Goal: Information Seeking & Learning: Learn about a topic

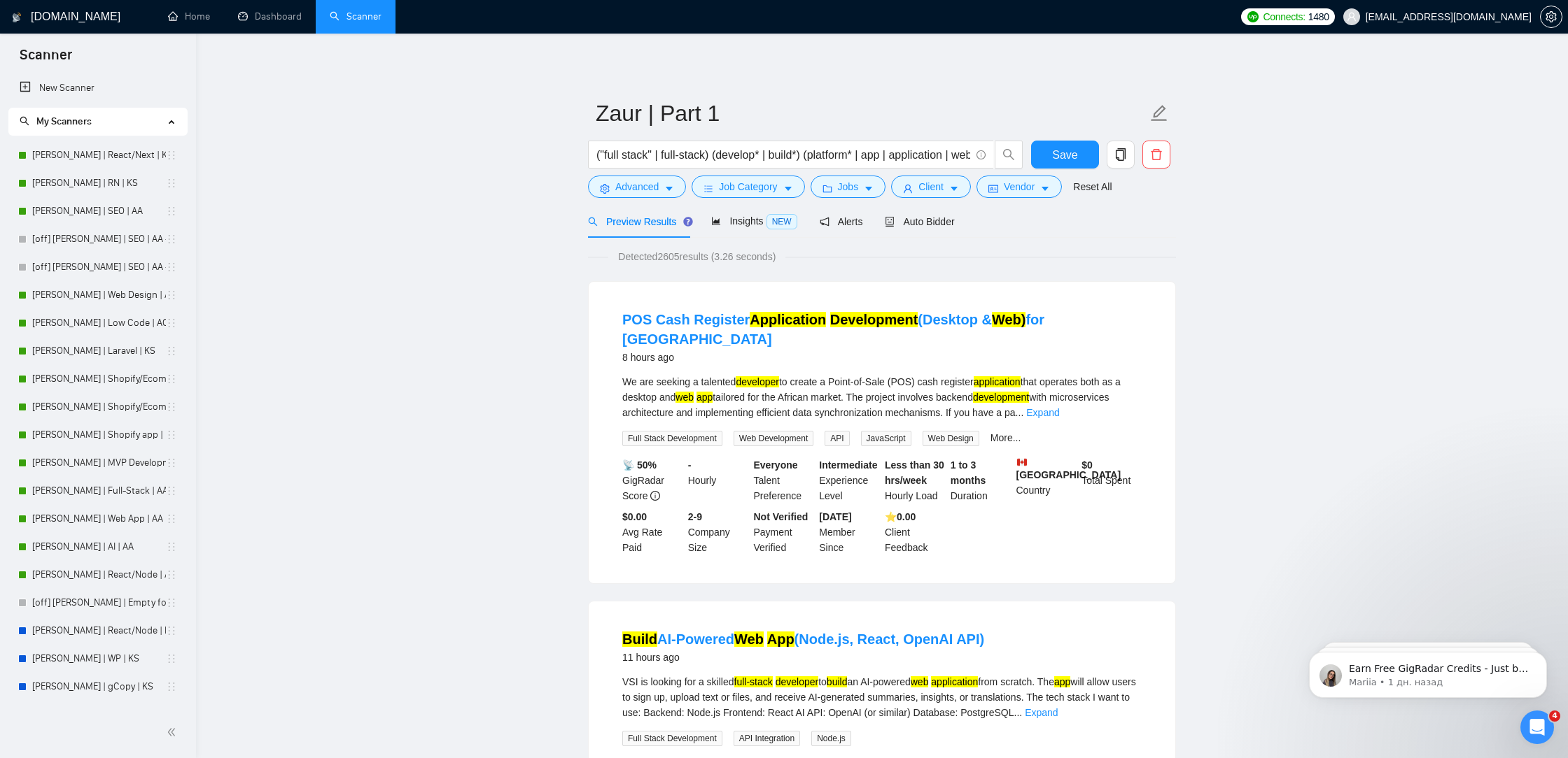
scroll to position [408, 0]
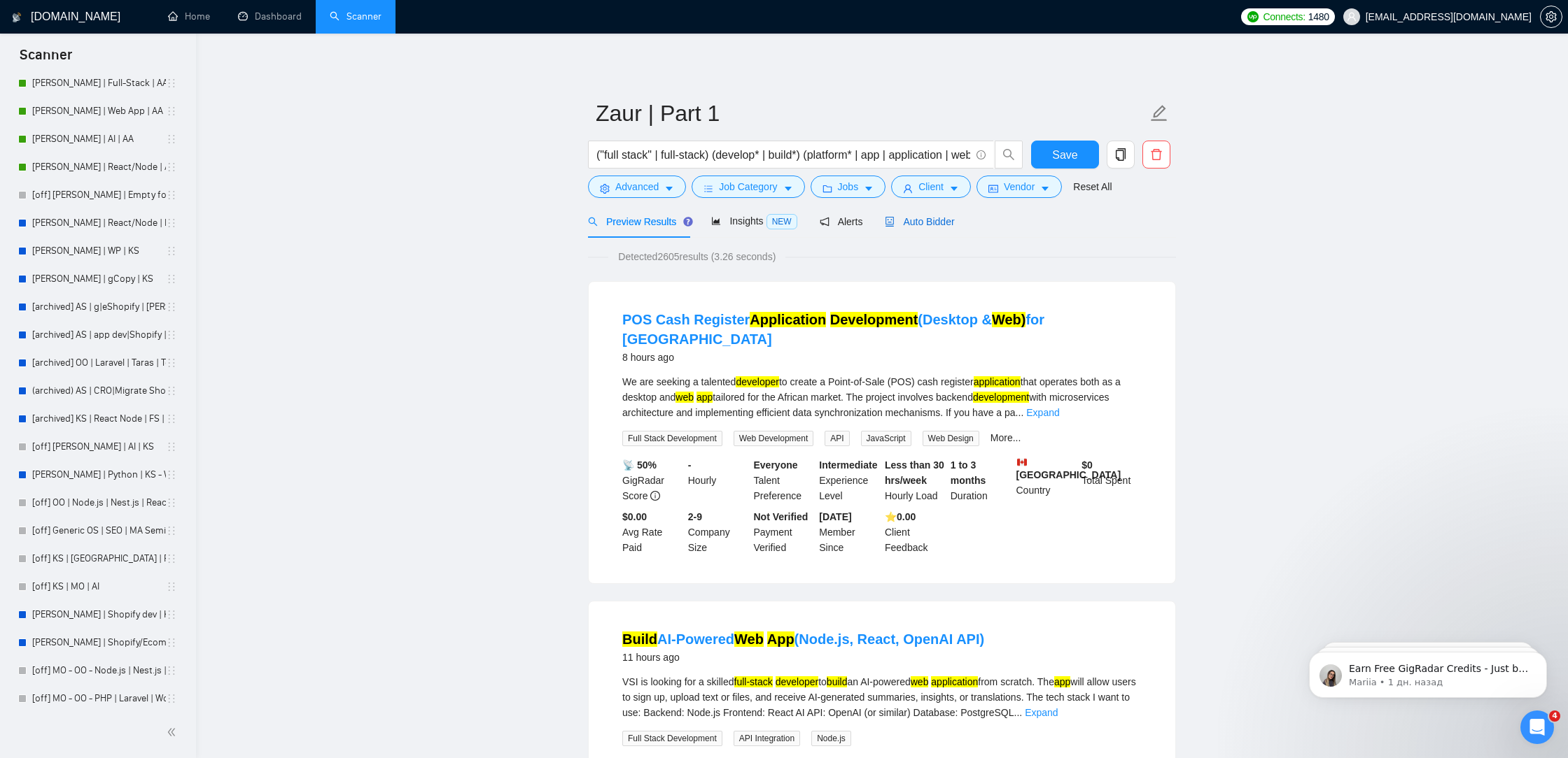
click at [952, 220] on span "Auto Bidder" at bounding box center [919, 221] width 69 height 11
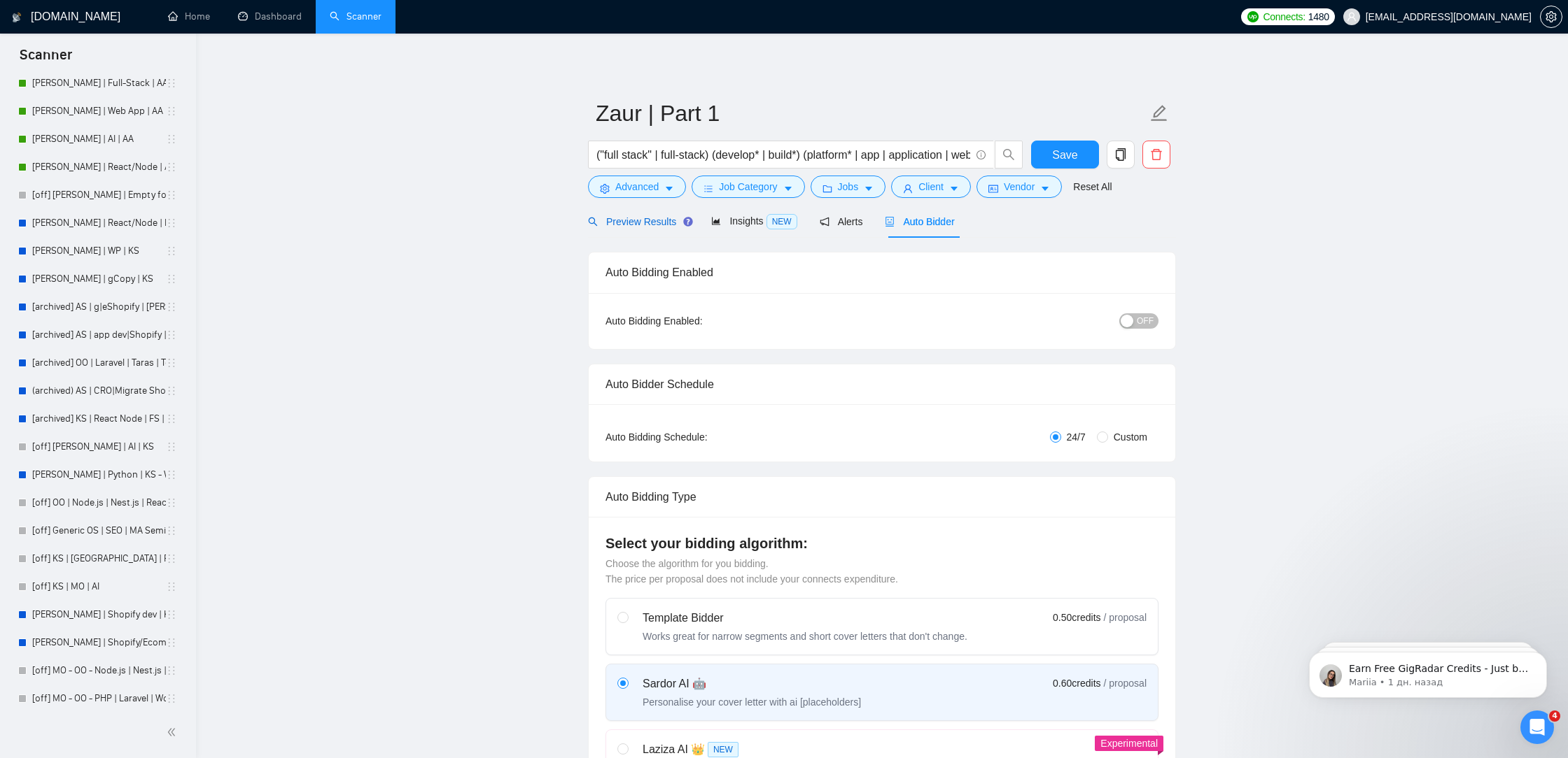
click at [645, 217] on span "Preview Results" at bounding box center [638, 221] width 101 height 11
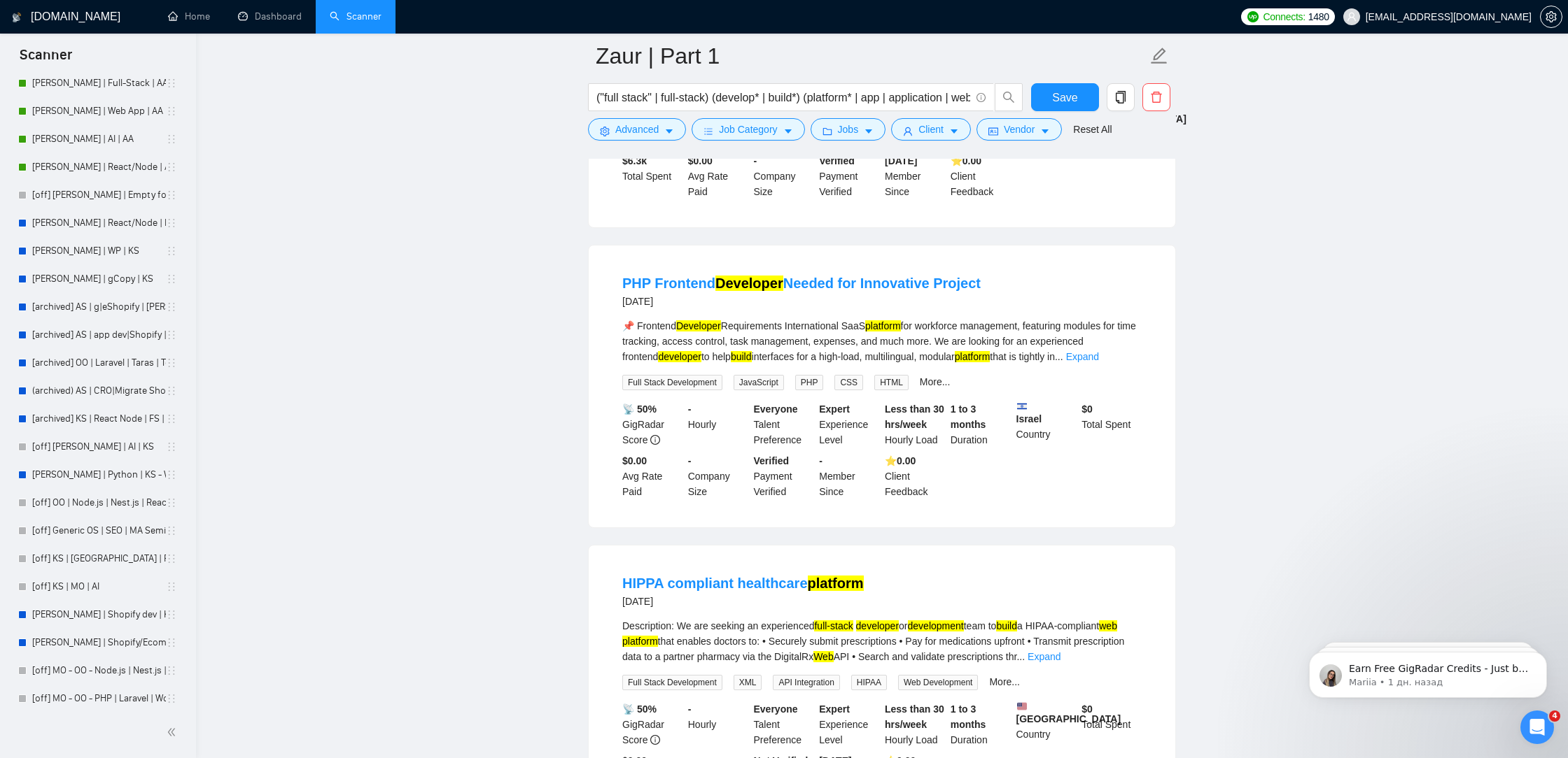
scroll to position [5717, 0]
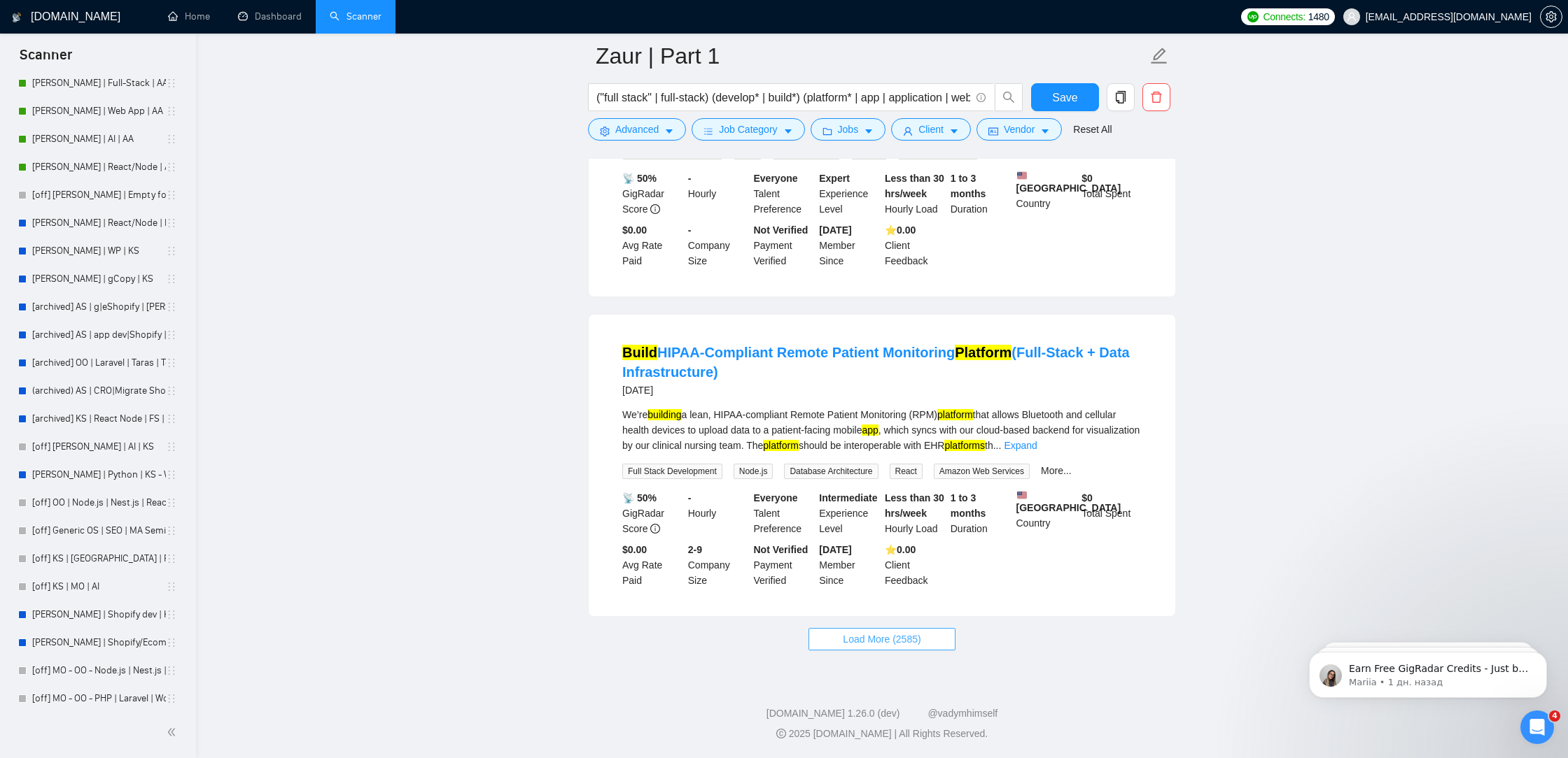
click at [860, 643] on span "Load More (2585)" at bounding box center [881, 639] width 78 height 15
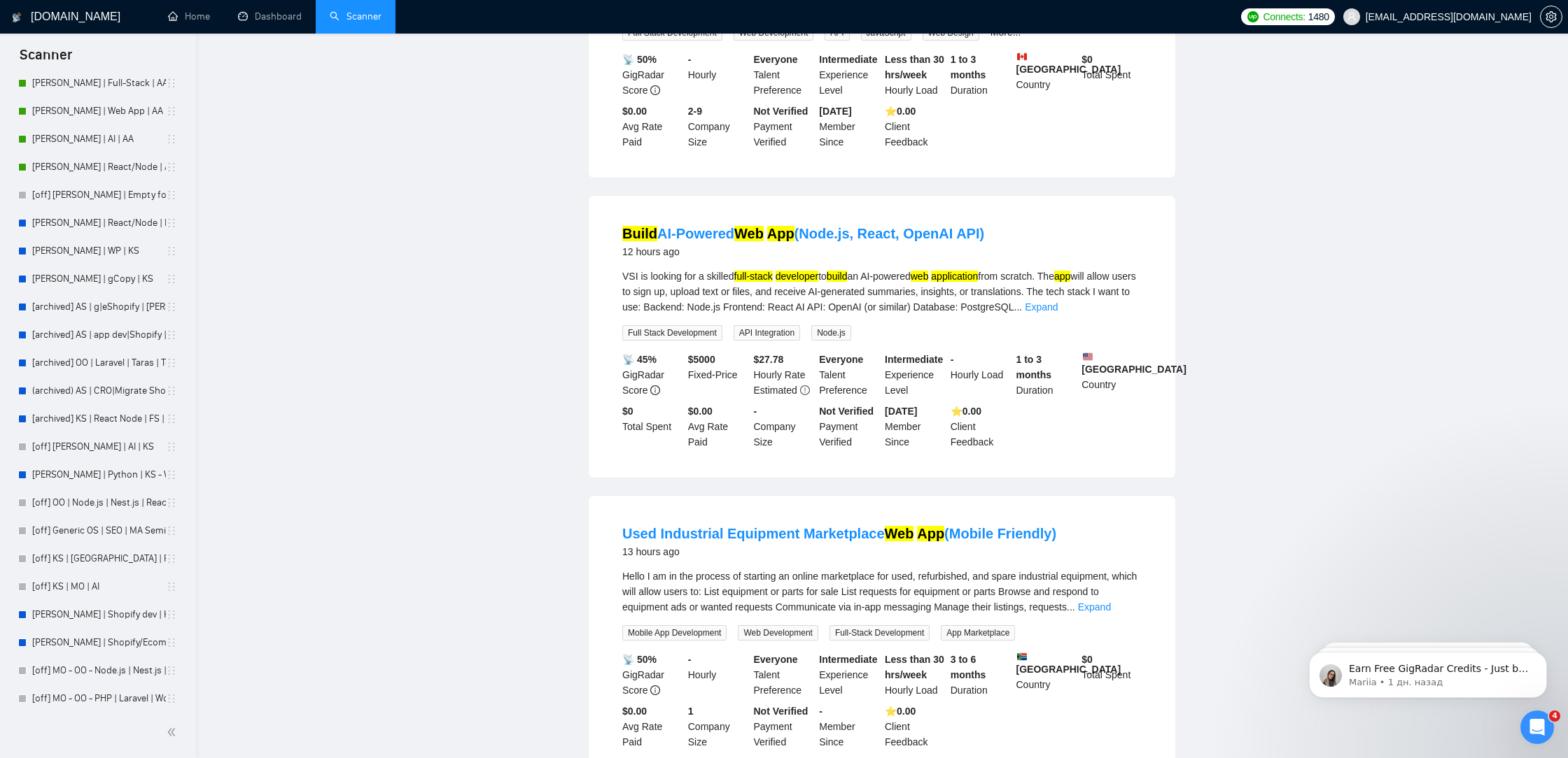
scroll to position [0, 0]
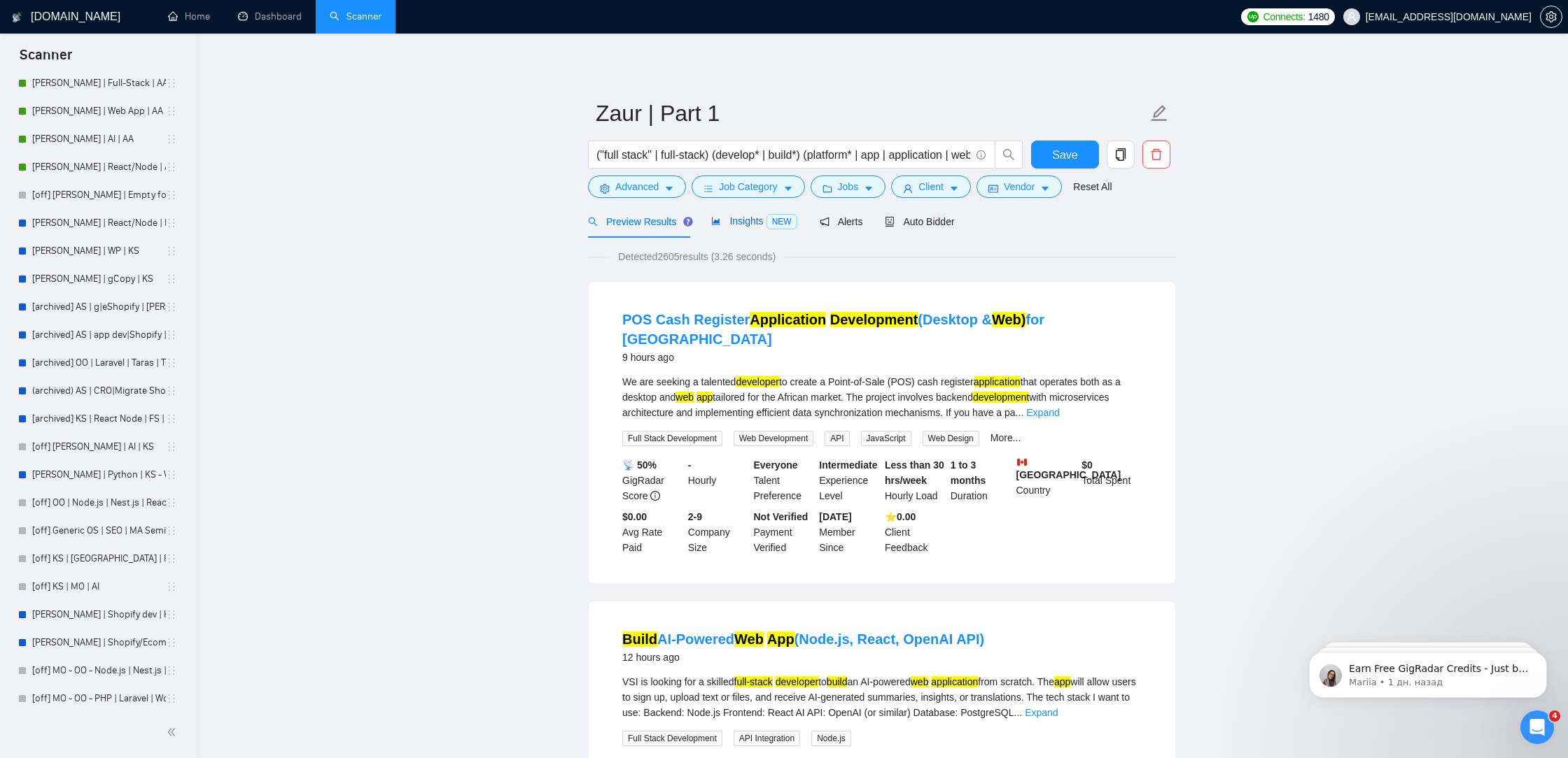
click at [755, 221] on span "Insights NEW" at bounding box center [754, 221] width 85 height 11
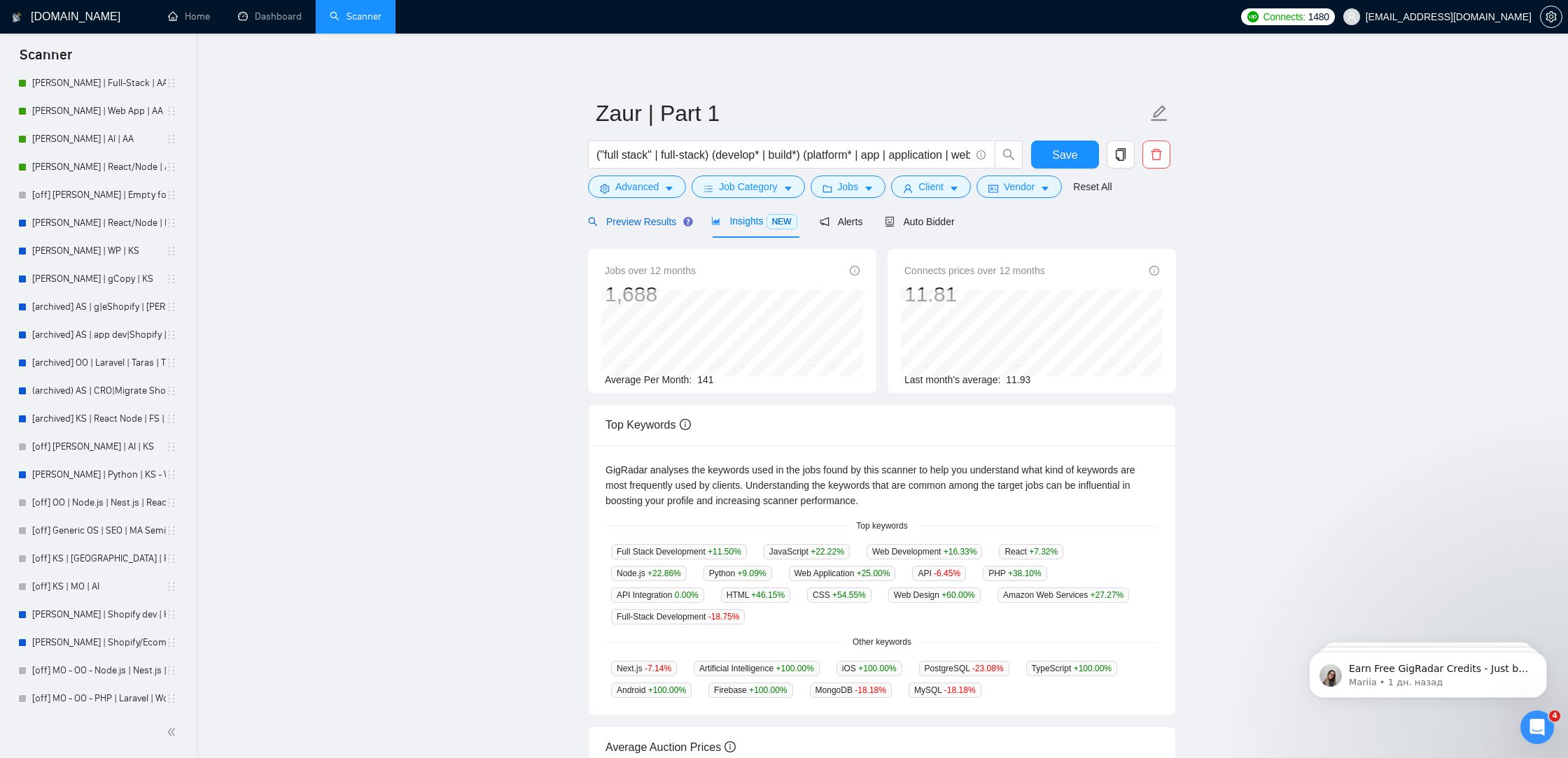
click at [655, 222] on span "Preview Results" at bounding box center [638, 221] width 101 height 11
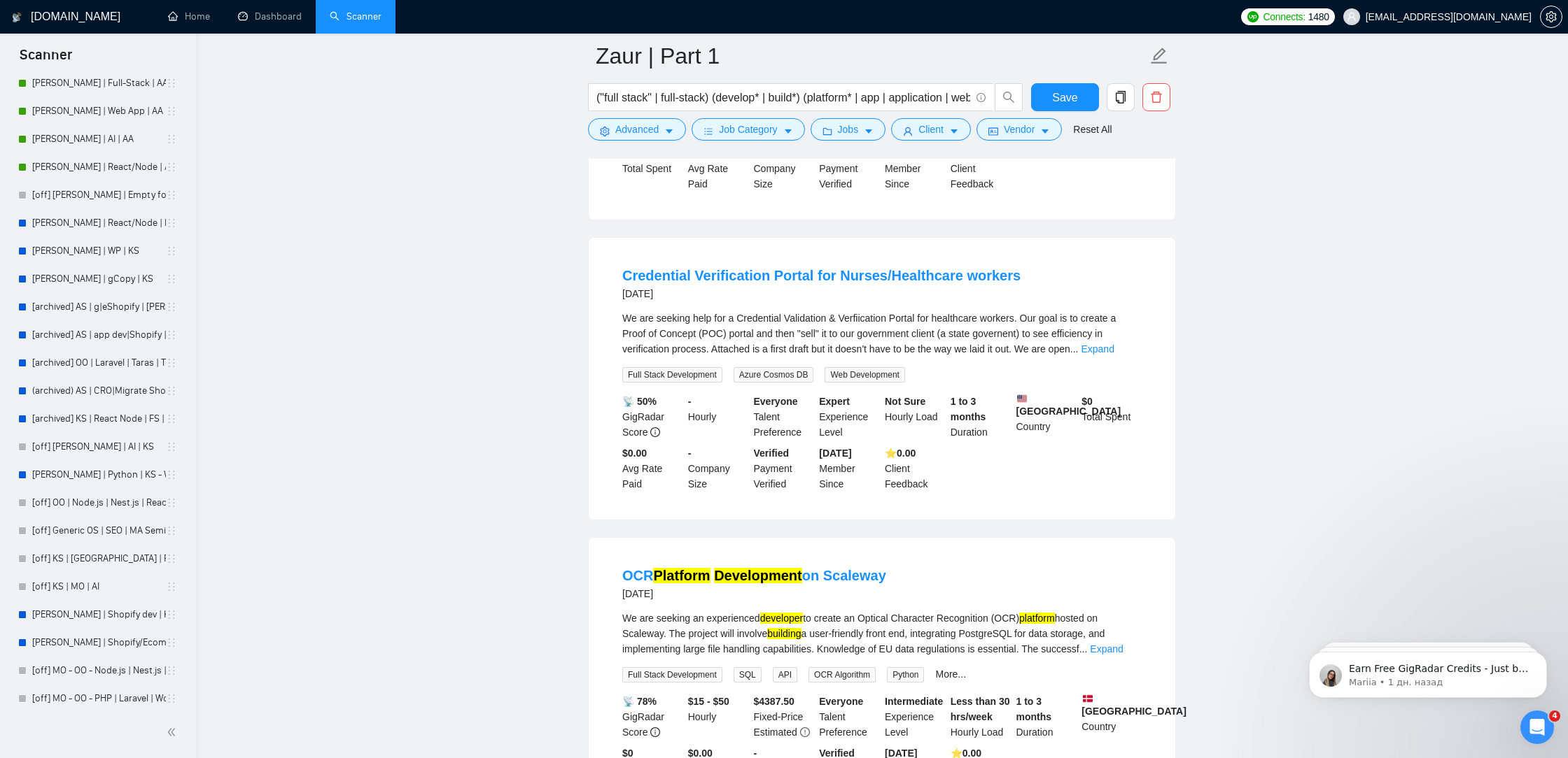
scroll to position [8759, 0]
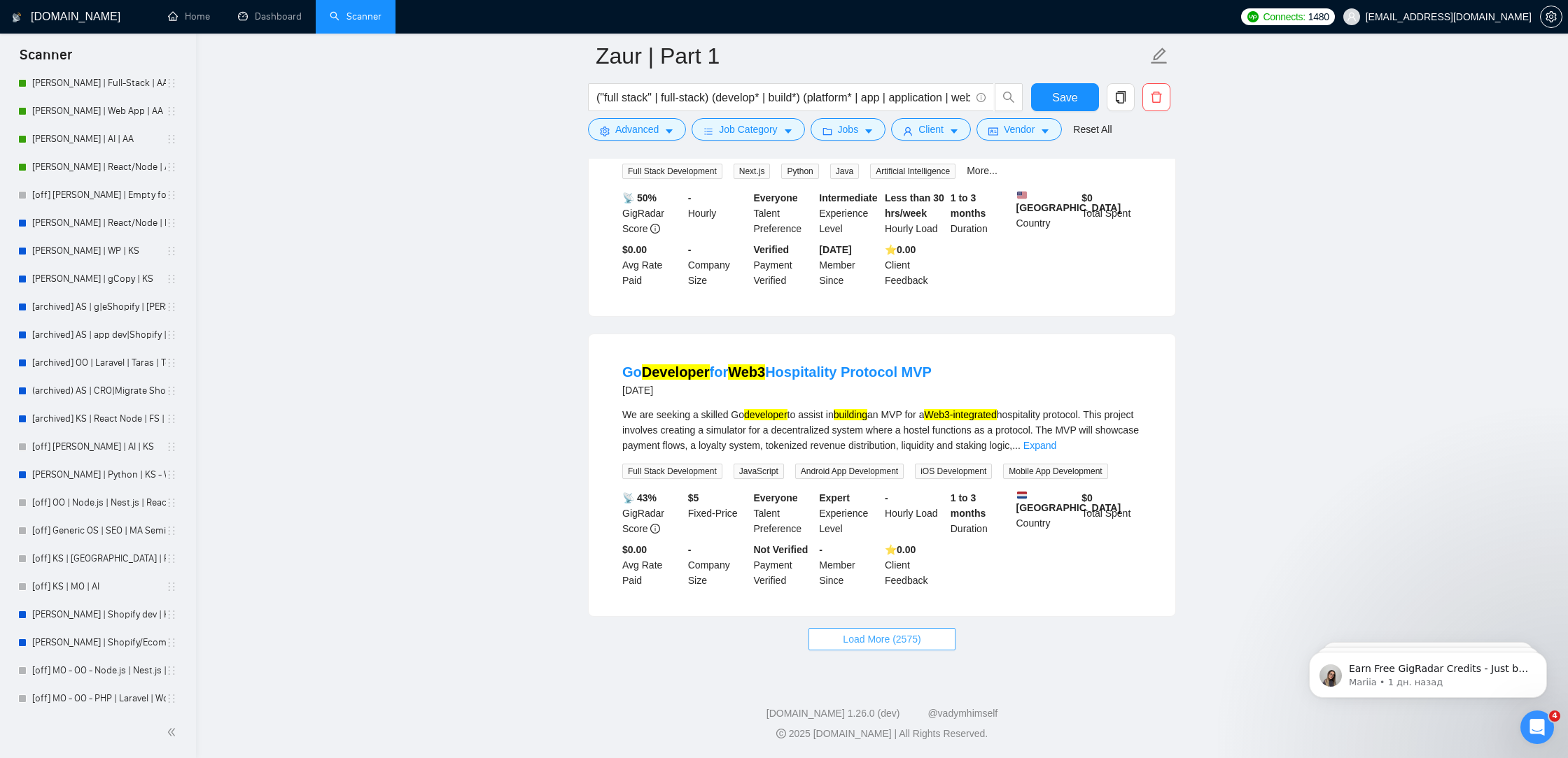
click at [889, 644] on span "Load More (2575)" at bounding box center [881, 639] width 78 height 15
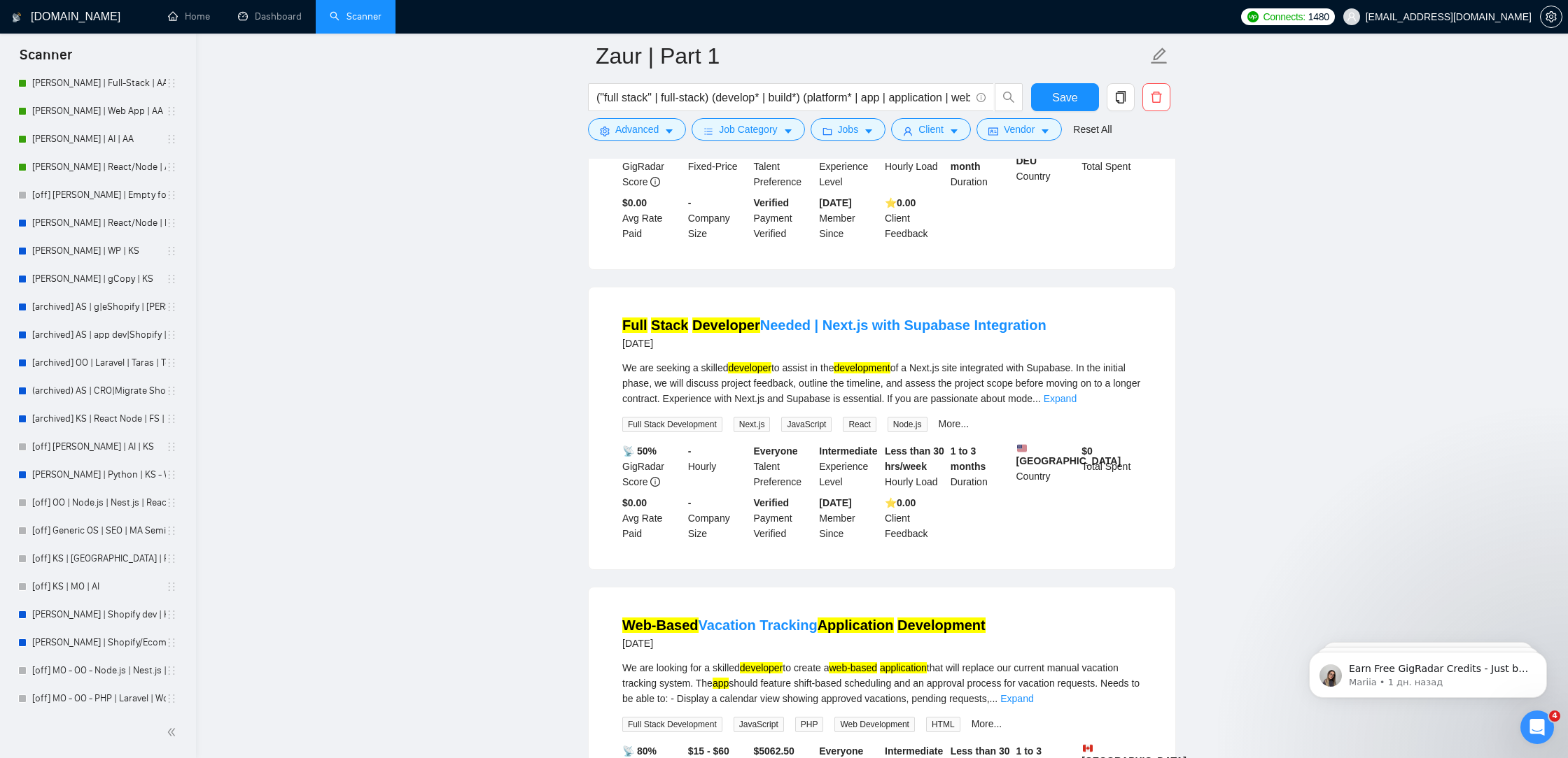
scroll to position [11792, 0]
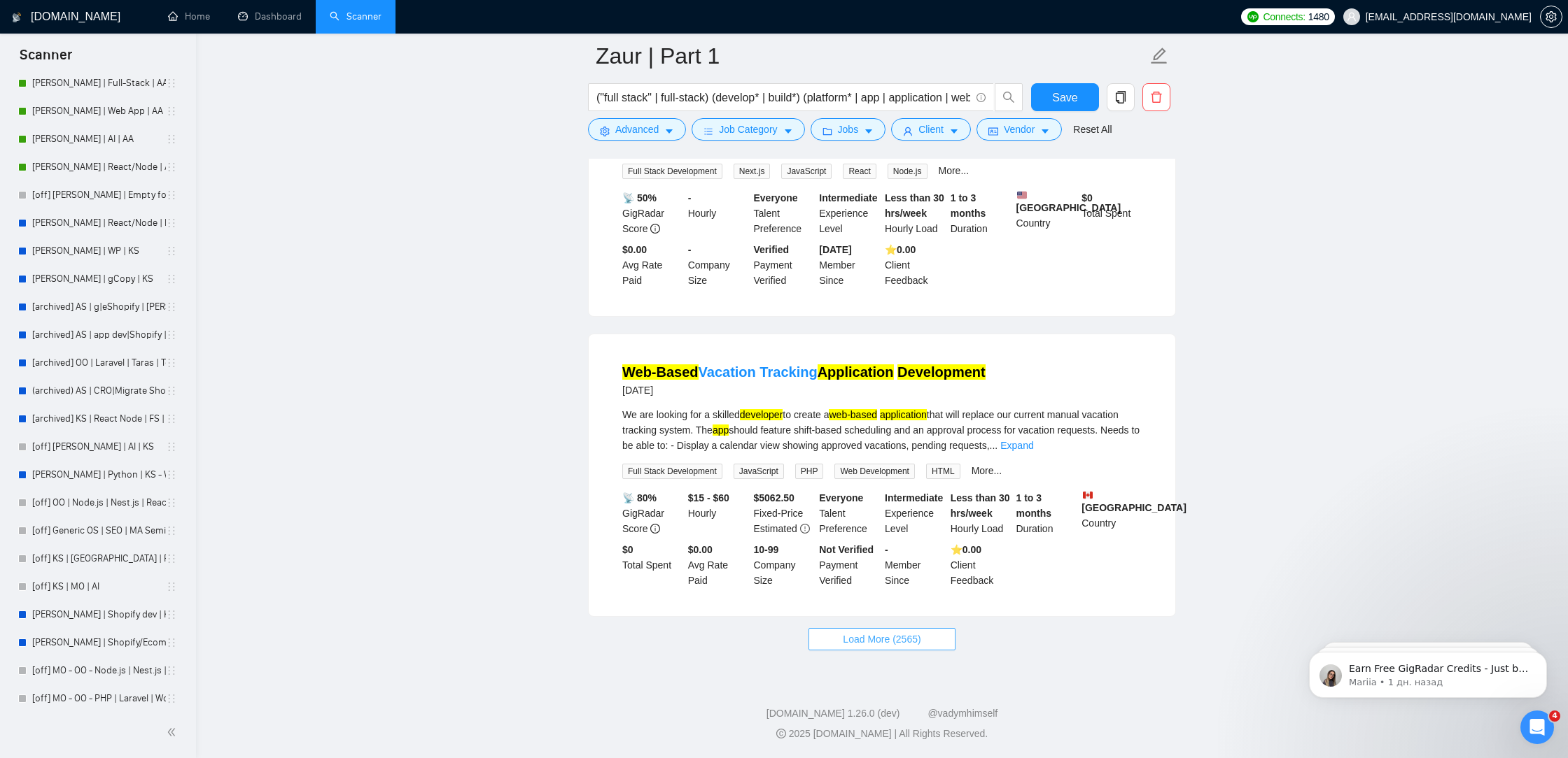
click at [907, 638] on span "Load More (2565)" at bounding box center [881, 639] width 78 height 15
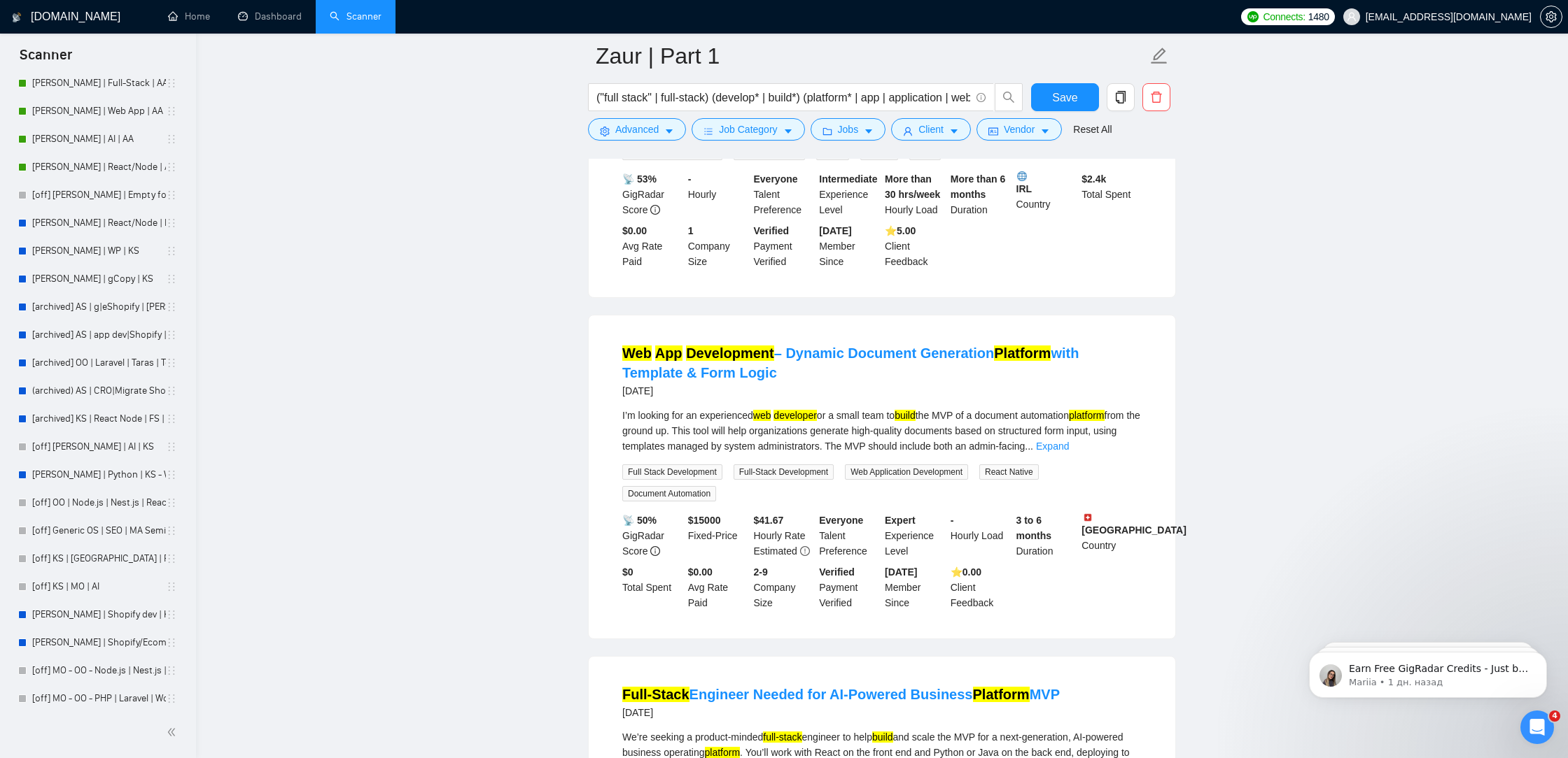
scroll to position [12300, 0]
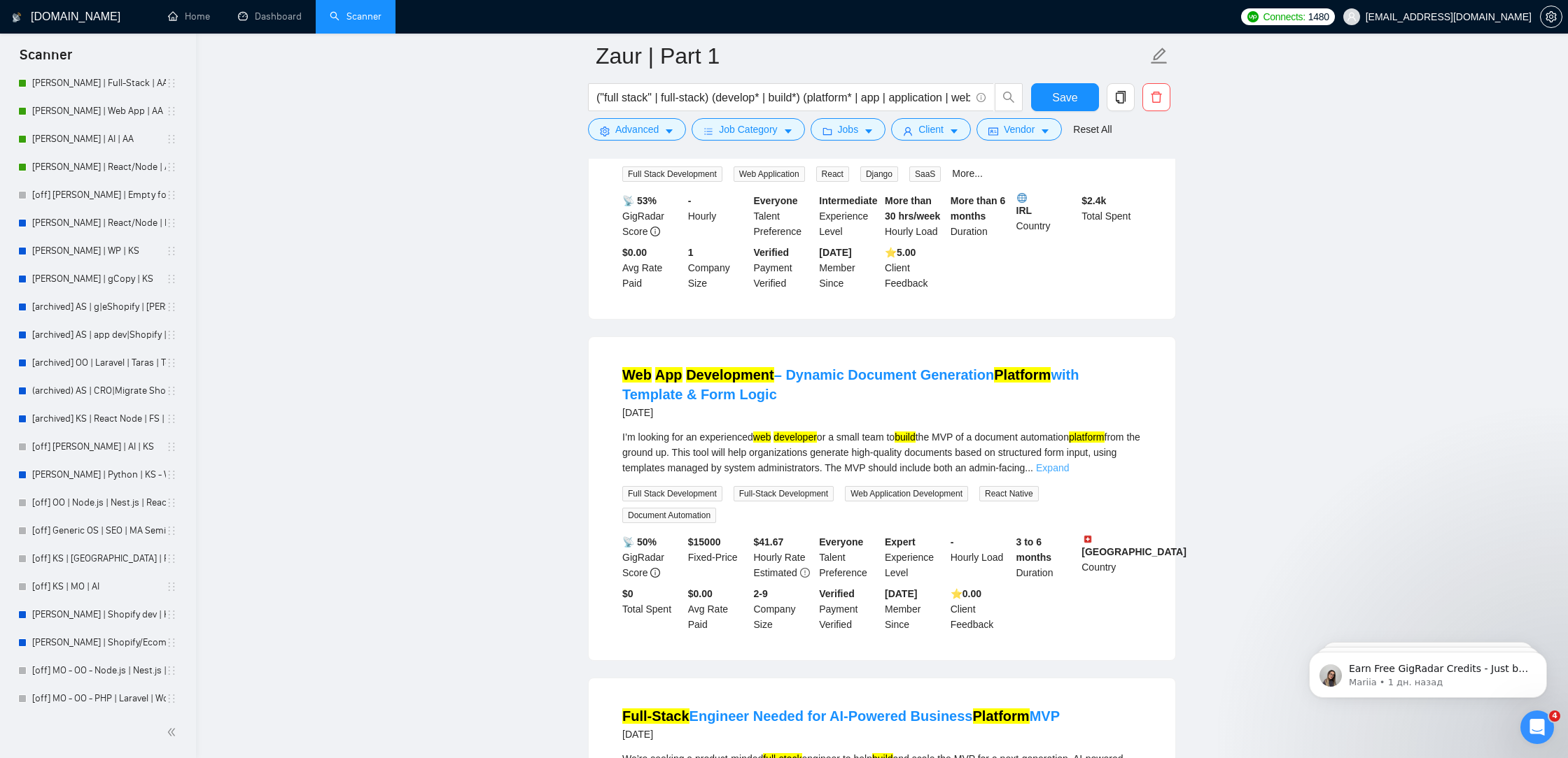
click at [1068, 473] on link "Expand" at bounding box center [1052, 467] width 33 height 11
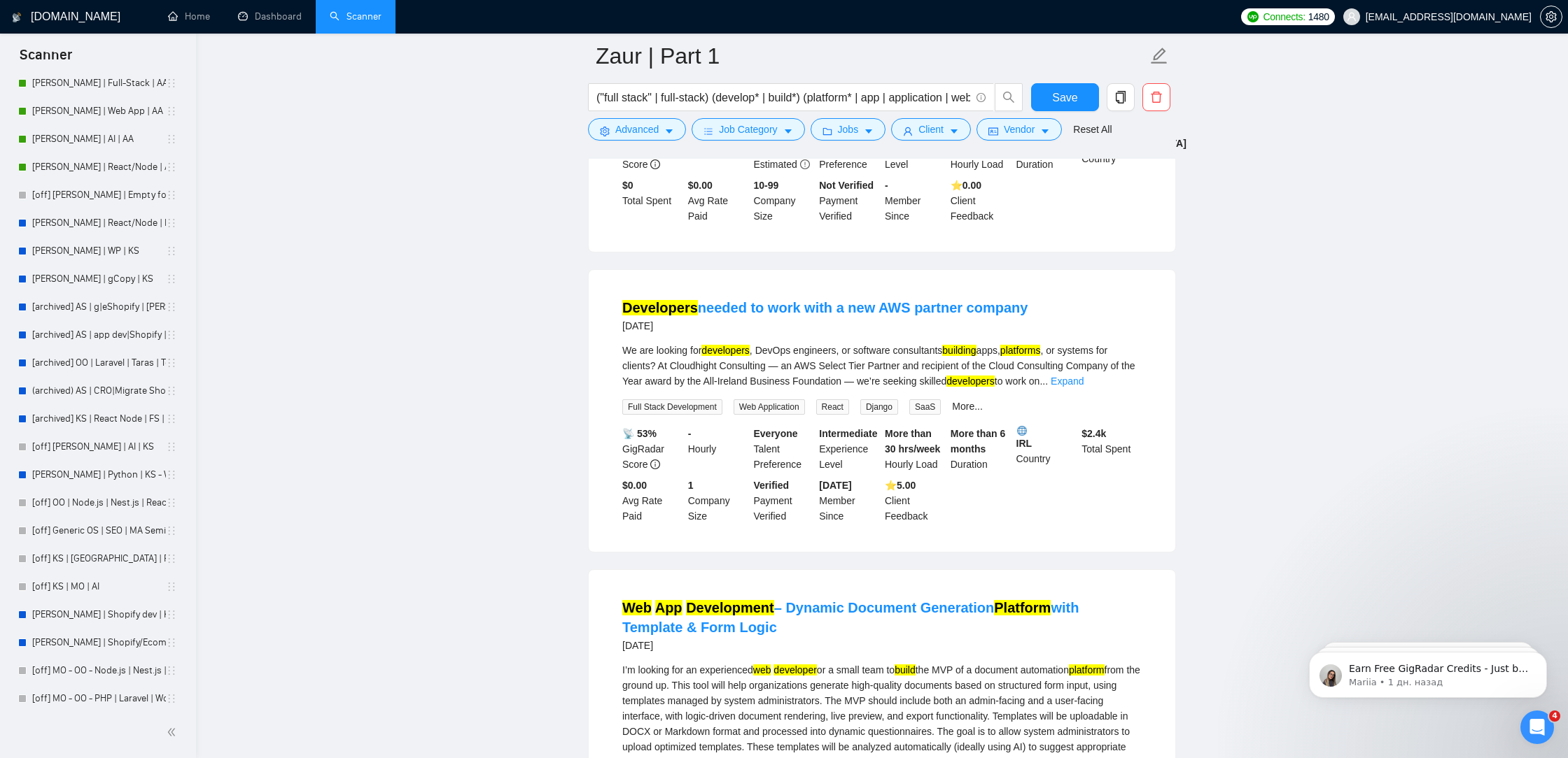
scroll to position [12092, 0]
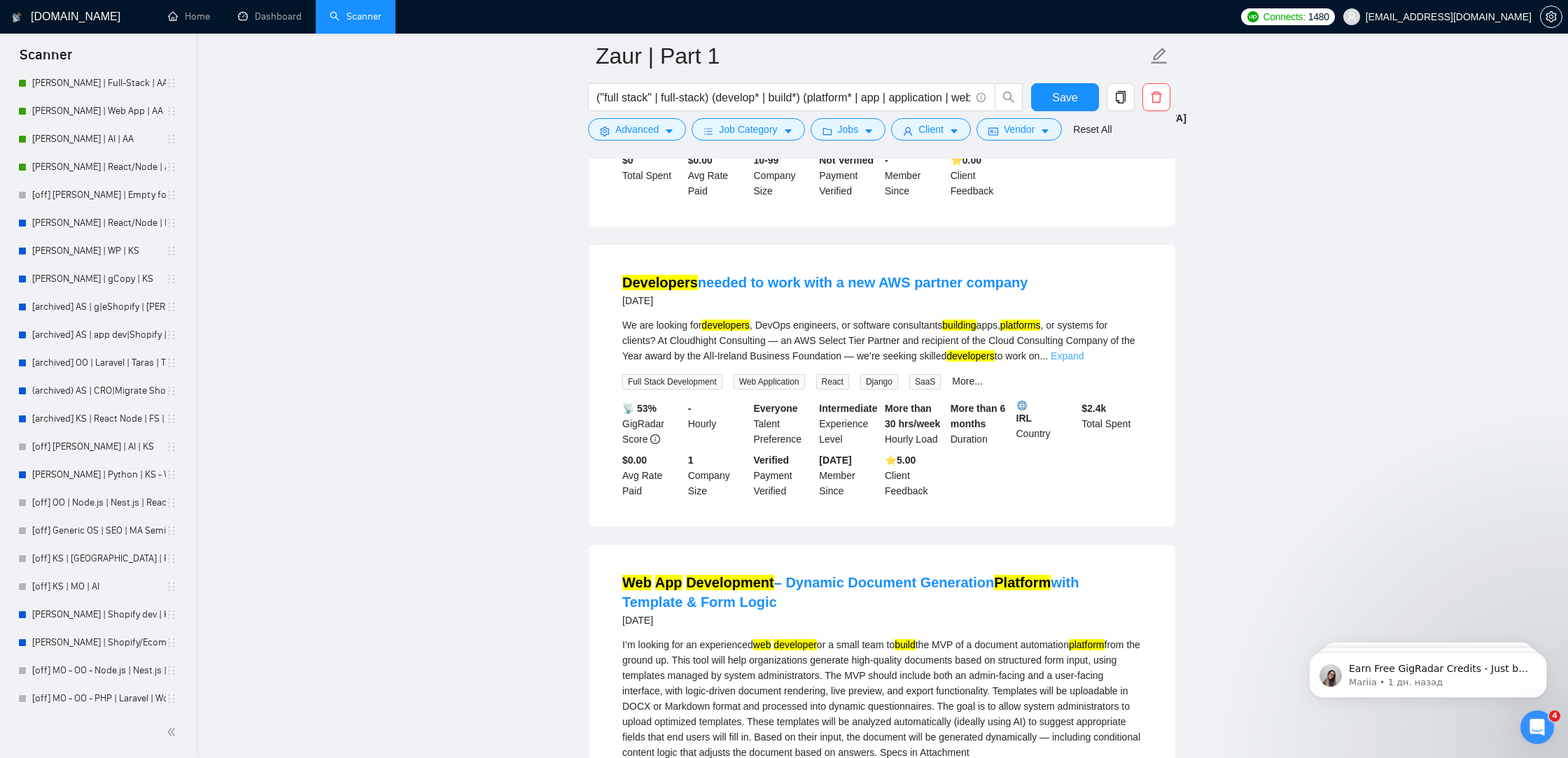
click at [1084, 361] on link "Expand" at bounding box center [1066, 355] width 33 height 11
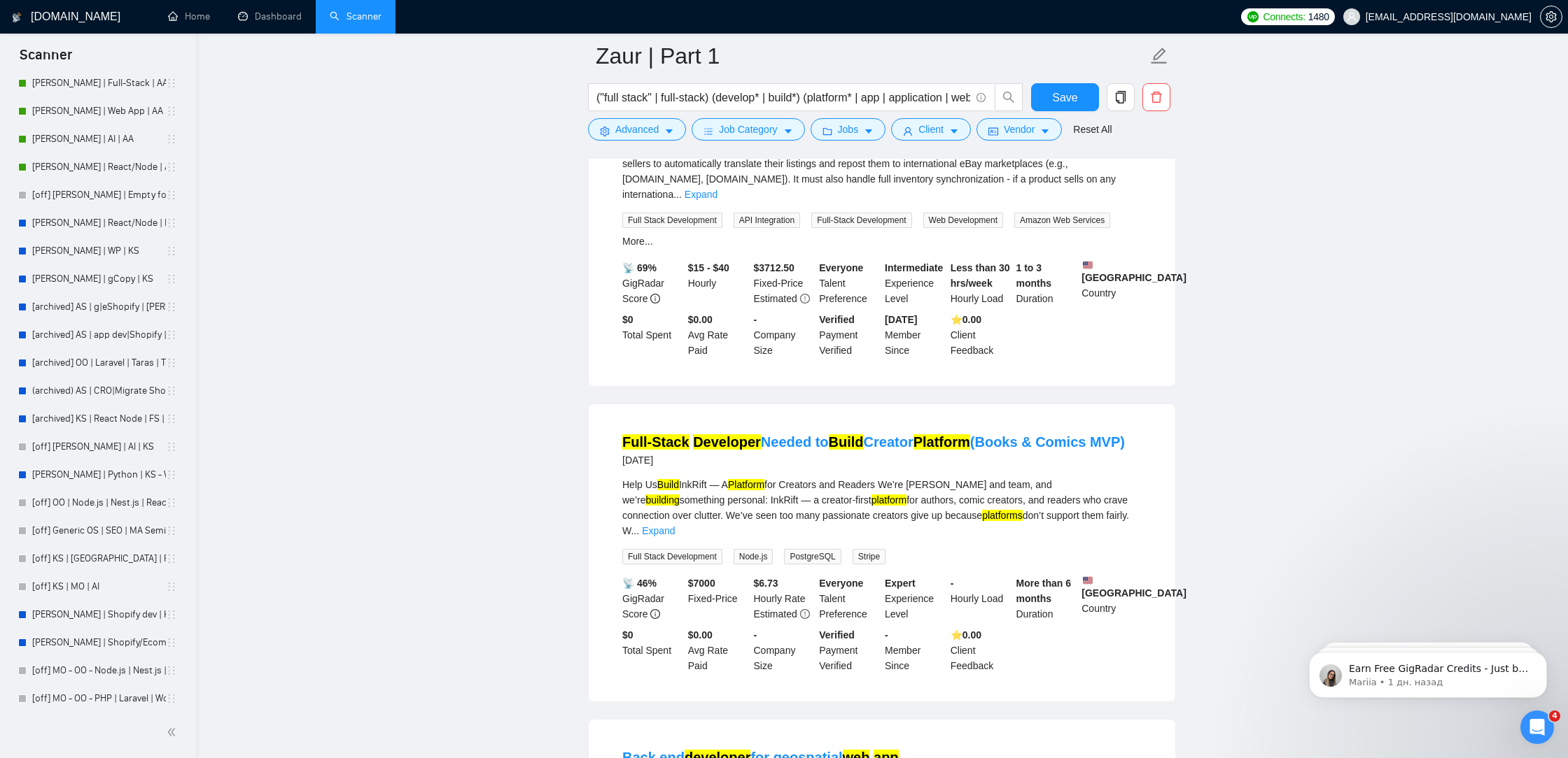
scroll to position [13735, 0]
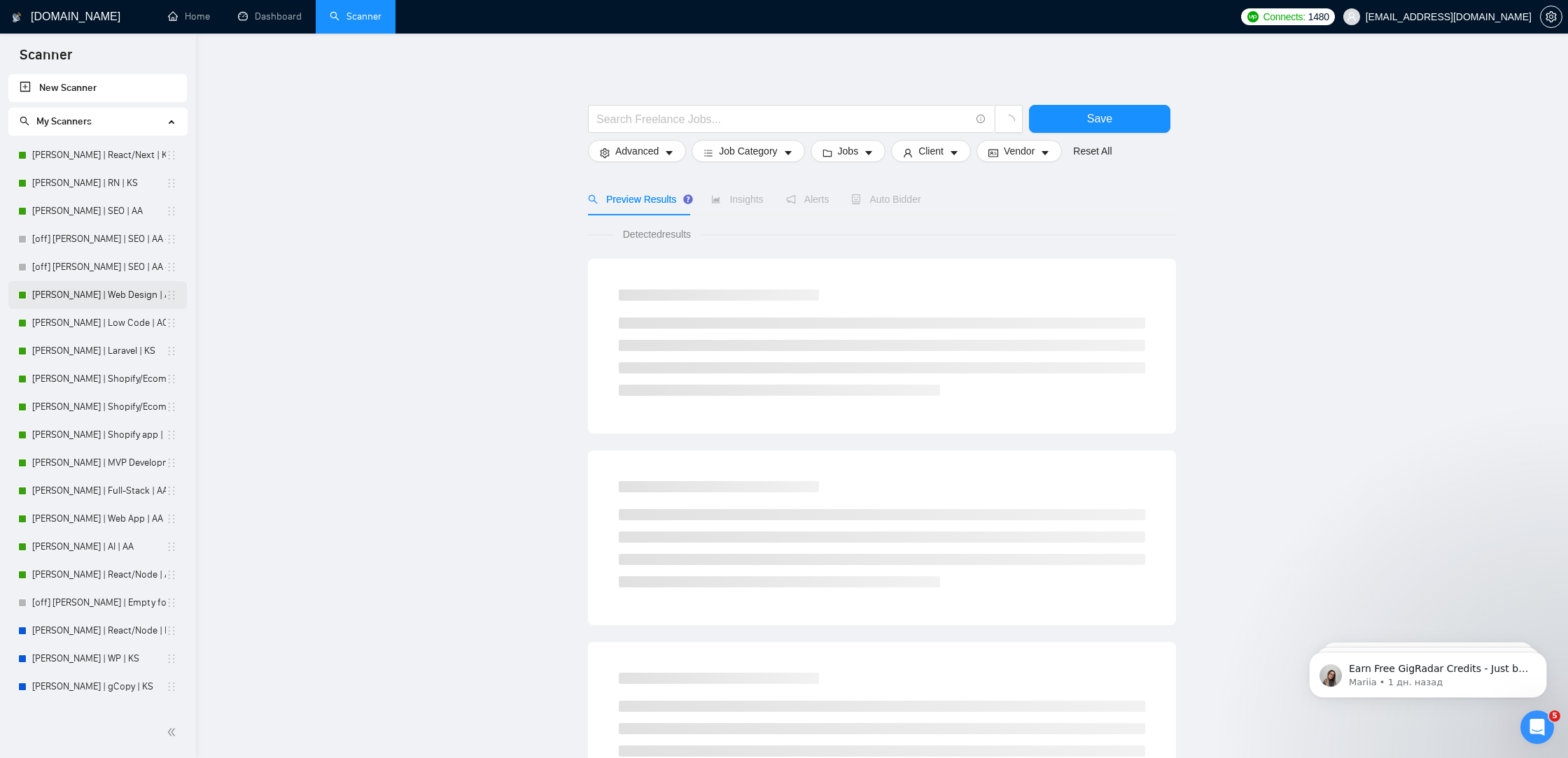
scroll to position [441, 0]
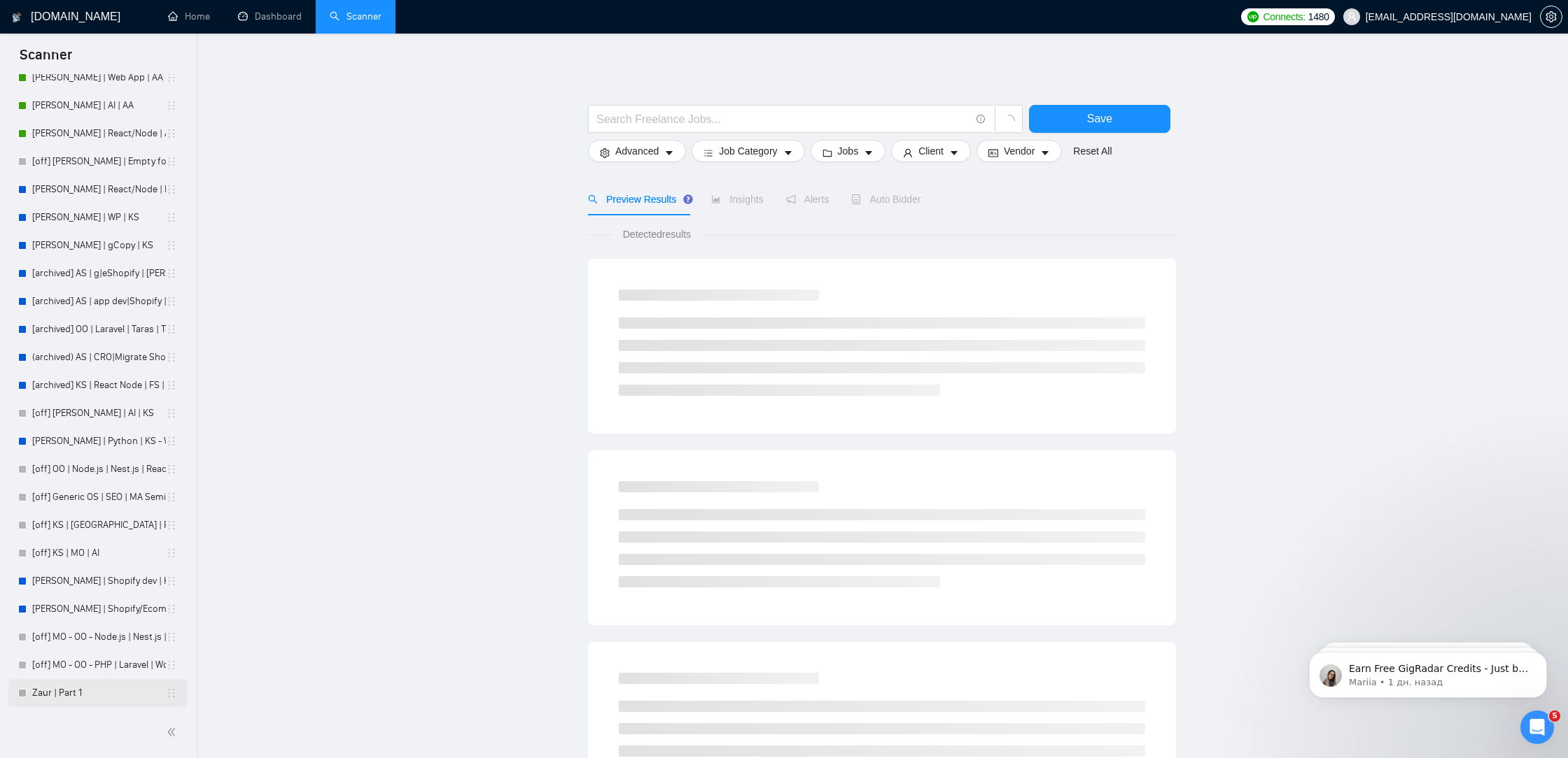
click at [65, 690] on link "Zaur | Part 1" at bounding box center [99, 693] width 134 height 28
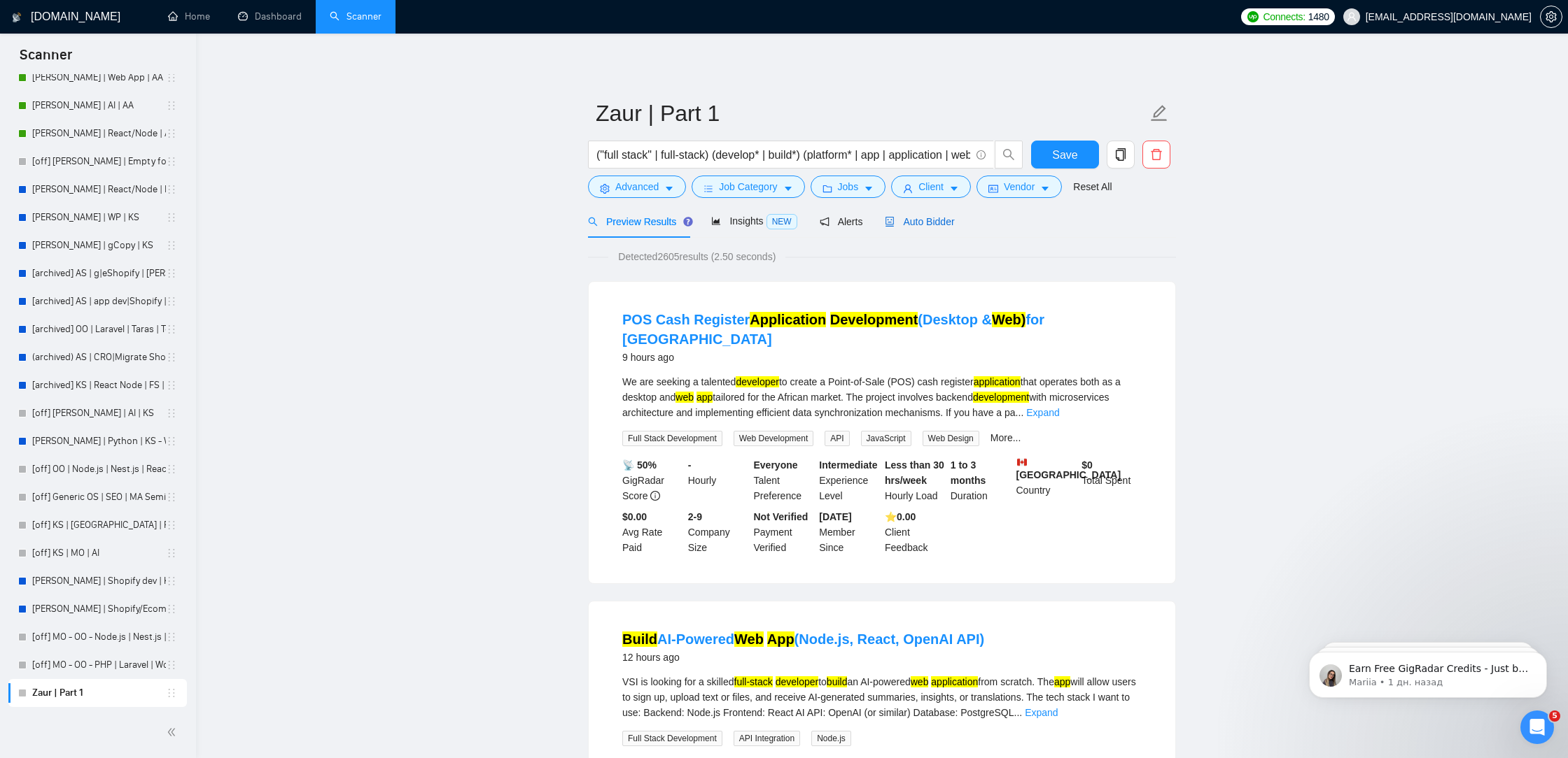
click at [909, 221] on span "Auto Bidder" at bounding box center [919, 221] width 69 height 11
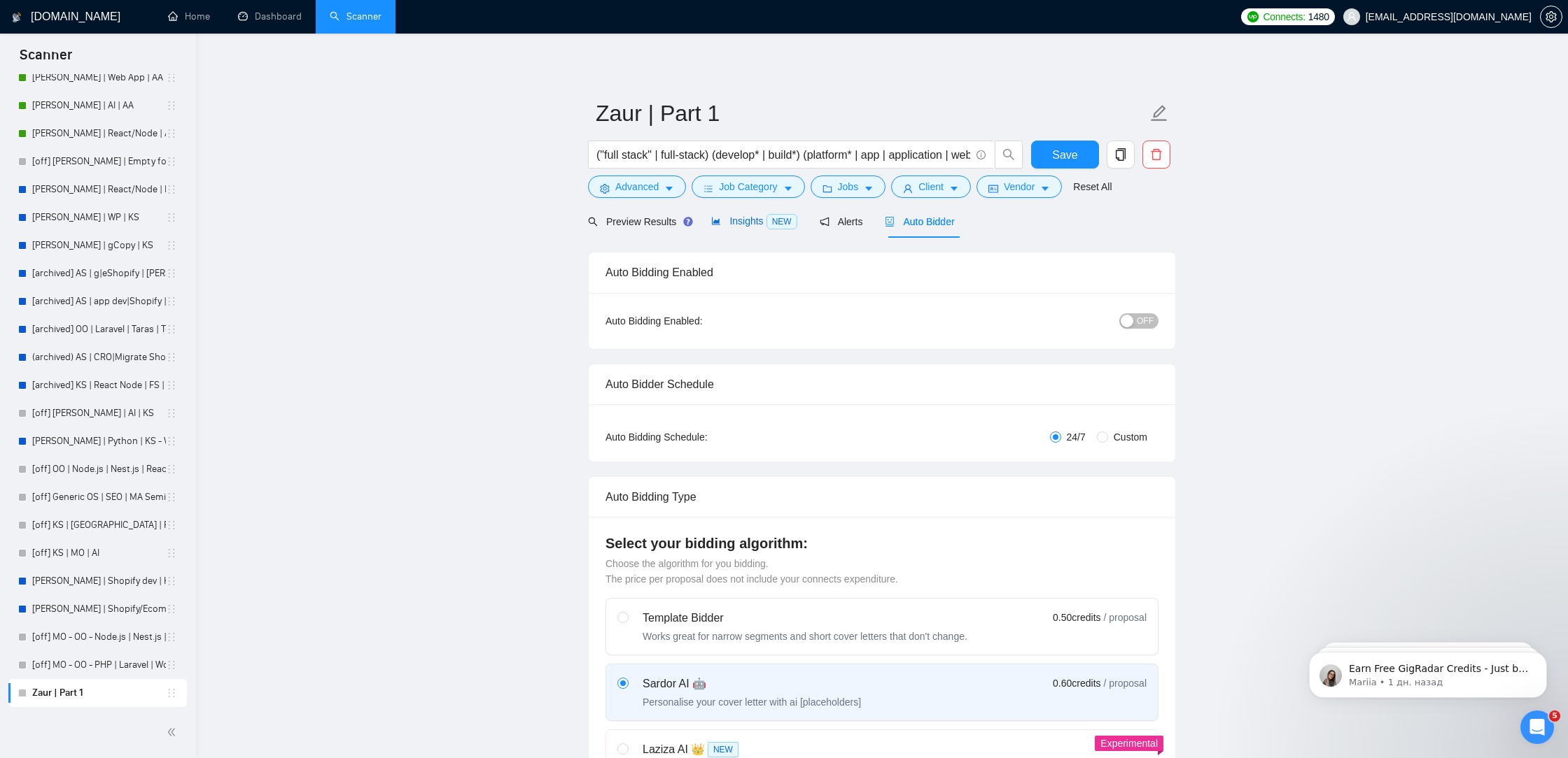
click at [734, 217] on span "Insights NEW" at bounding box center [754, 221] width 85 height 11
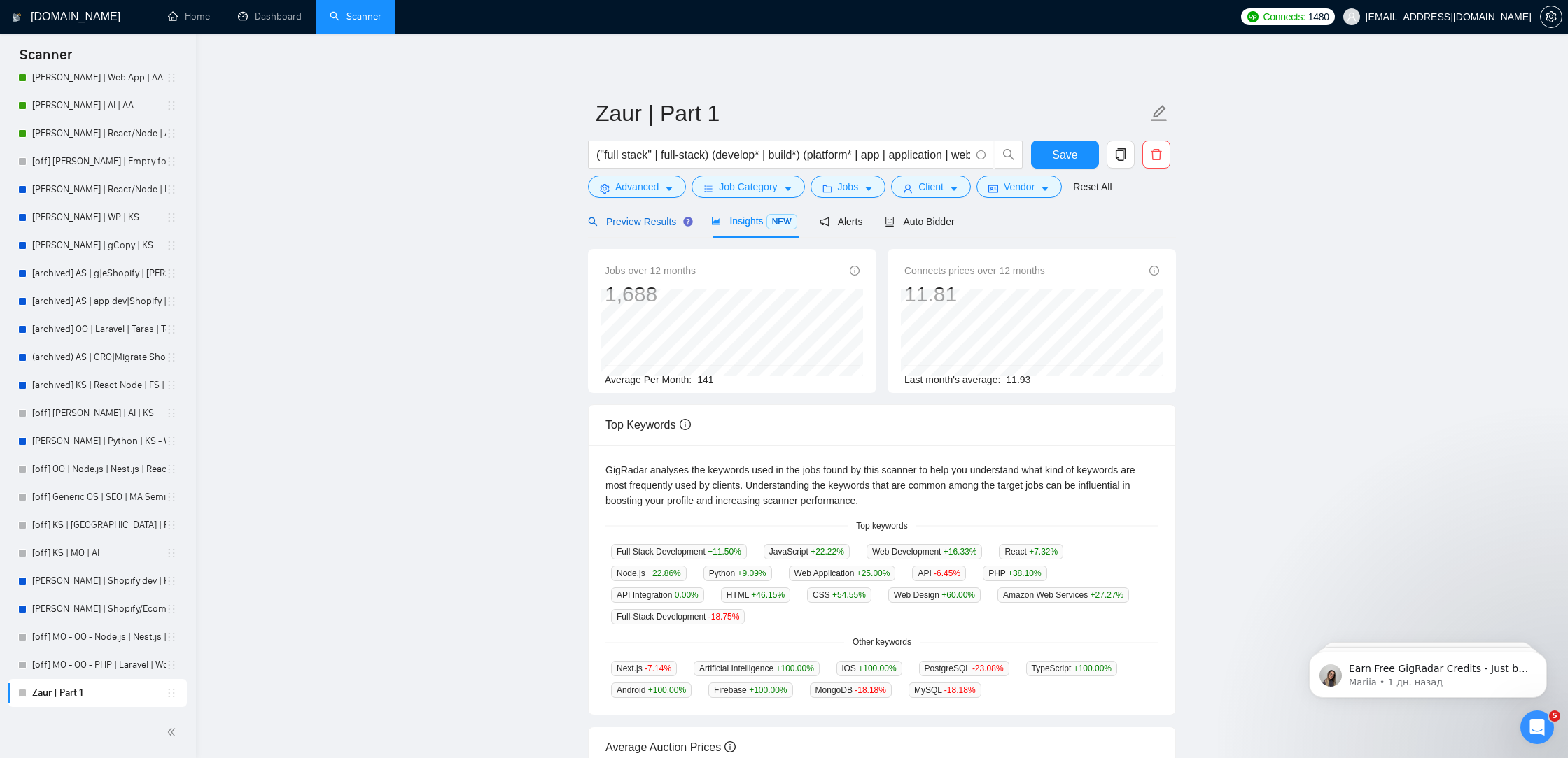
click at [661, 225] on span "Preview Results" at bounding box center [638, 221] width 101 height 11
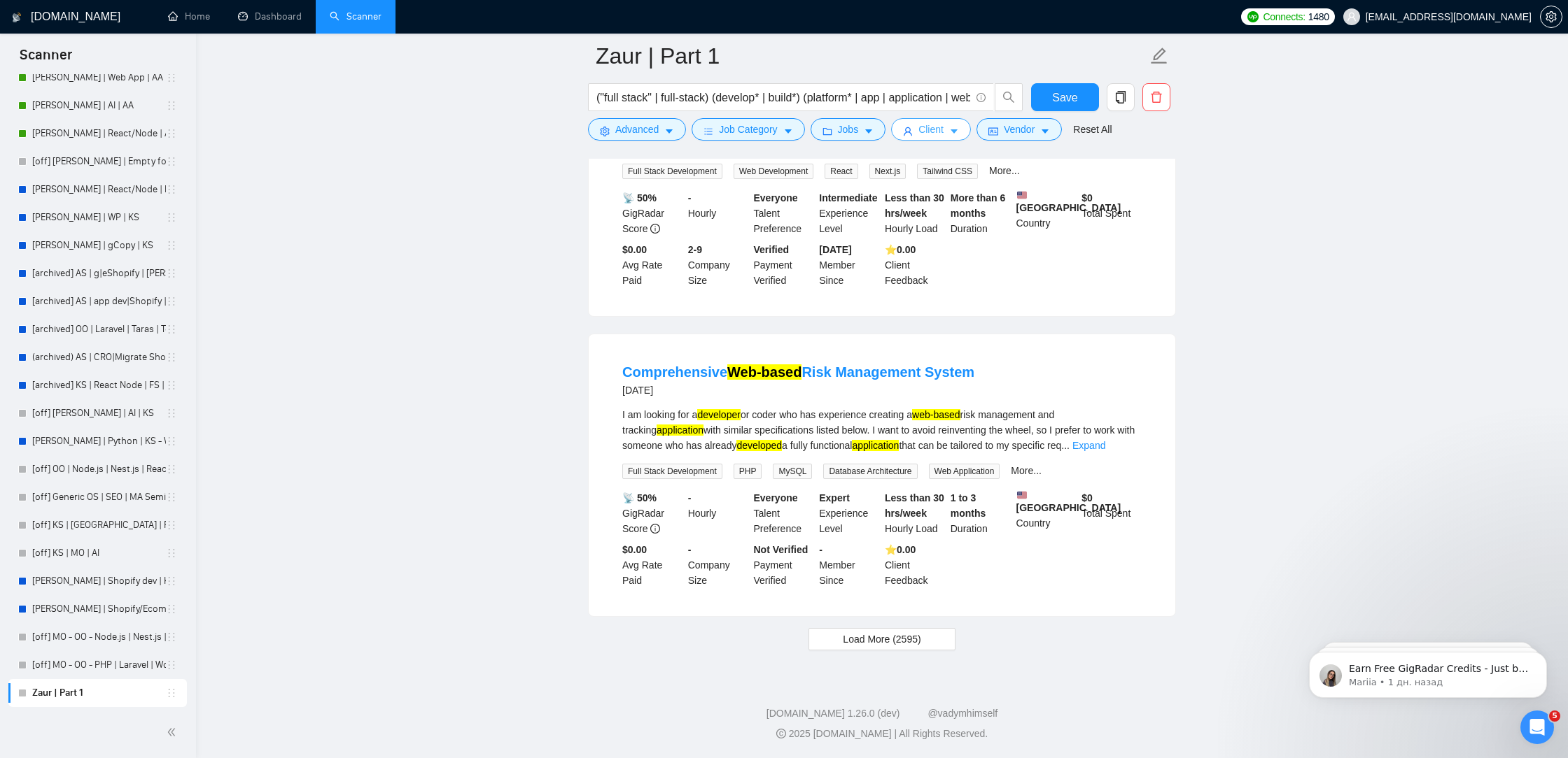
scroll to position [2701, 0]
click at [882, 639] on span "Load More (2595)" at bounding box center [881, 639] width 78 height 15
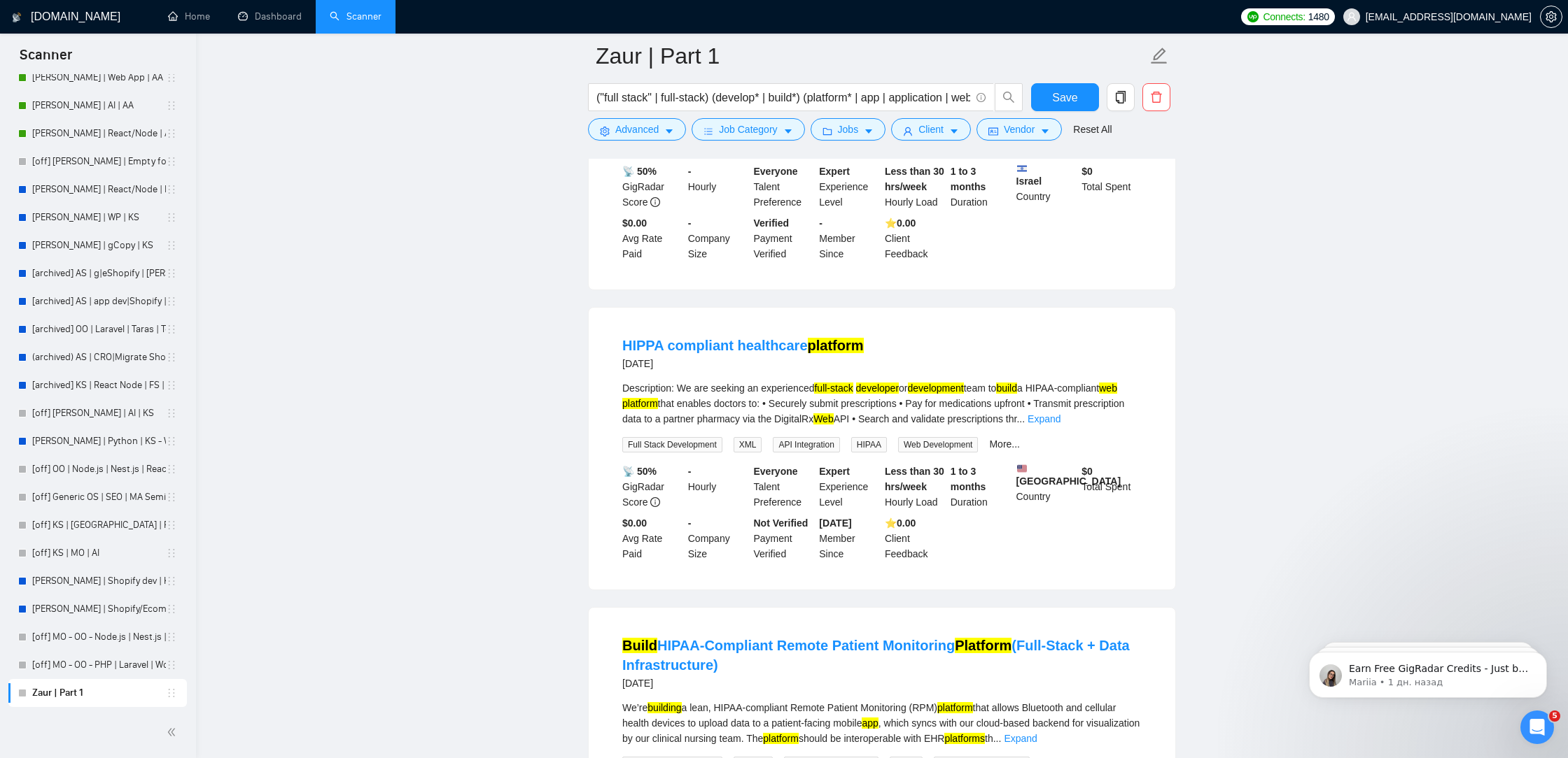
scroll to position [5717, 0]
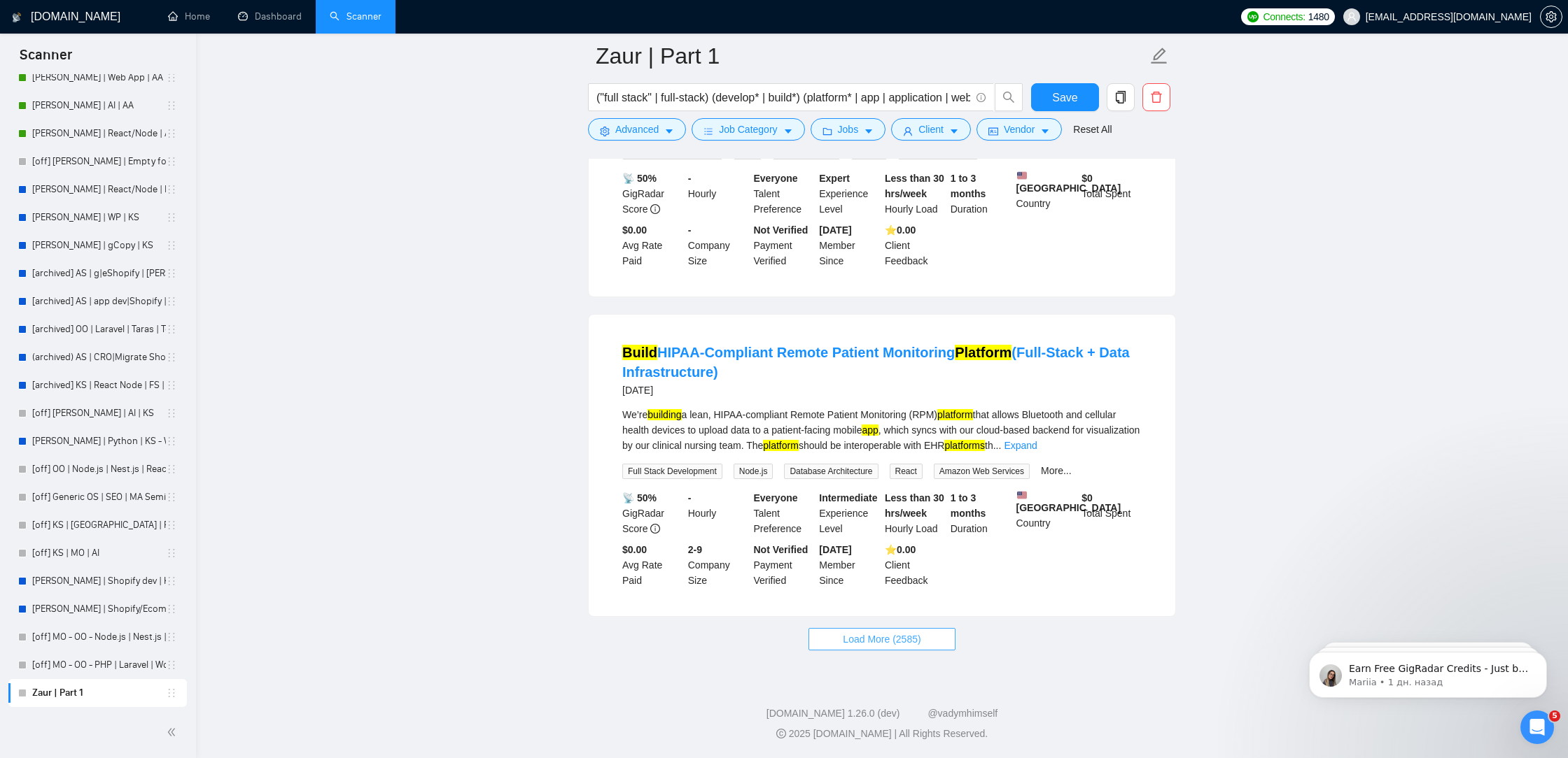
click at [887, 640] on span "Load More (2585)" at bounding box center [881, 639] width 78 height 15
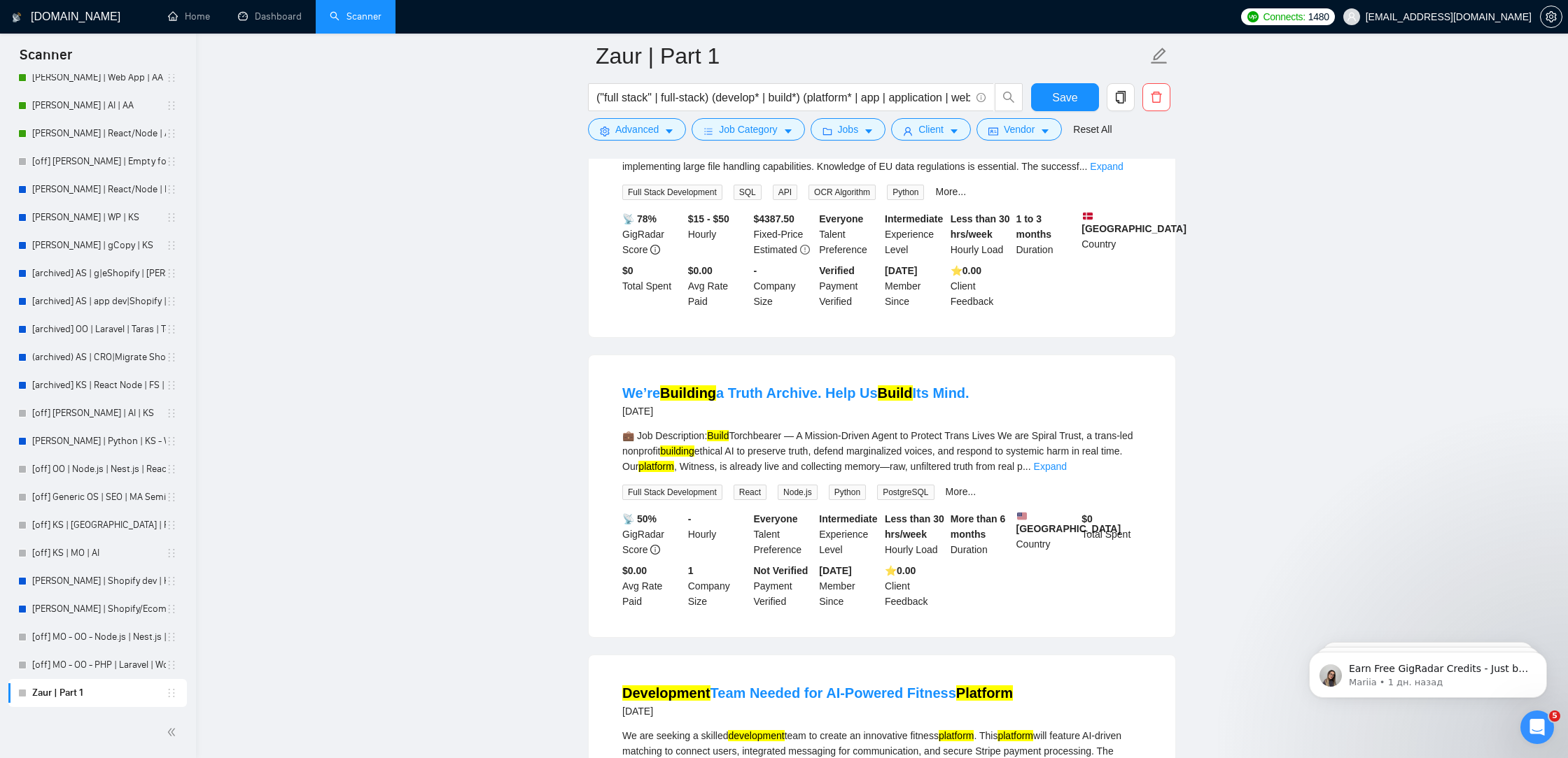
scroll to position [8759, 0]
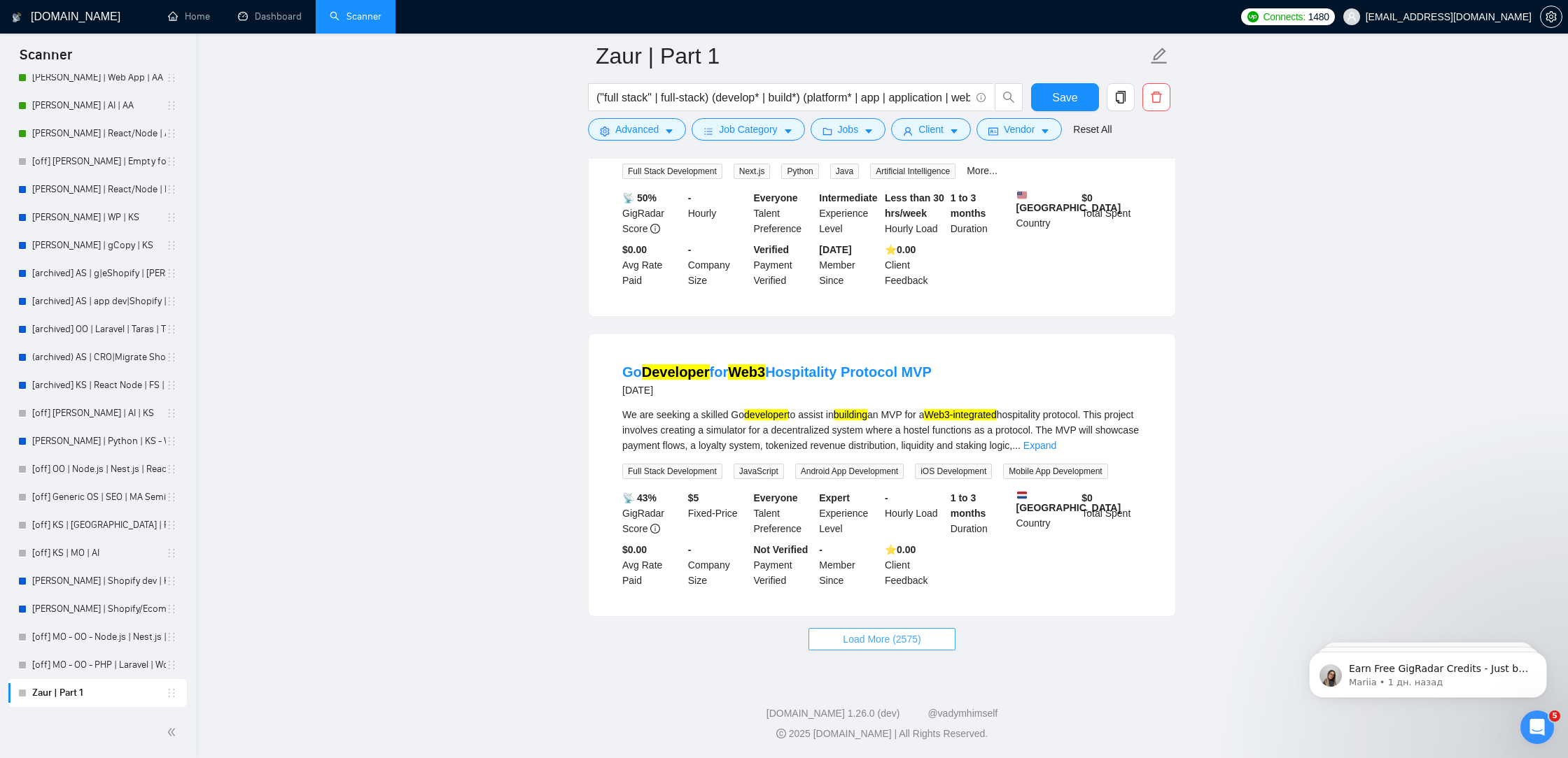
click at [897, 630] on button "Load More (2575)" at bounding box center [881, 639] width 146 height 22
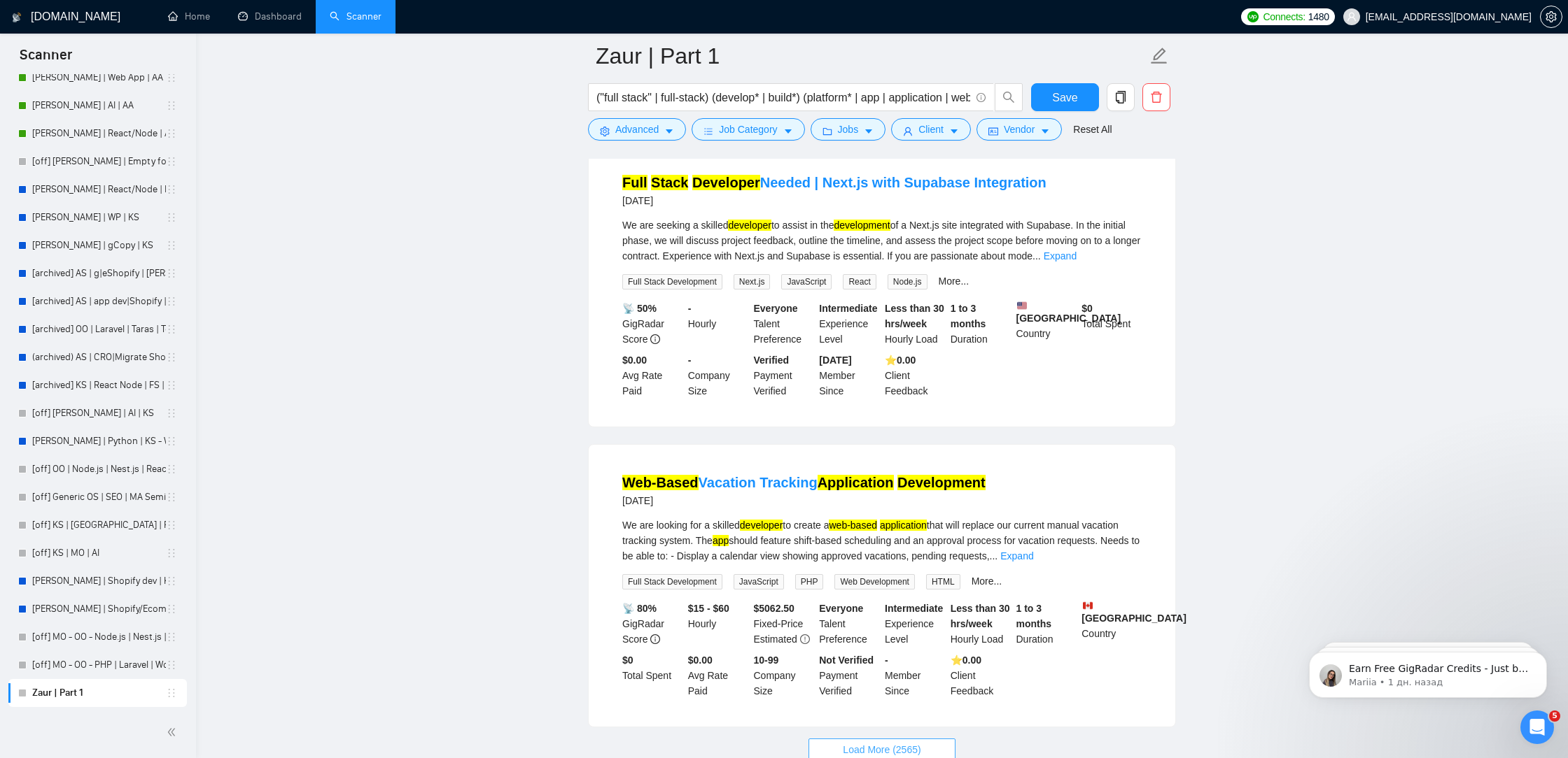
scroll to position [11766, 0]
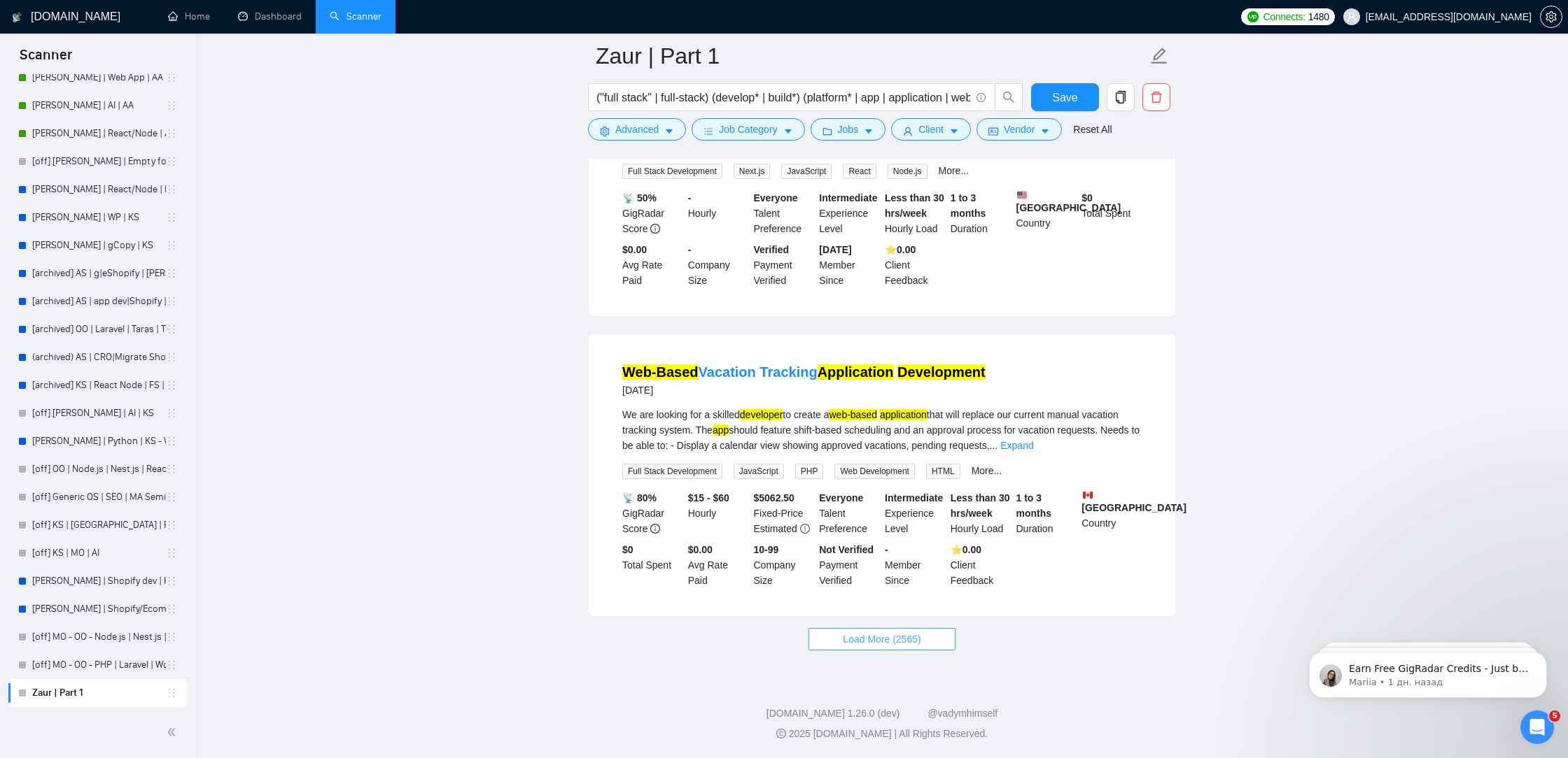
click at [873, 647] on span "Load More (2565)" at bounding box center [881, 639] width 78 height 15
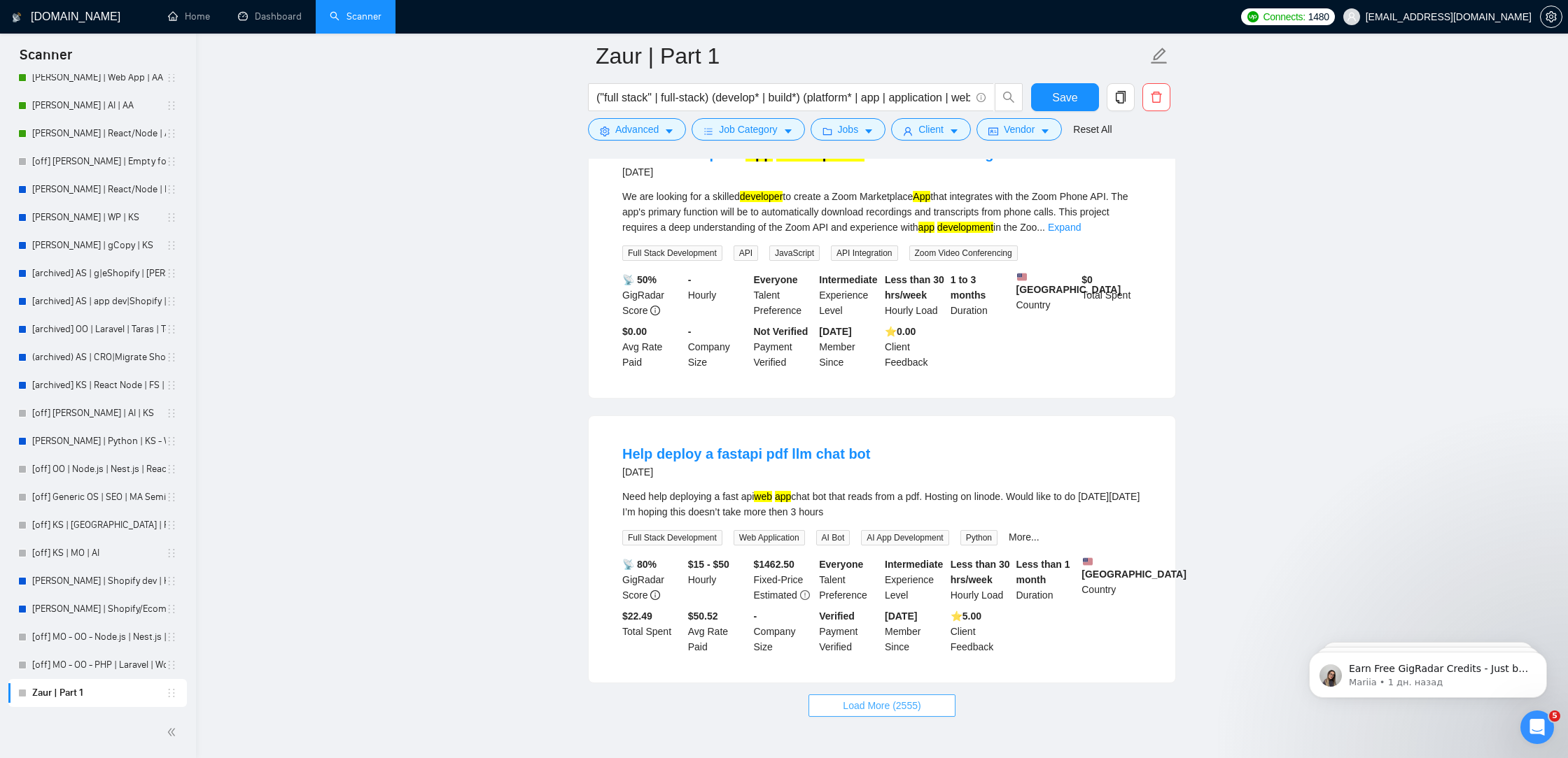
scroll to position [14891, 0]
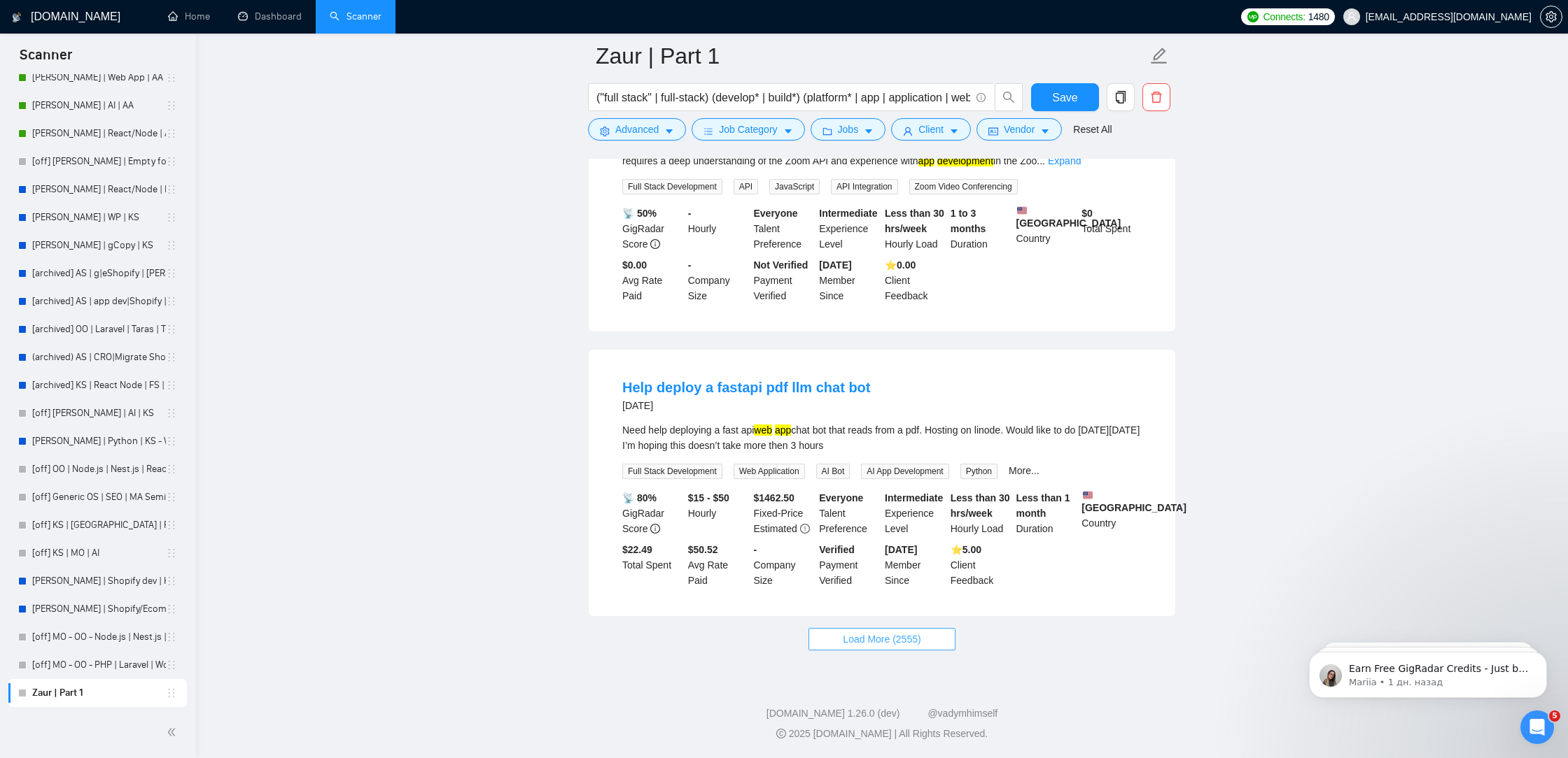
click at [930, 634] on button "Load More (2555)" at bounding box center [881, 639] width 146 height 22
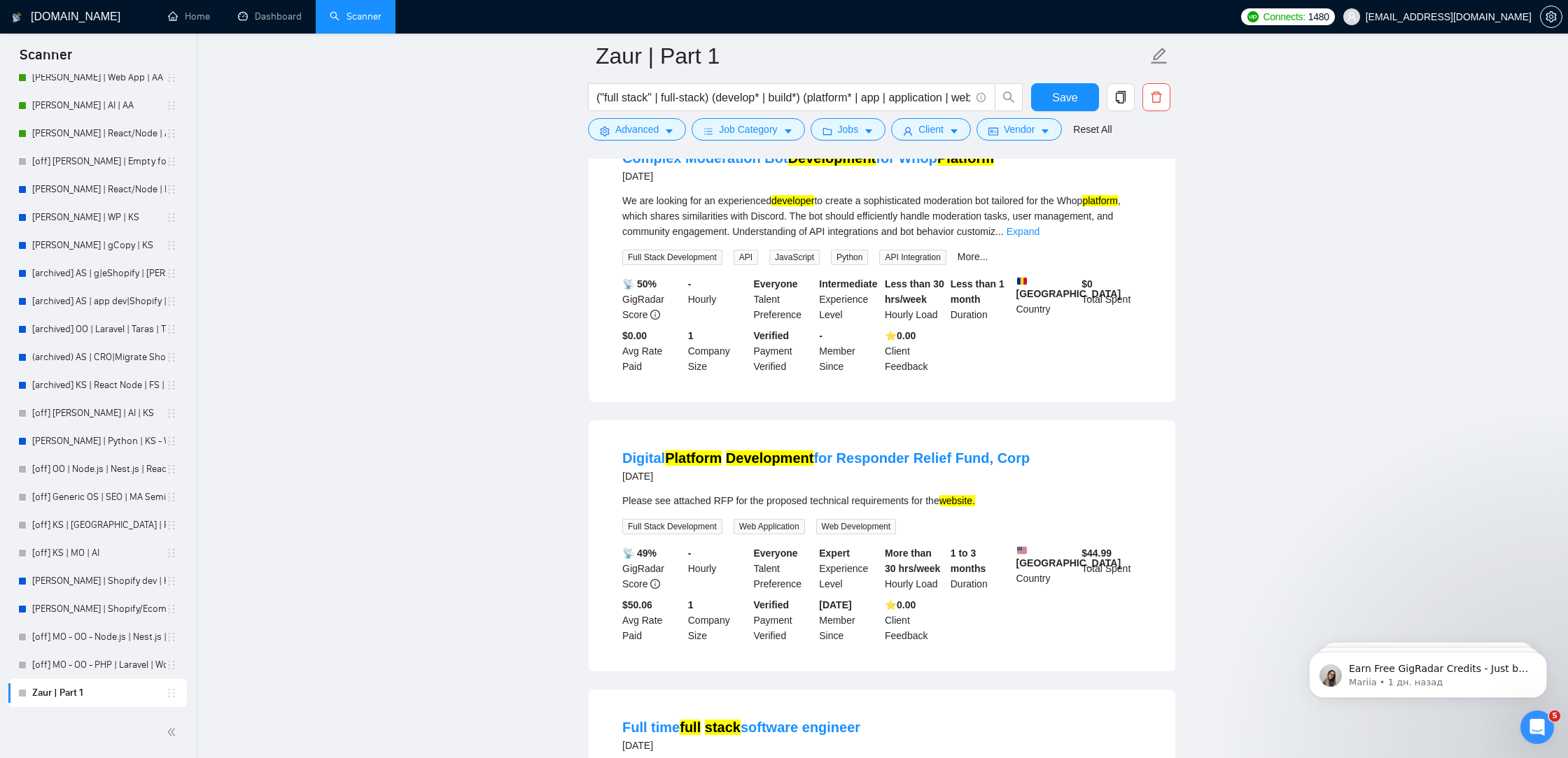
scroll to position [16276, 0]
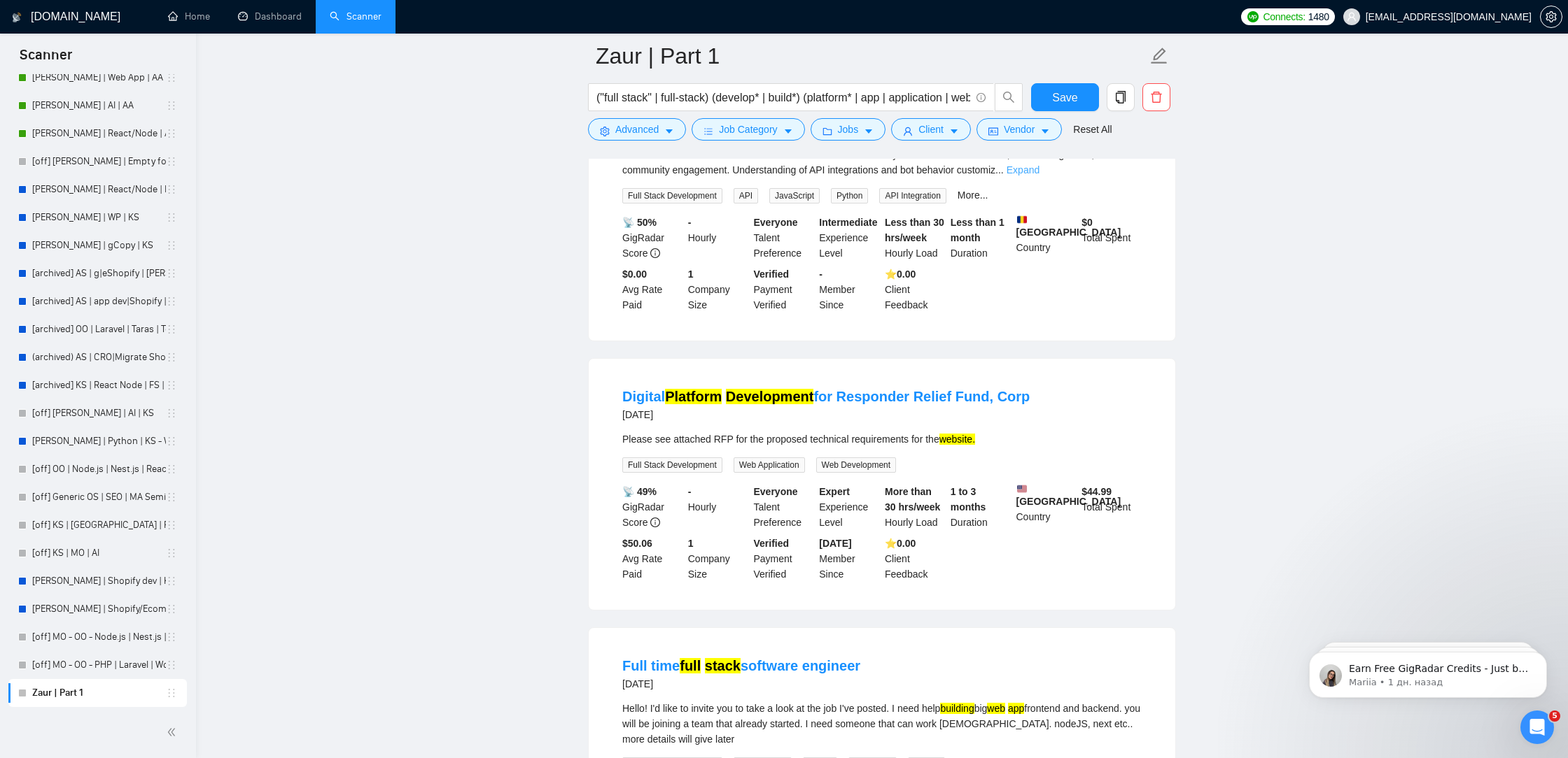
click at [1039, 176] on link "Expand" at bounding box center [1022, 170] width 33 height 11
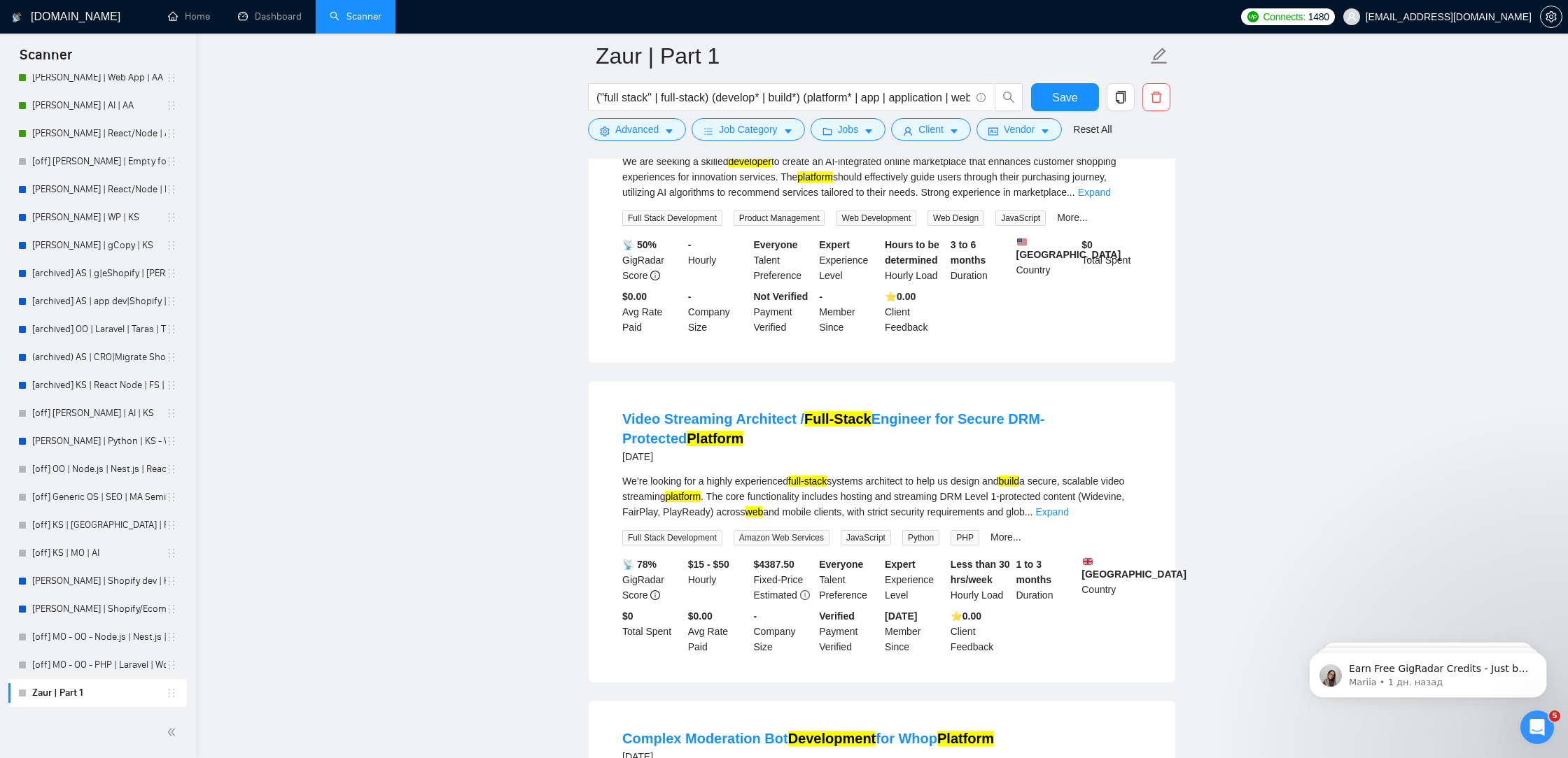
scroll to position [15563, 0]
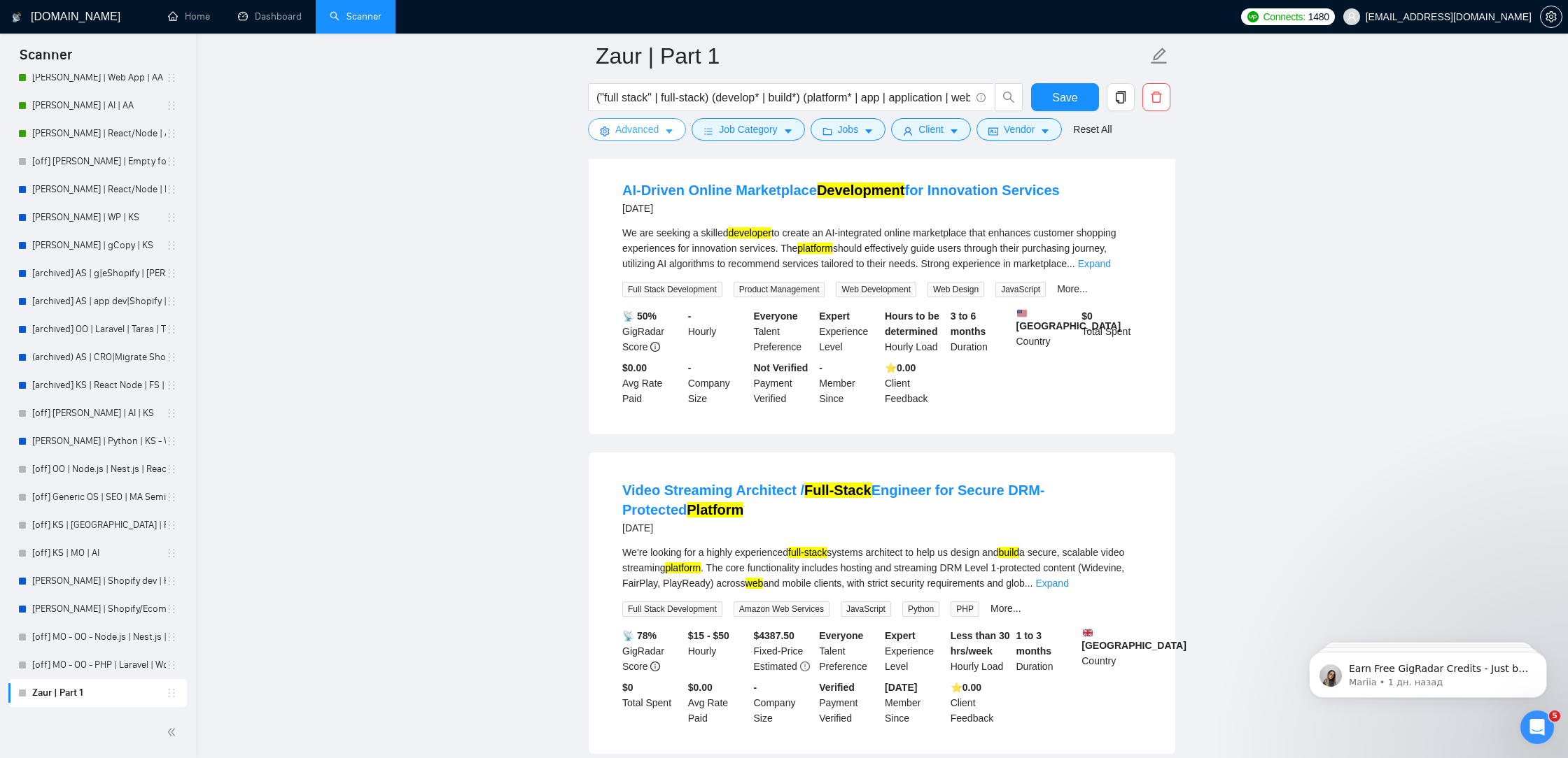
click at [640, 135] on span "Advanced" at bounding box center [637, 129] width 43 height 15
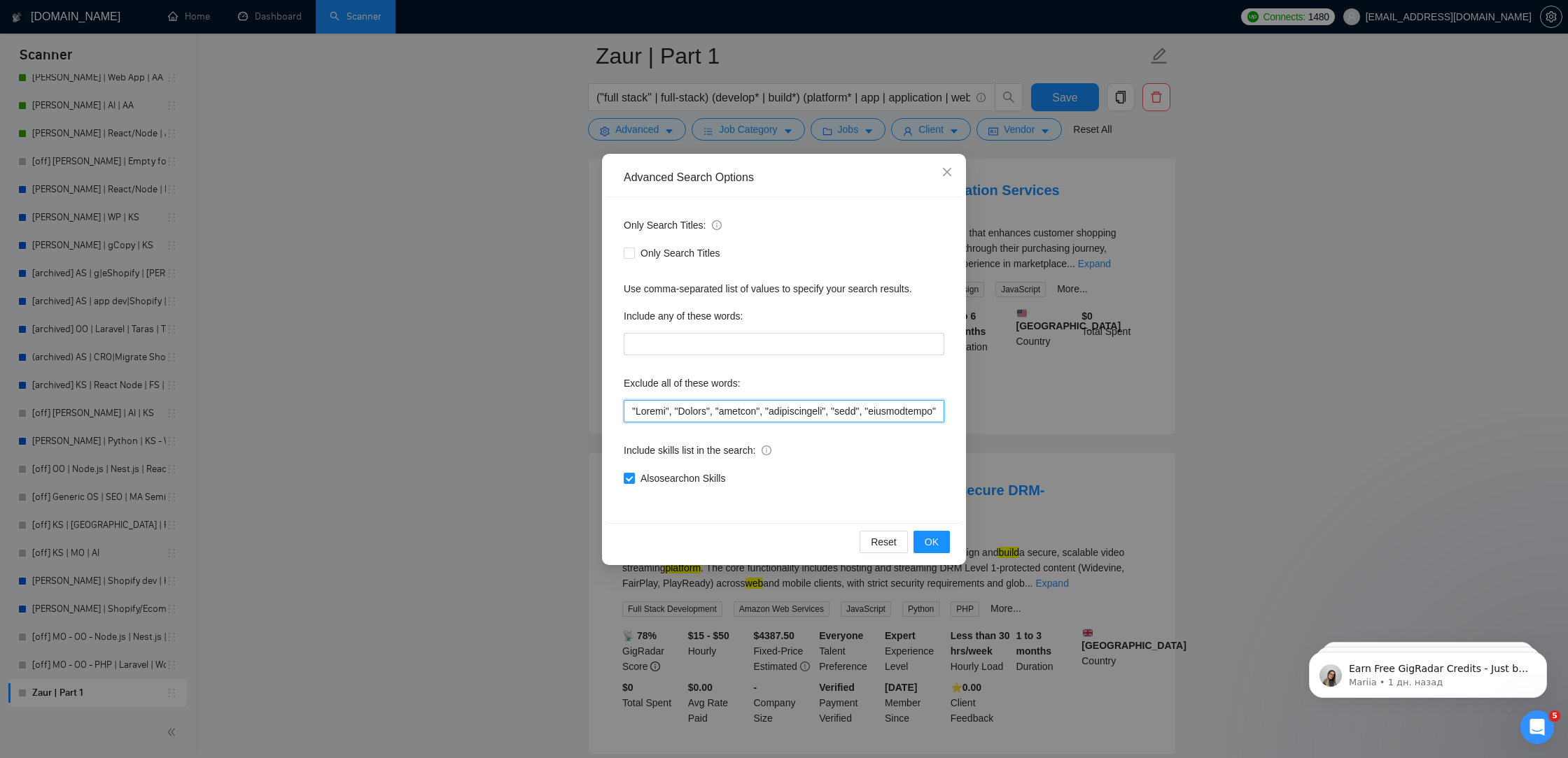
click at [631, 412] on input "text" at bounding box center [784, 411] width 321 height 22
drag, startPoint x: 637, startPoint y: 412, endPoint x: 603, endPoint y: 409, distance: 34.1
click at [605, 410] on div "Advanced Search Options Only Search Titles: Only Search Titles Use comma-separa…" at bounding box center [784, 359] width 364 height 411
click at [628, 404] on input "text" at bounding box center [784, 411] width 321 height 22
paste input """
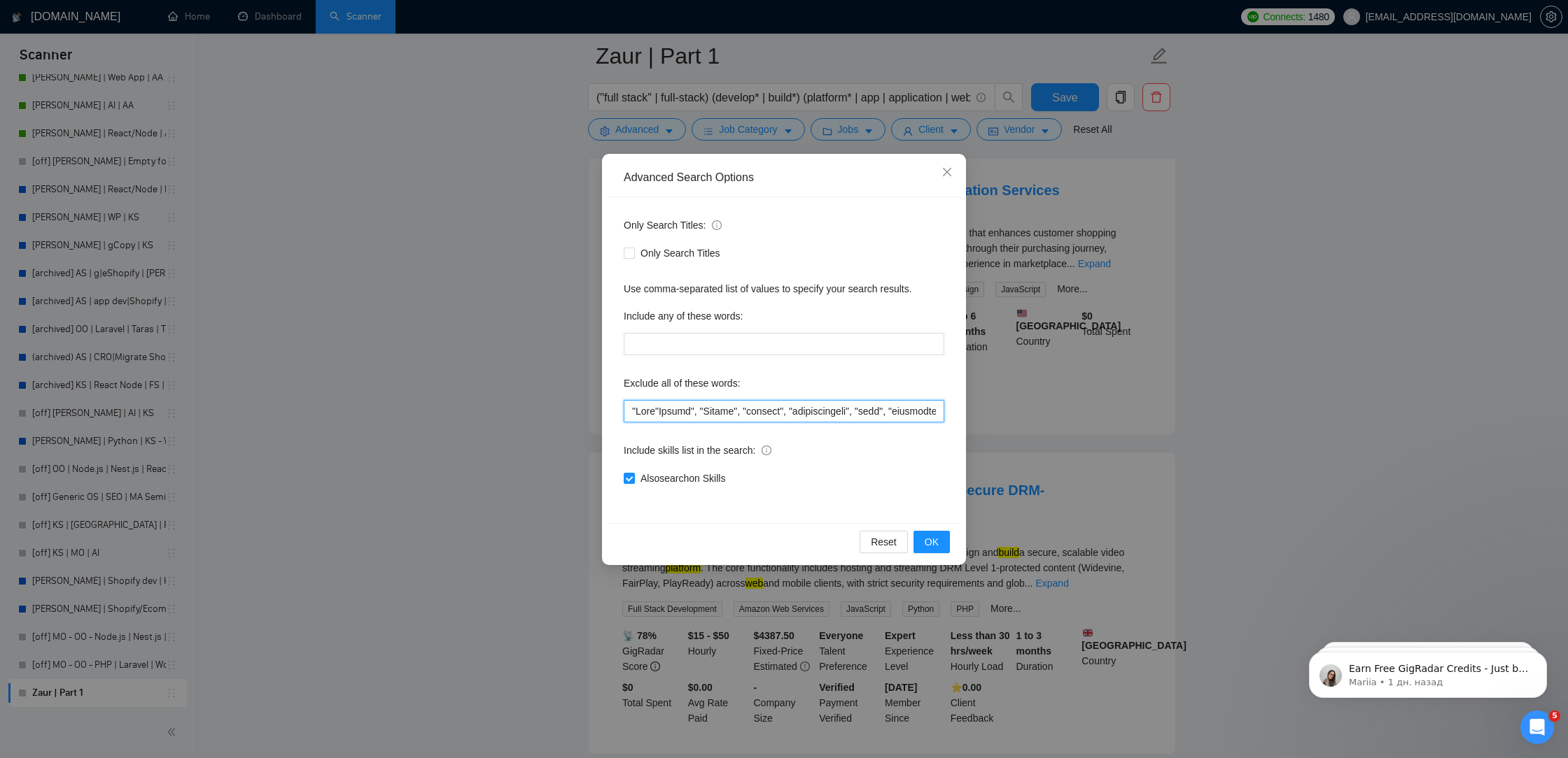
paste input """
click at [935, 552] on button "OK" at bounding box center [931, 542] width 37 height 22
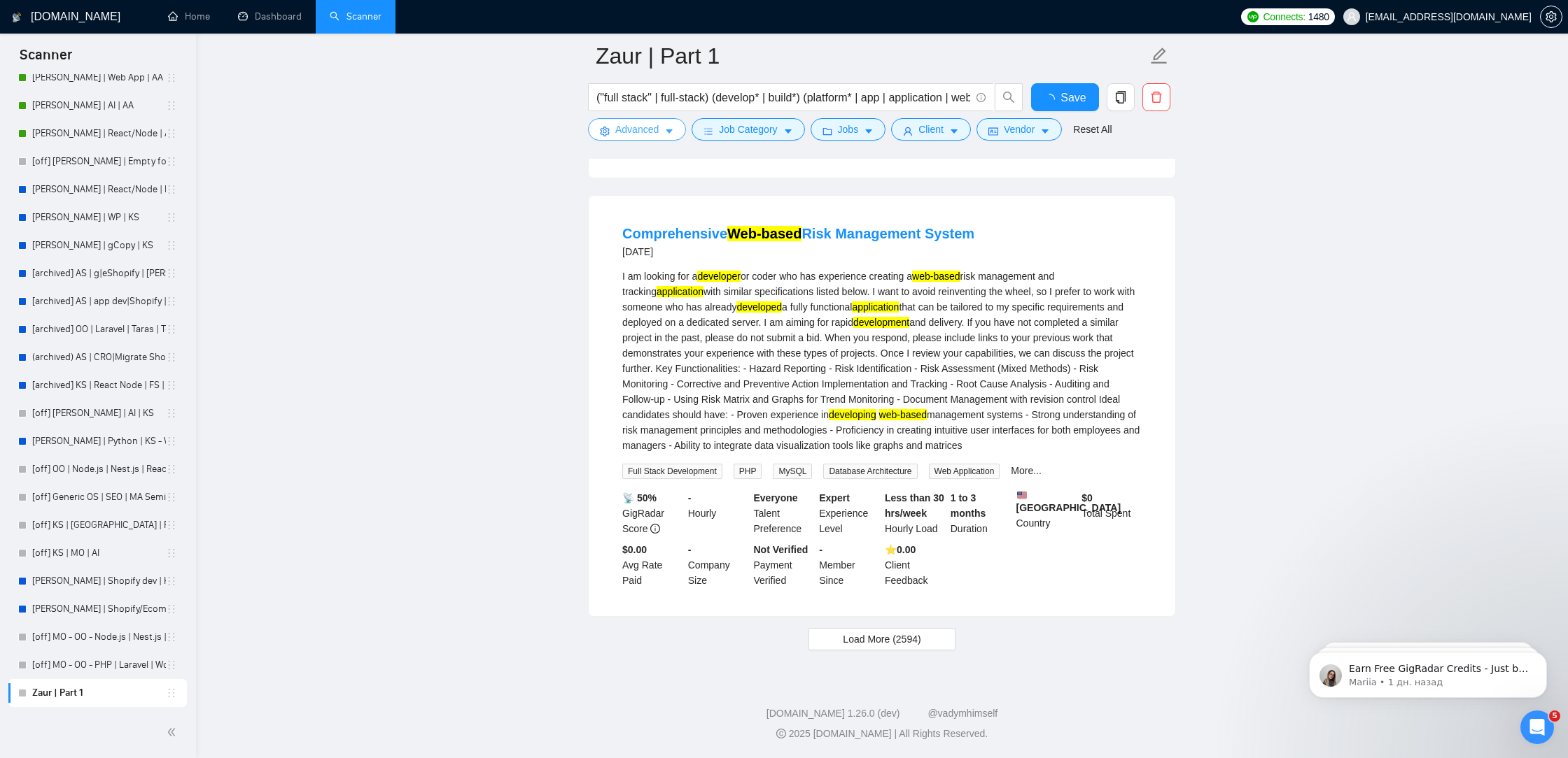
scroll to position [2701, 0]
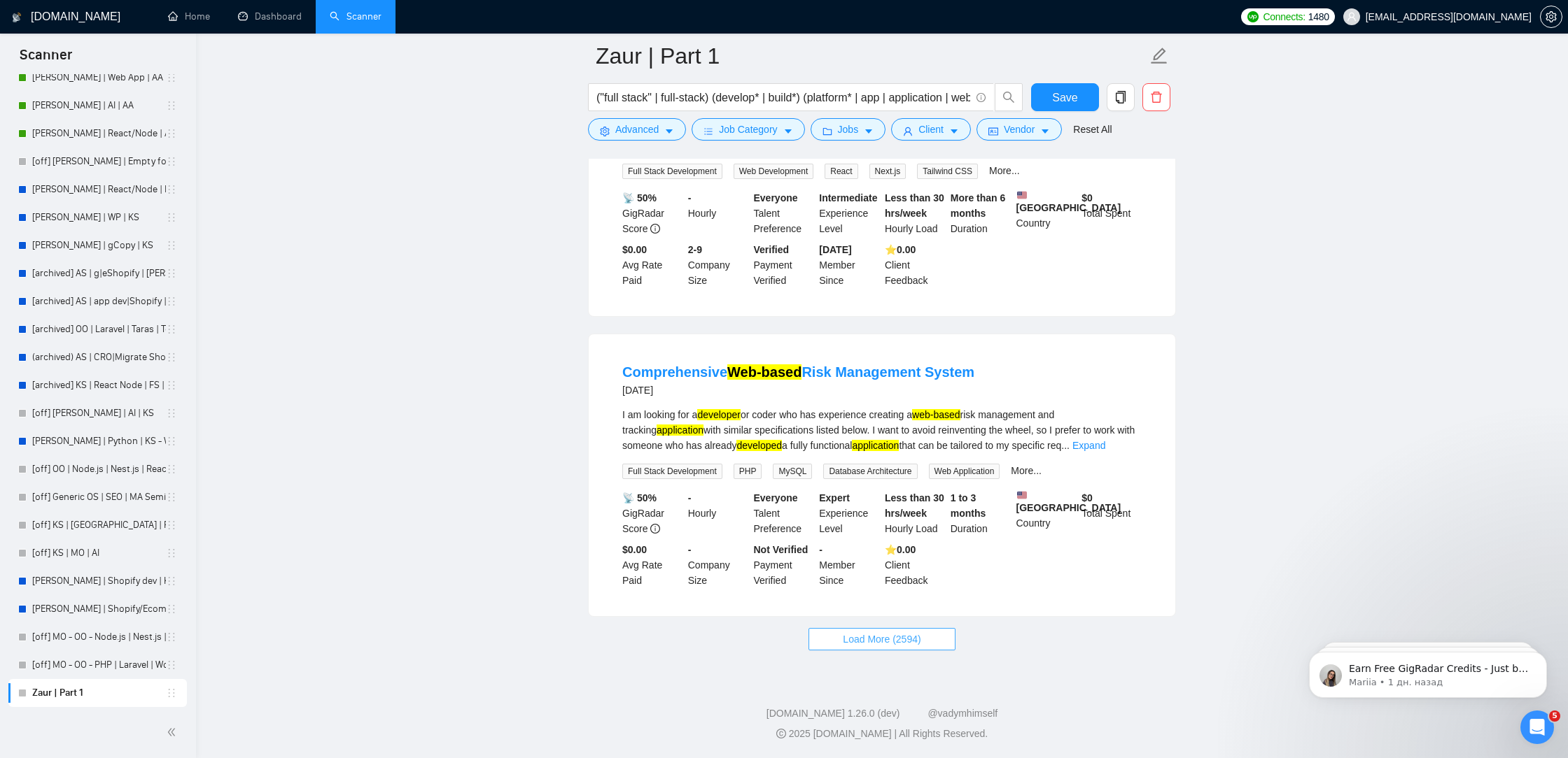
click at [928, 648] on button "Load More (2594)" at bounding box center [881, 639] width 146 height 22
click at [1075, 99] on span "Save" at bounding box center [1064, 97] width 25 height 18
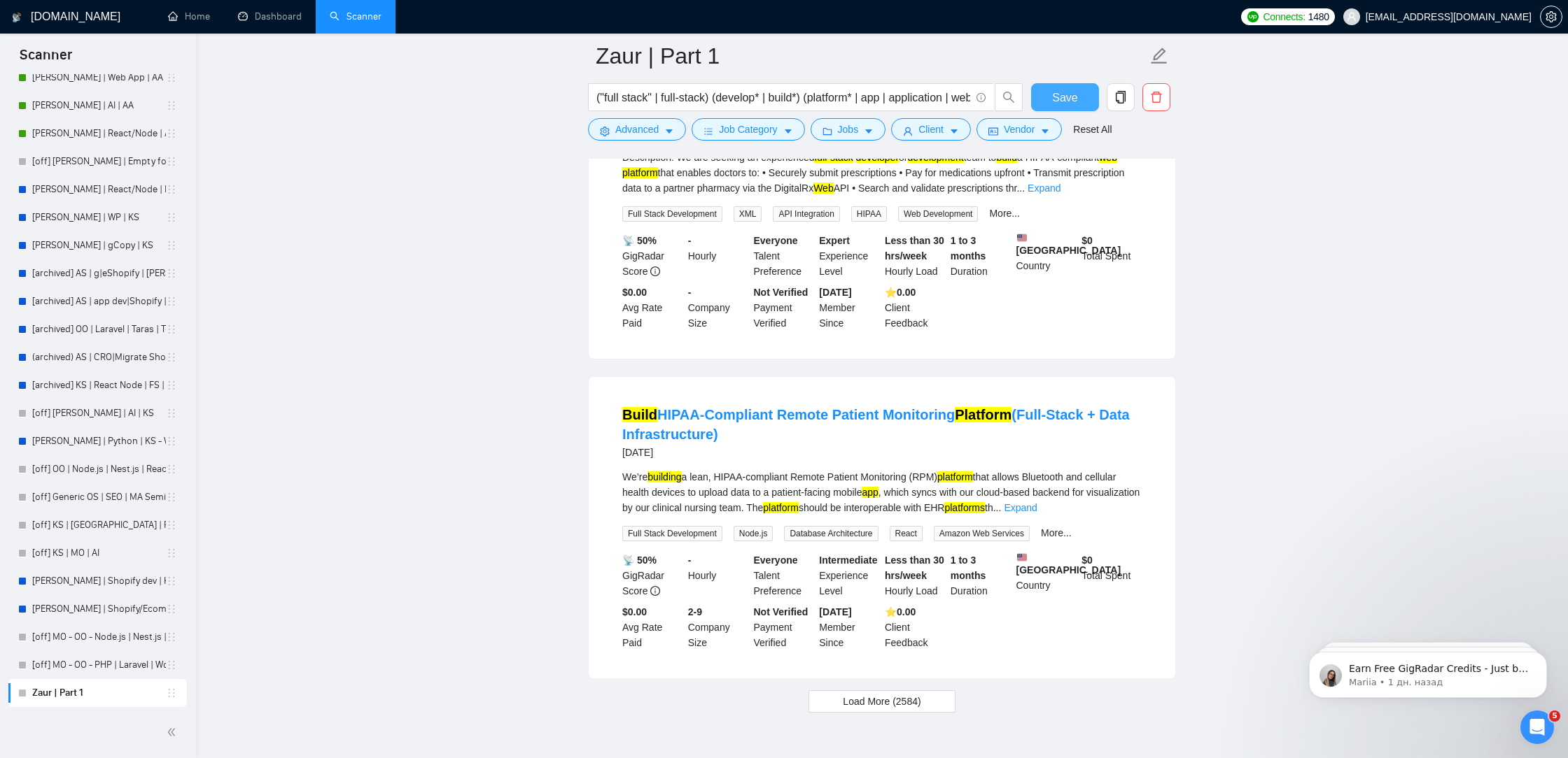
scroll to position [5717, 0]
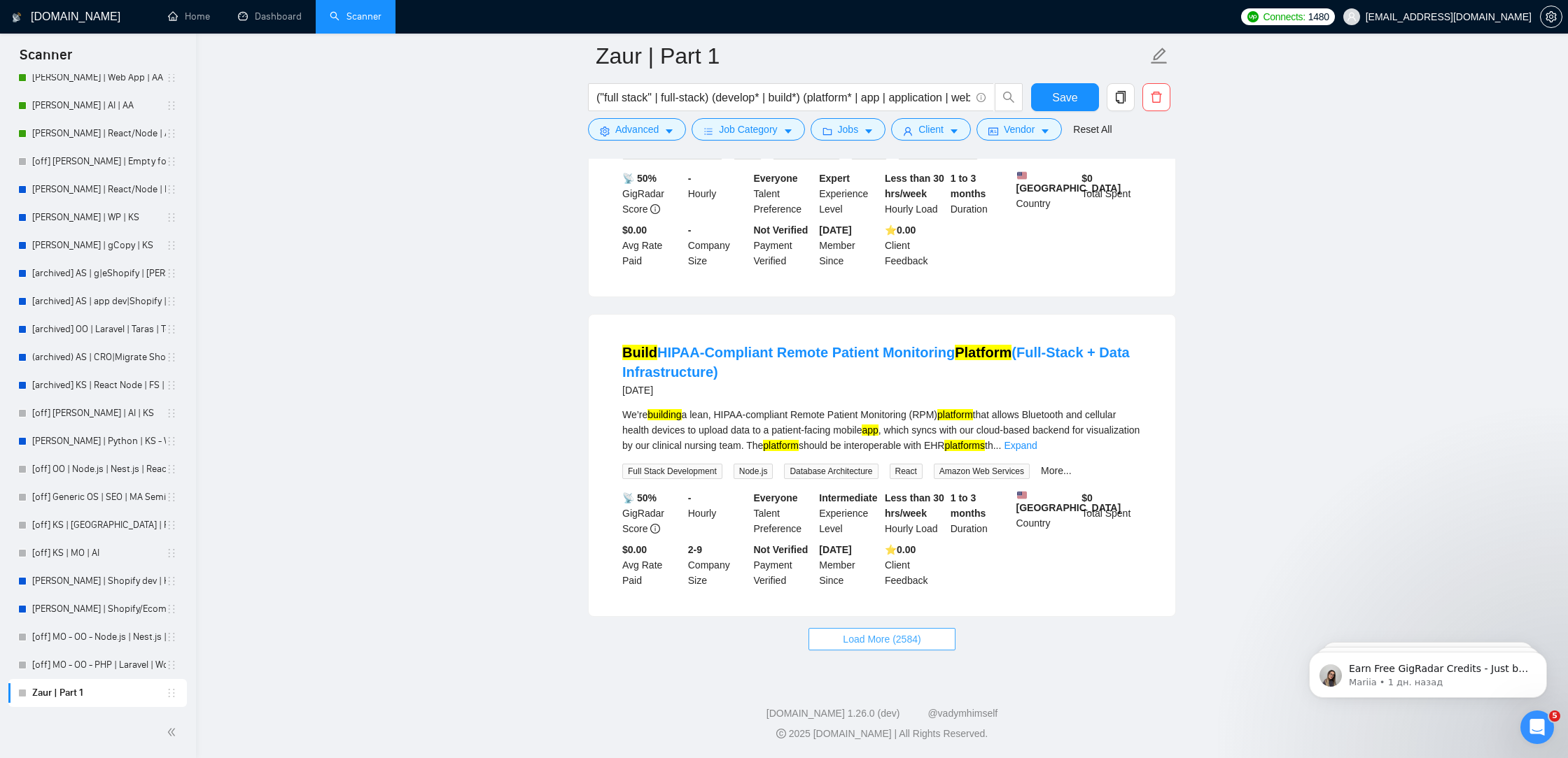
click at [885, 648] on button "Load More (2584)" at bounding box center [881, 639] width 146 height 22
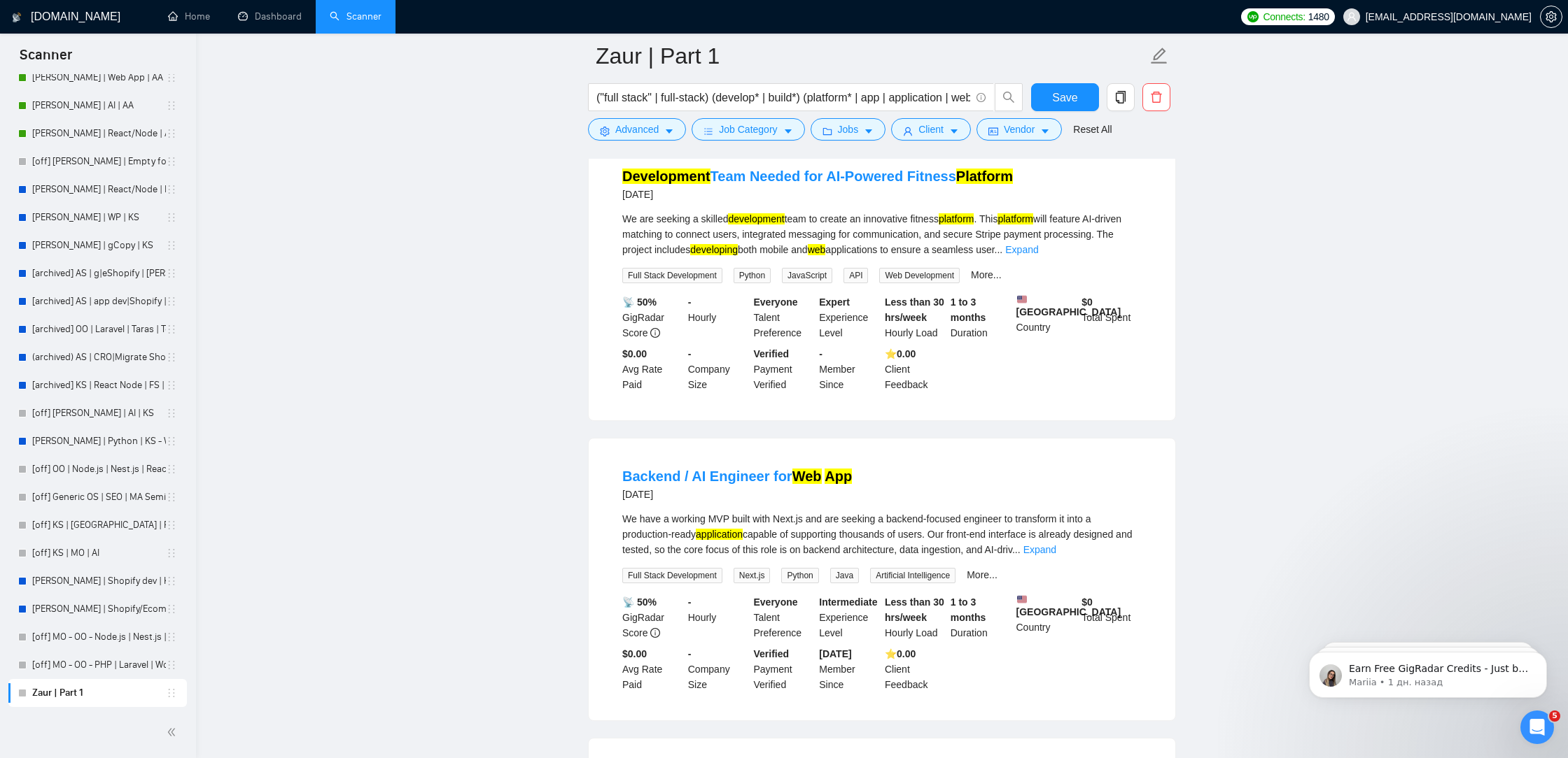
scroll to position [8759, 0]
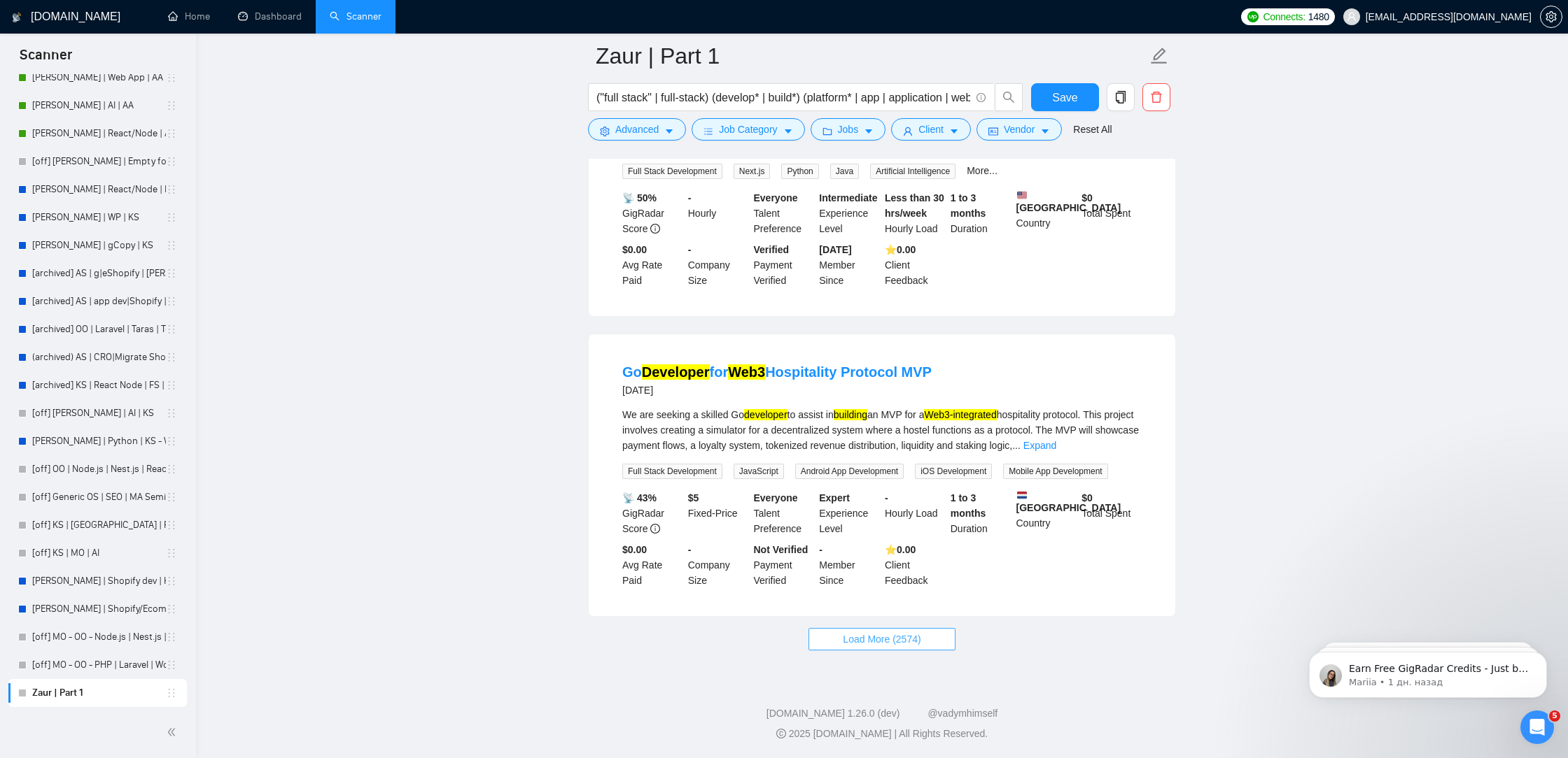
click at [896, 632] on span "Load More (2574)" at bounding box center [881, 639] width 78 height 15
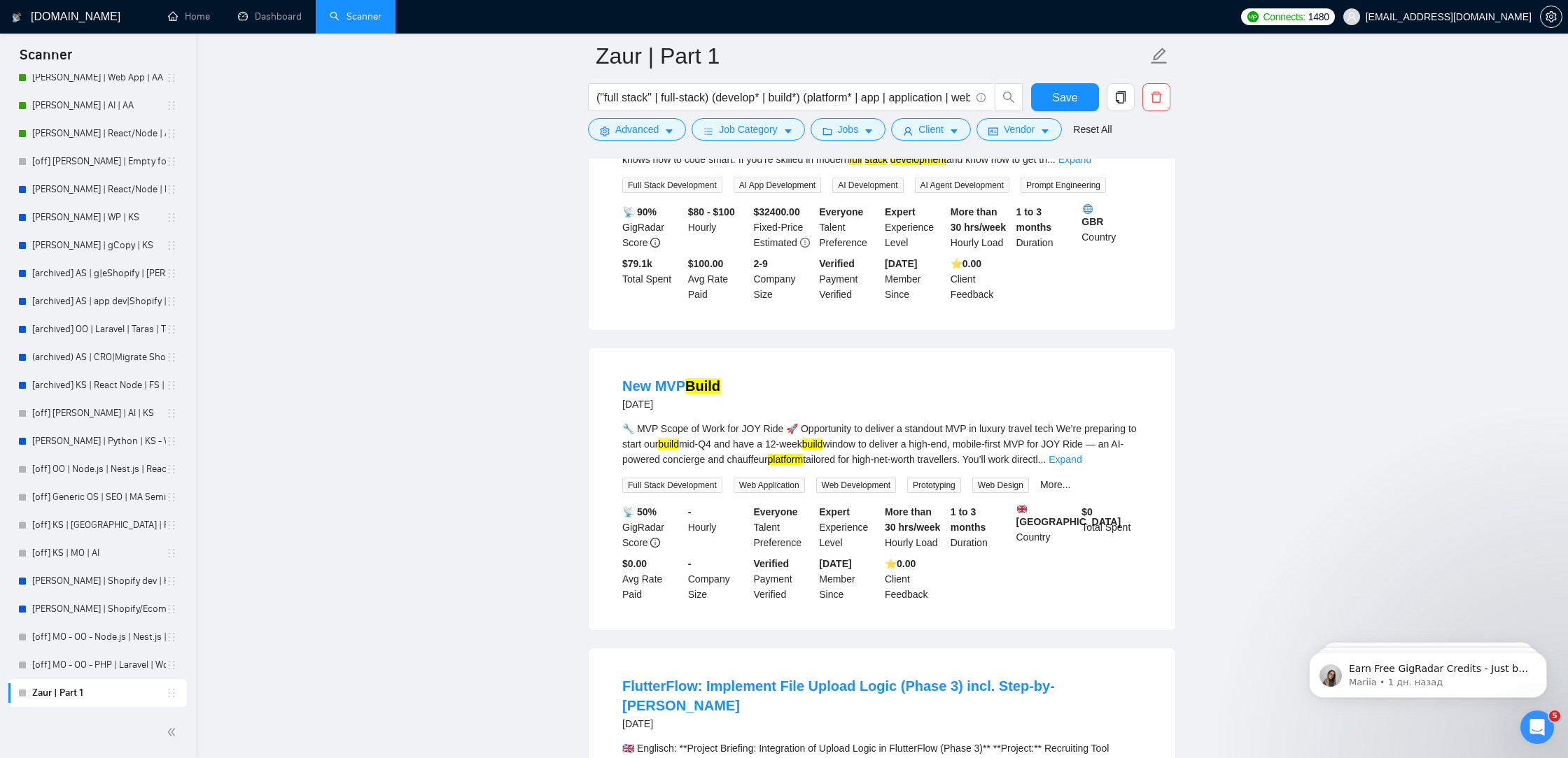
scroll to position [11792, 0]
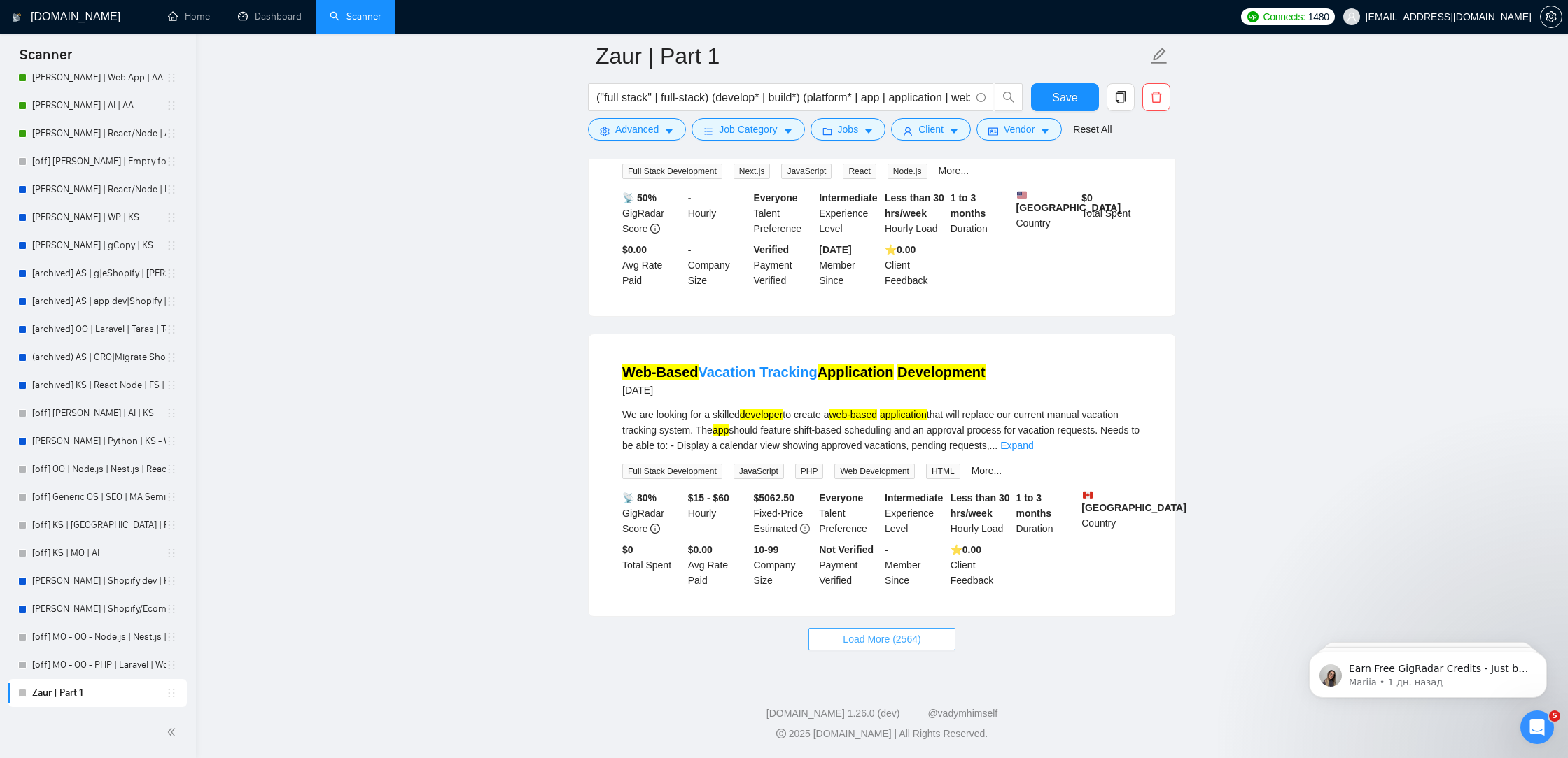
click at [834, 638] on button "Load More (2564)" at bounding box center [881, 639] width 146 height 22
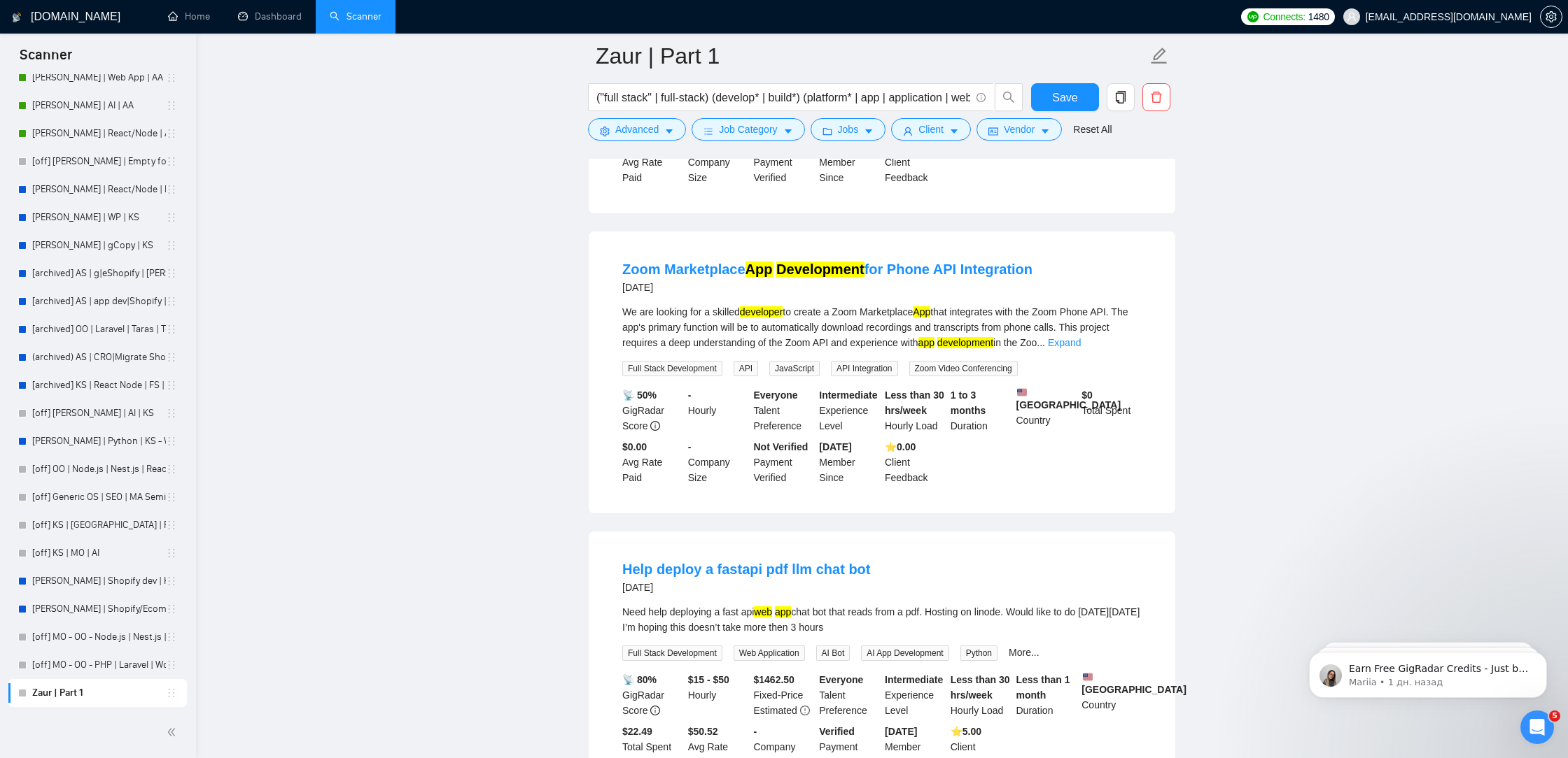
scroll to position [14891, 0]
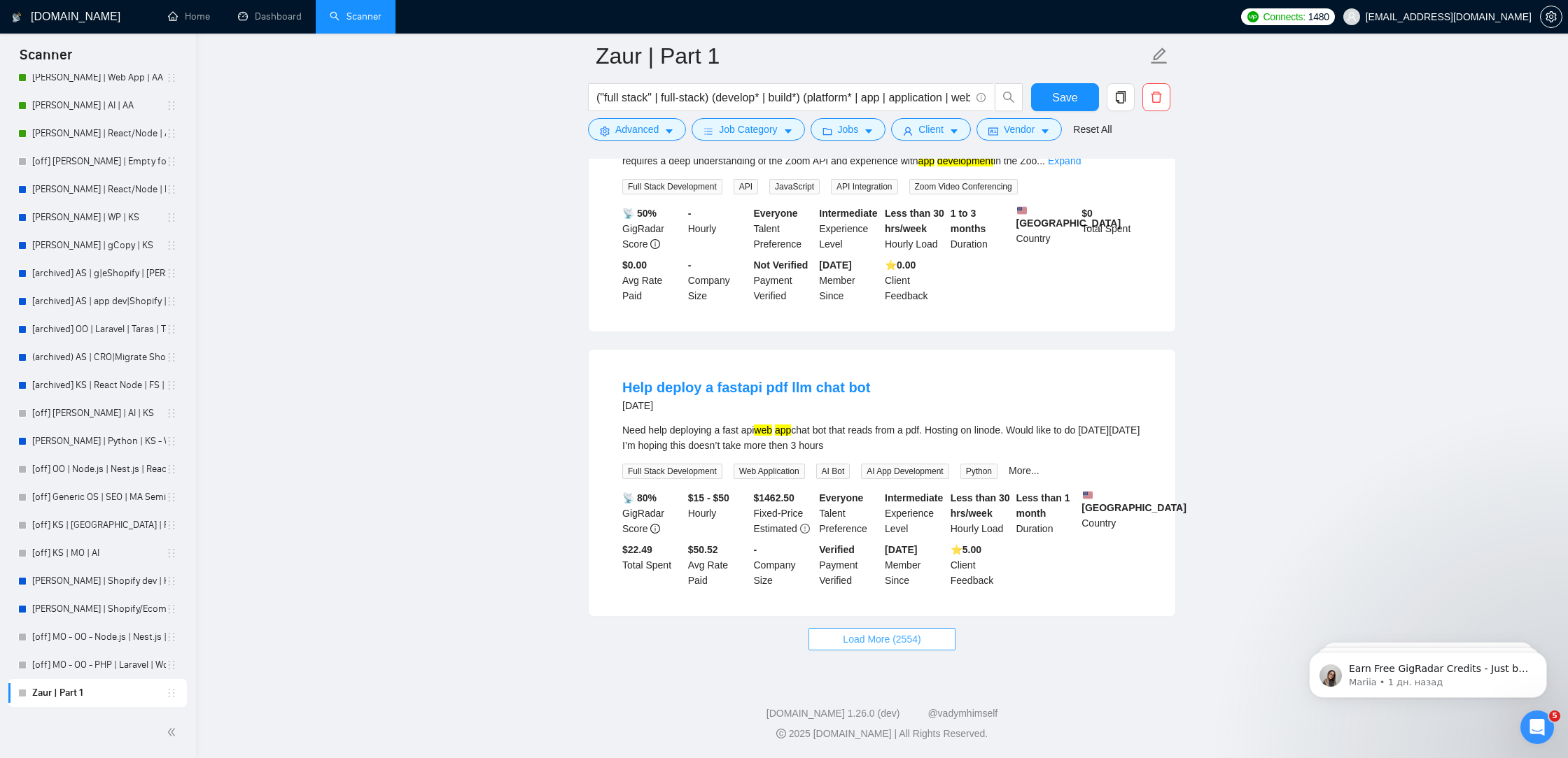
click at [920, 635] on span "Load More (2554)" at bounding box center [881, 639] width 78 height 15
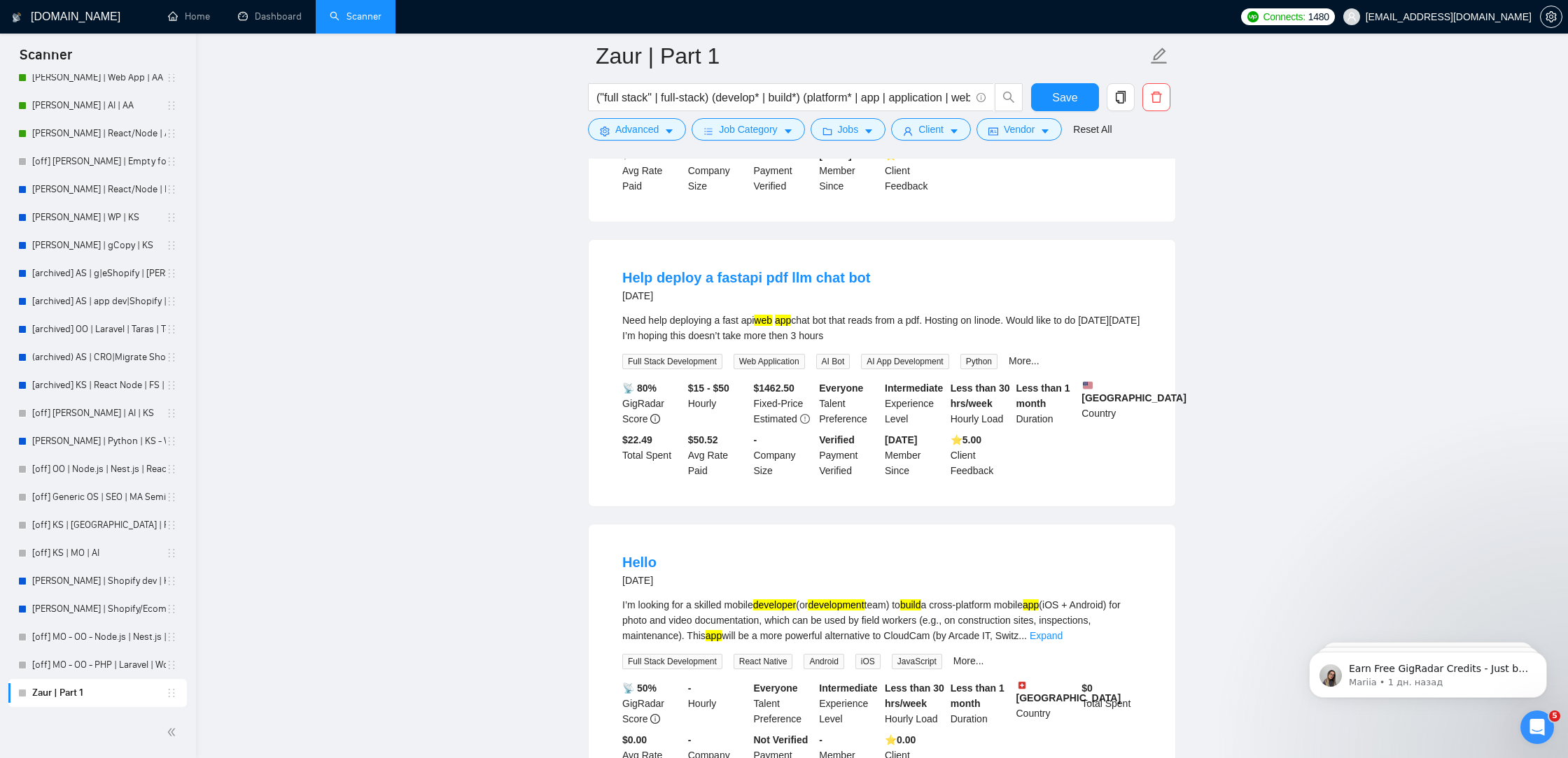
drag, startPoint x: 909, startPoint y: 449, endPoint x: 745, endPoint y: 444, distance: 164.1
click at [745, 343] on div "Need help deploying a fast api web app chat bot that reads from a pdf. Hosting …" at bounding box center [882, 328] width 519 height 30
click at [764, 343] on div "Need help deploying a fast api web app chat bot that reads from a pdf. Hosting …" at bounding box center [882, 328] width 519 height 30
drag, startPoint x: 764, startPoint y: 450, endPoint x: 929, endPoint y: 447, distance: 165.0
click at [930, 343] on div "Need help deploying a fast api web app chat bot that reads from a pdf. Hosting …" at bounding box center [882, 328] width 519 height 30
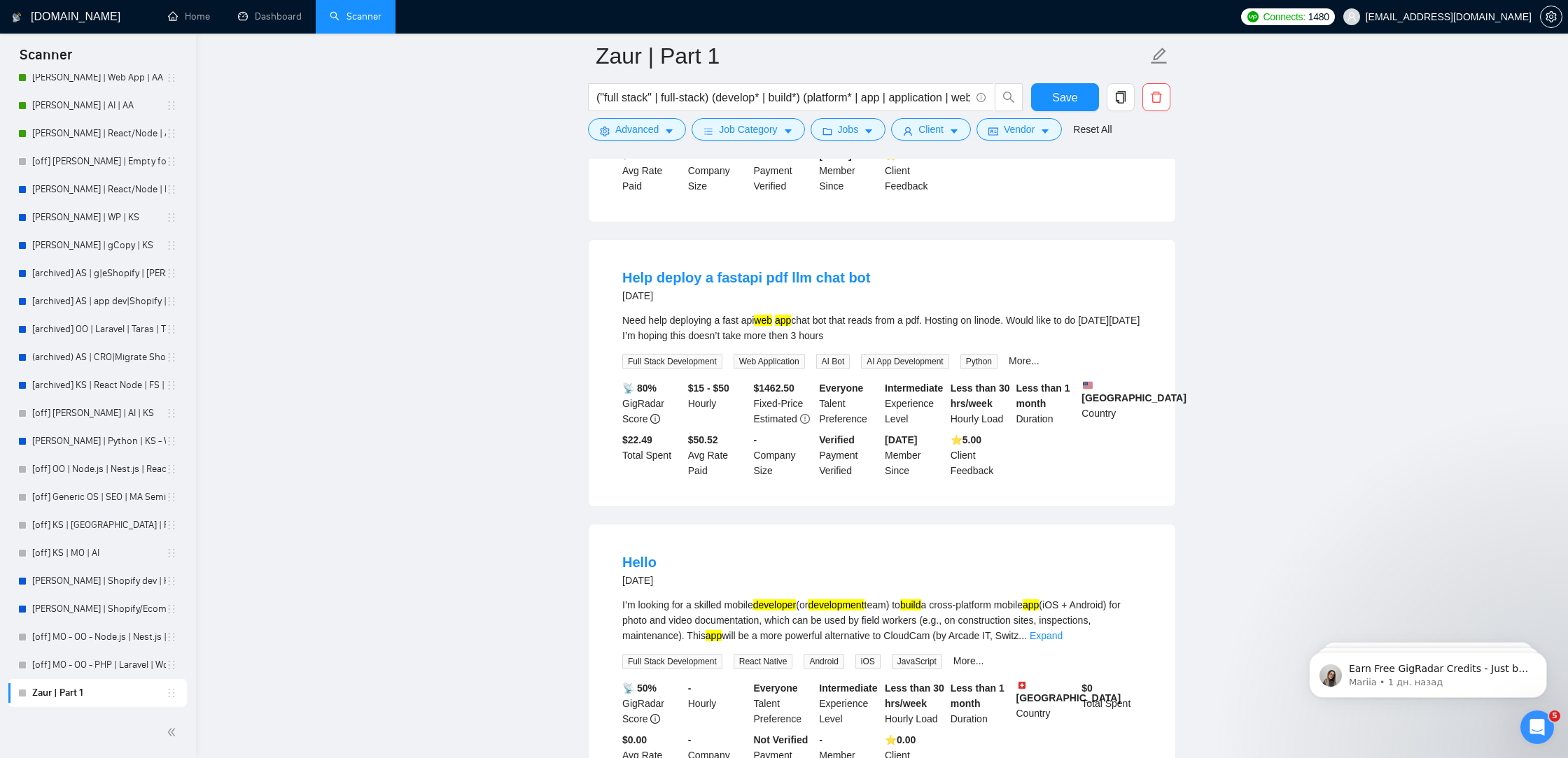
copy div "doesn’t take more then 3 hours"
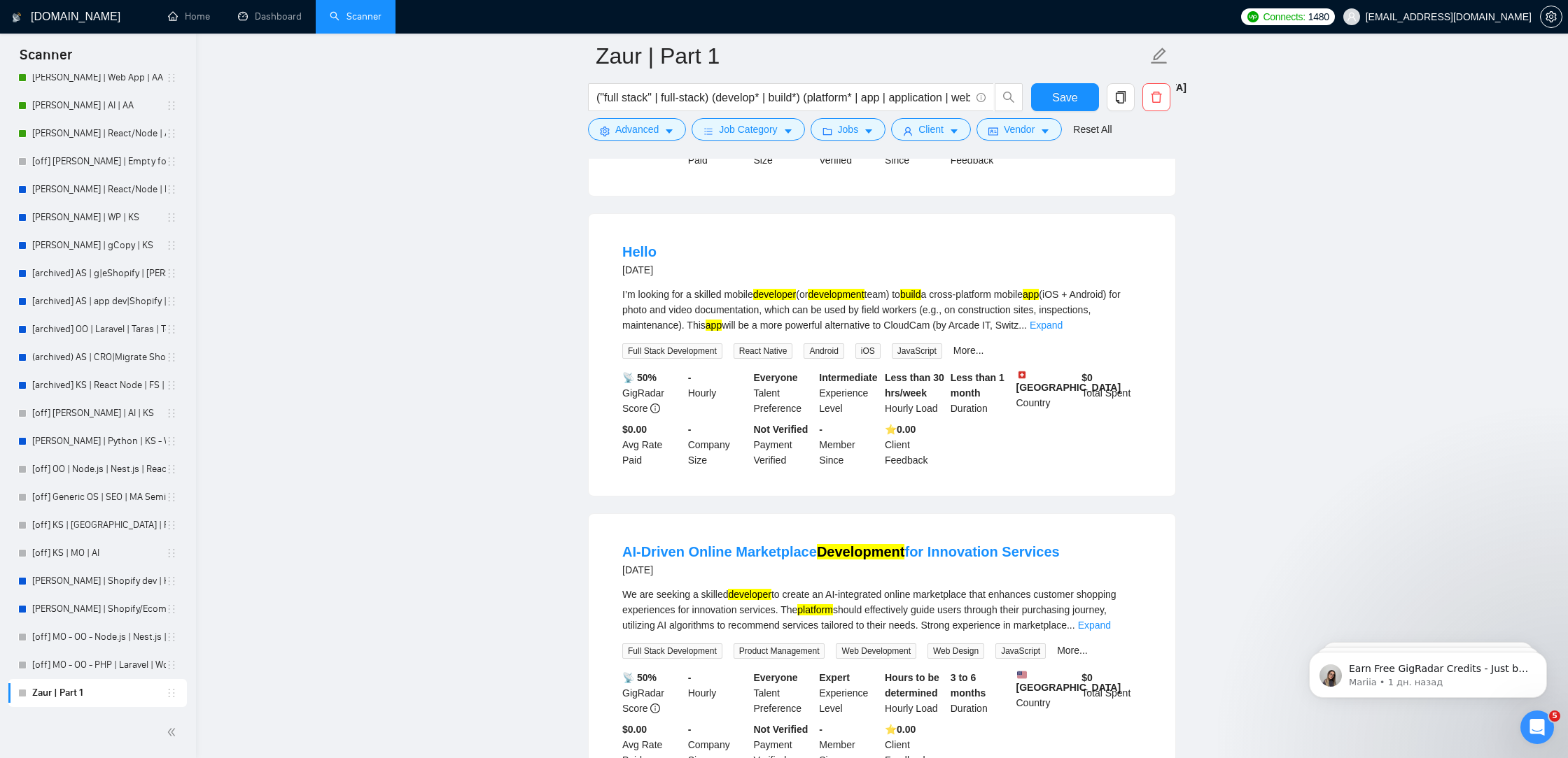
scroll to position [15060, 0]
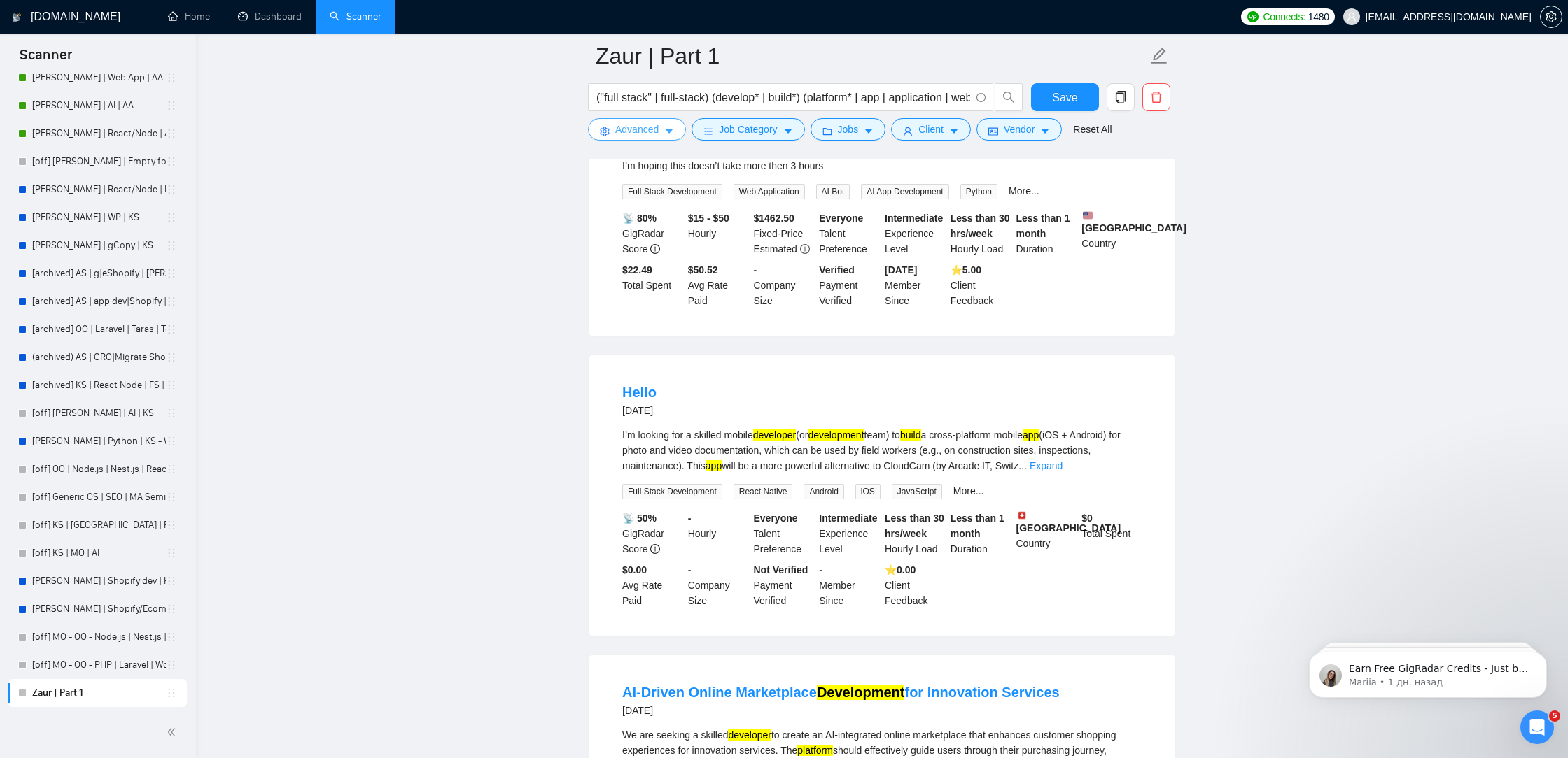
click at [615, 133] on span "Advanced" at bounding box center [637, 129] width 43 height 15
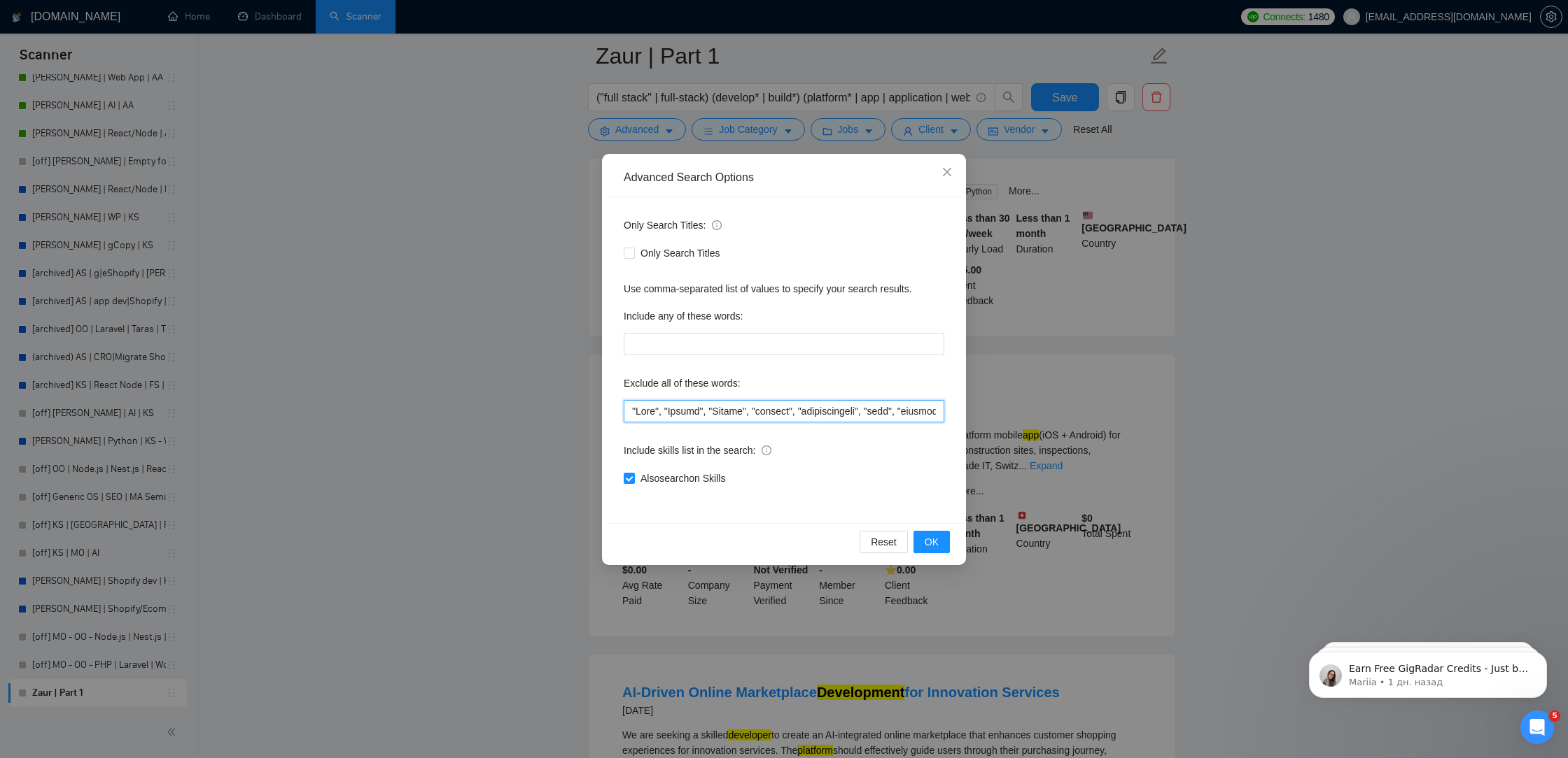
click at [629, 411] on input "text" at bounding box center [784, 411] width 321 height 22
paste input "doesn’t take more then 3 hours"
click at [776, 409] on input "text" at bounding box center [784, 411] width 321 height 22
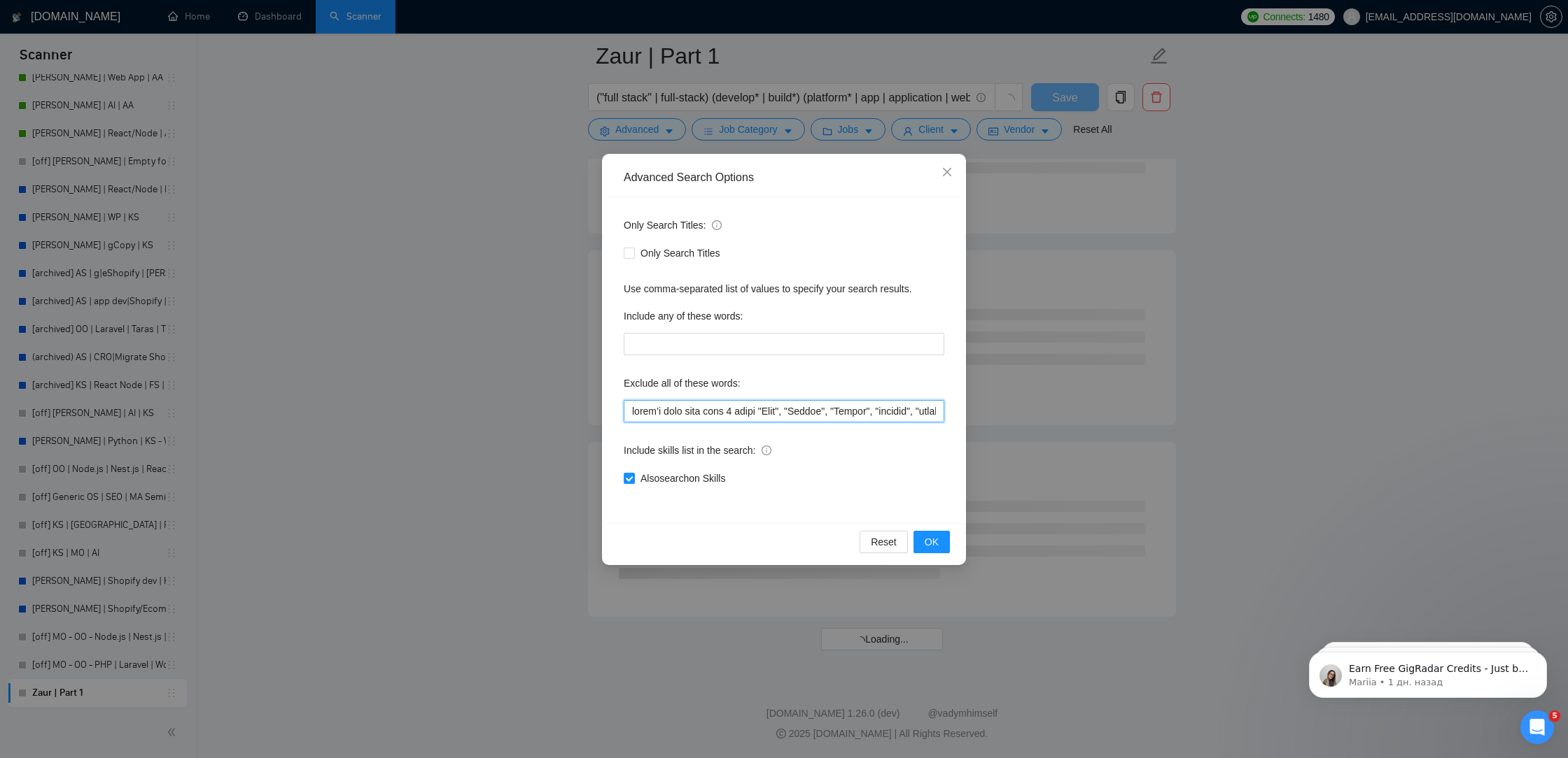
scroll to position [11157, 0]
click at [635, 406] on input "text" at bounding box center [784, 411] width 321 height 22
paste input """
click at [781, 409] on input "text" at bounding box center [784, 411] width 321 height 22
paste input """
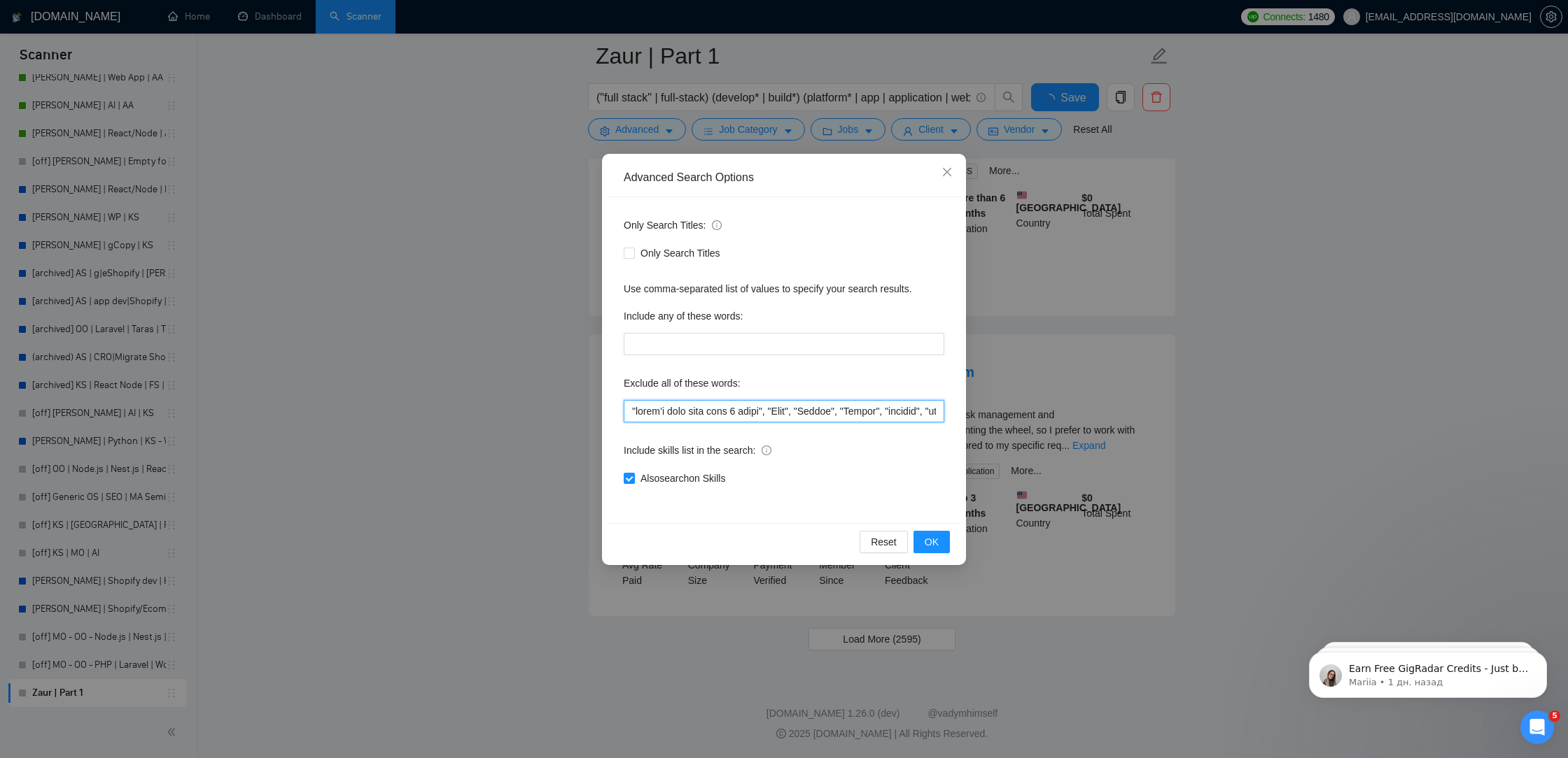
scroll to position [2701, 0]
type input ""lorem’i dolo sita cons 8 adipi", "Elit", "Seddoe", "Tempor", "incidid", "utlab…"
click at [936, 547] on span "OK" at bounding box center [931, 542] width 14 height 15
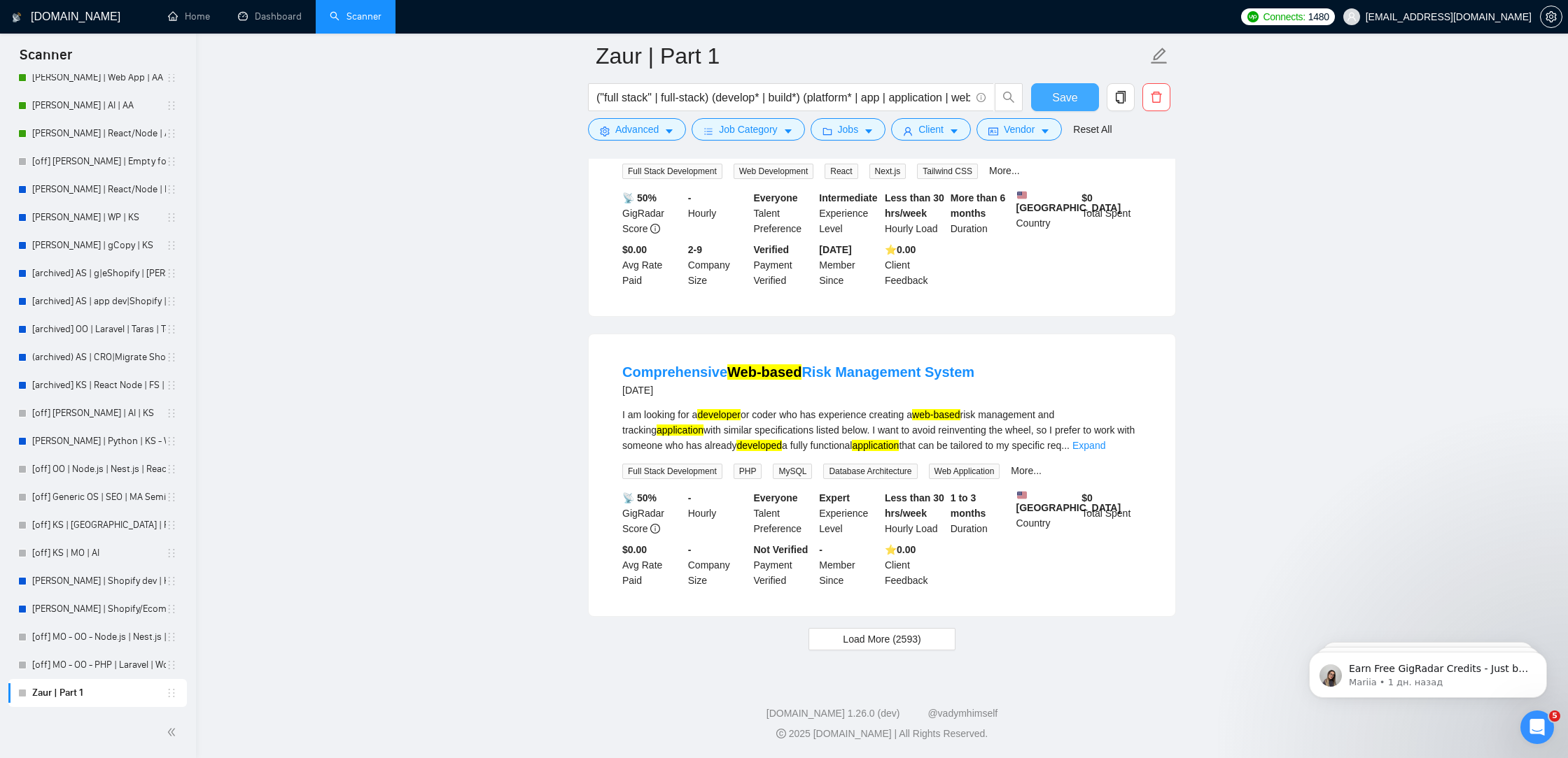
click at [1058, 88] on button "Save" at bounding box center [1065, 97] width 68 height 28
click at [914, 648] on button "Load More (2593)" at bounding box center [881, 639] width 146 height 22
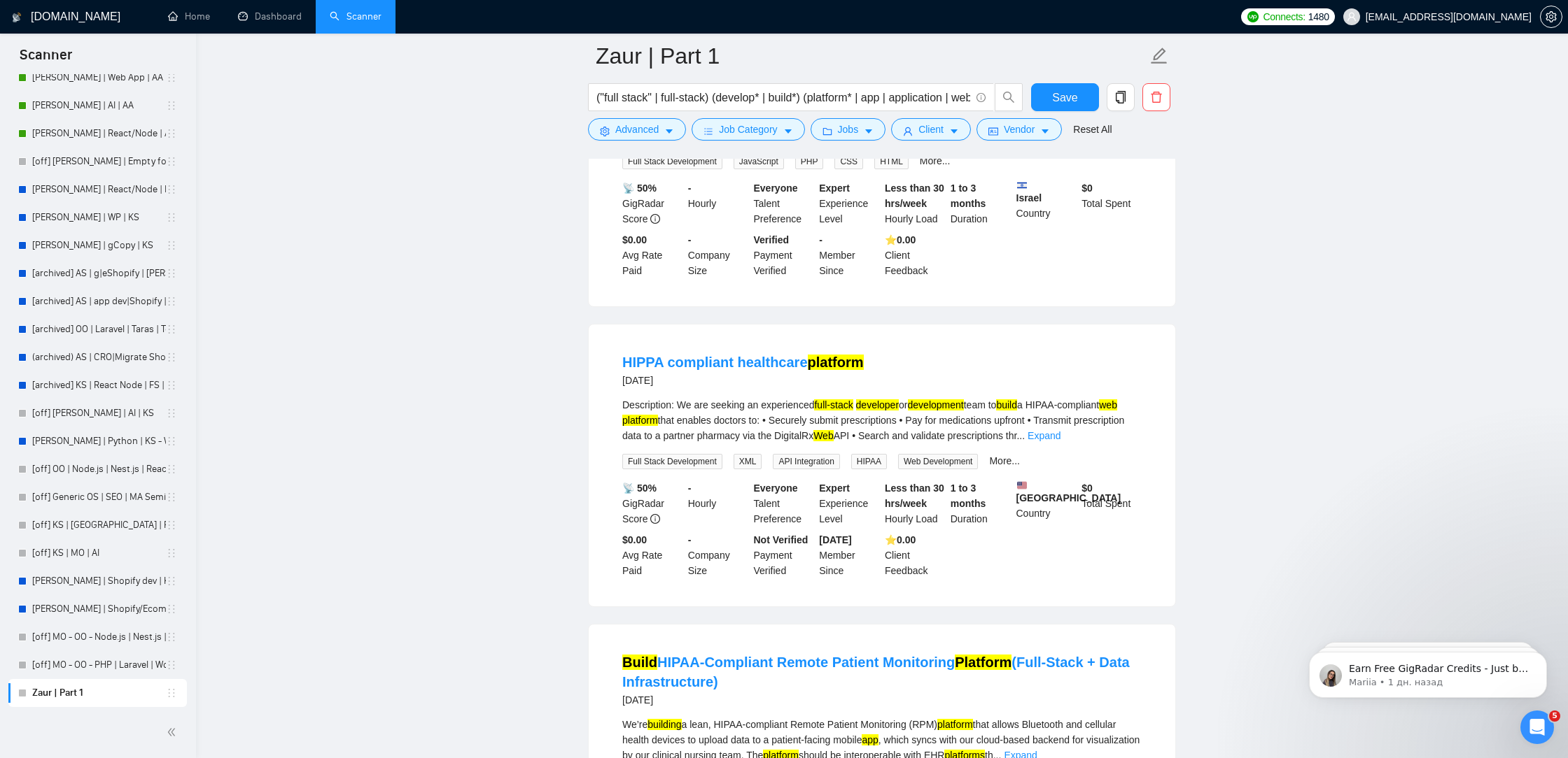
scroll to position [5717, 0]
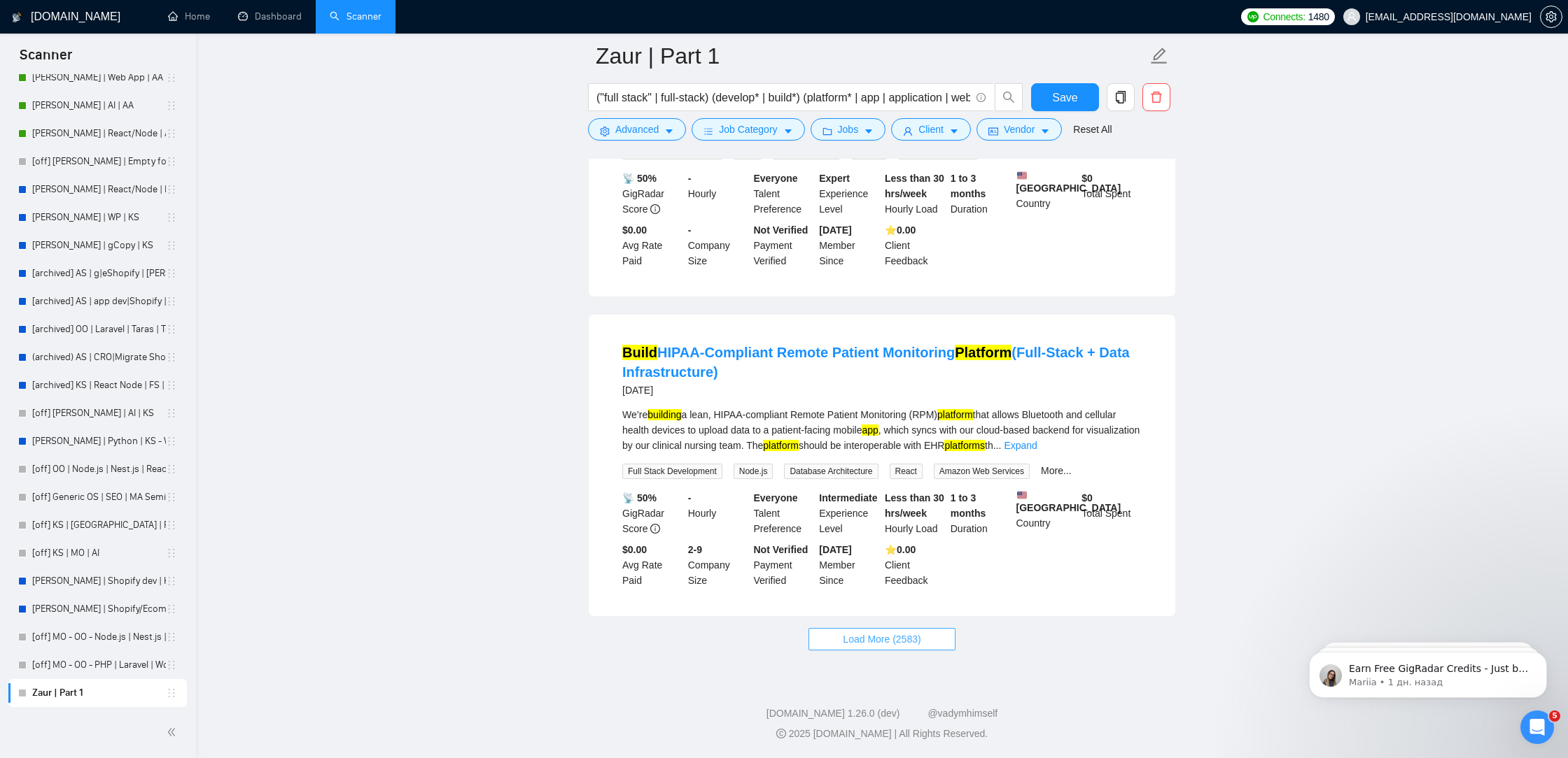
click at [875, 634] on span "Load More (2583)" at bounding box center [881, 639] width 78 height 15
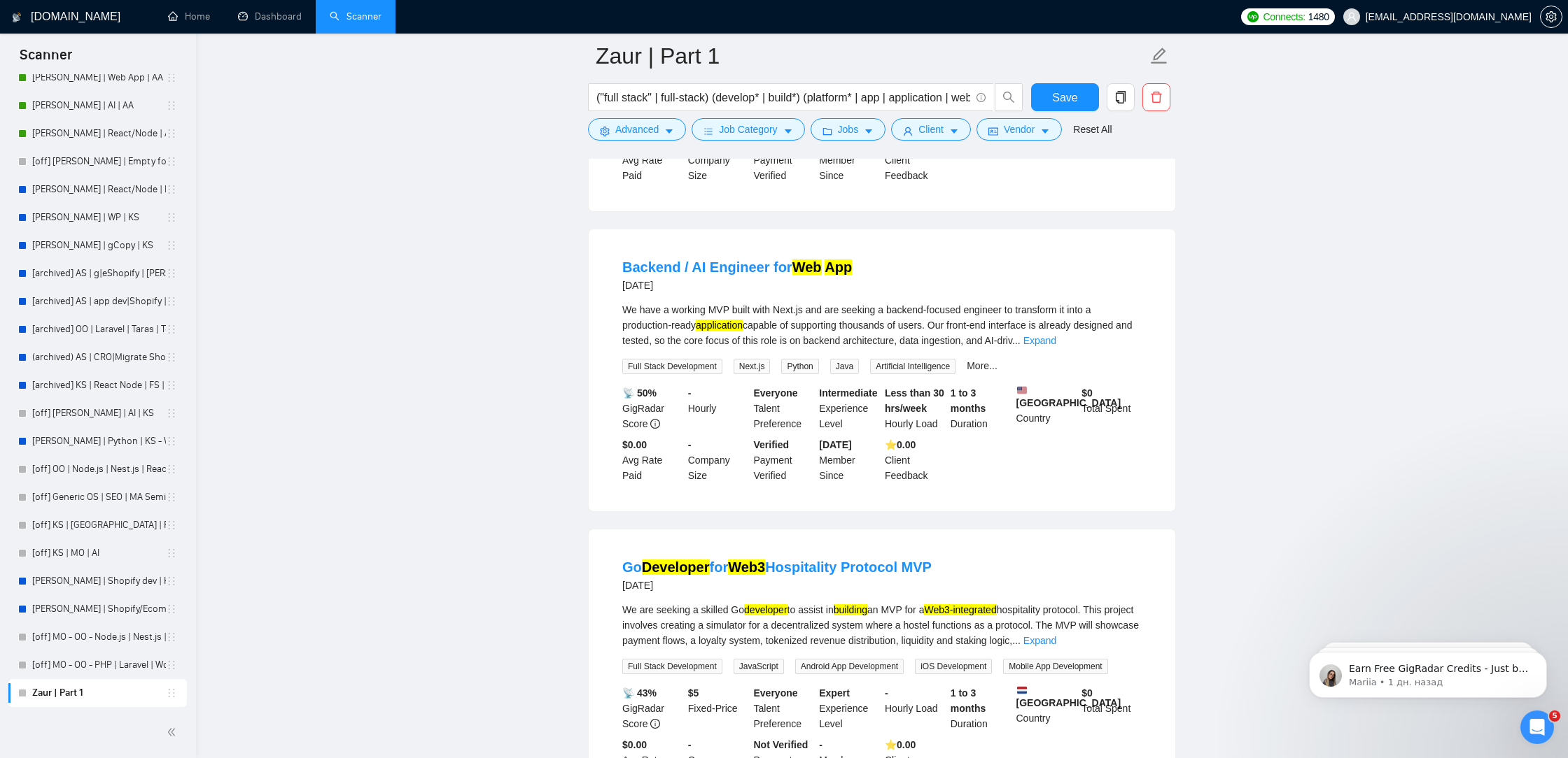
scroll to position [8759, 0]
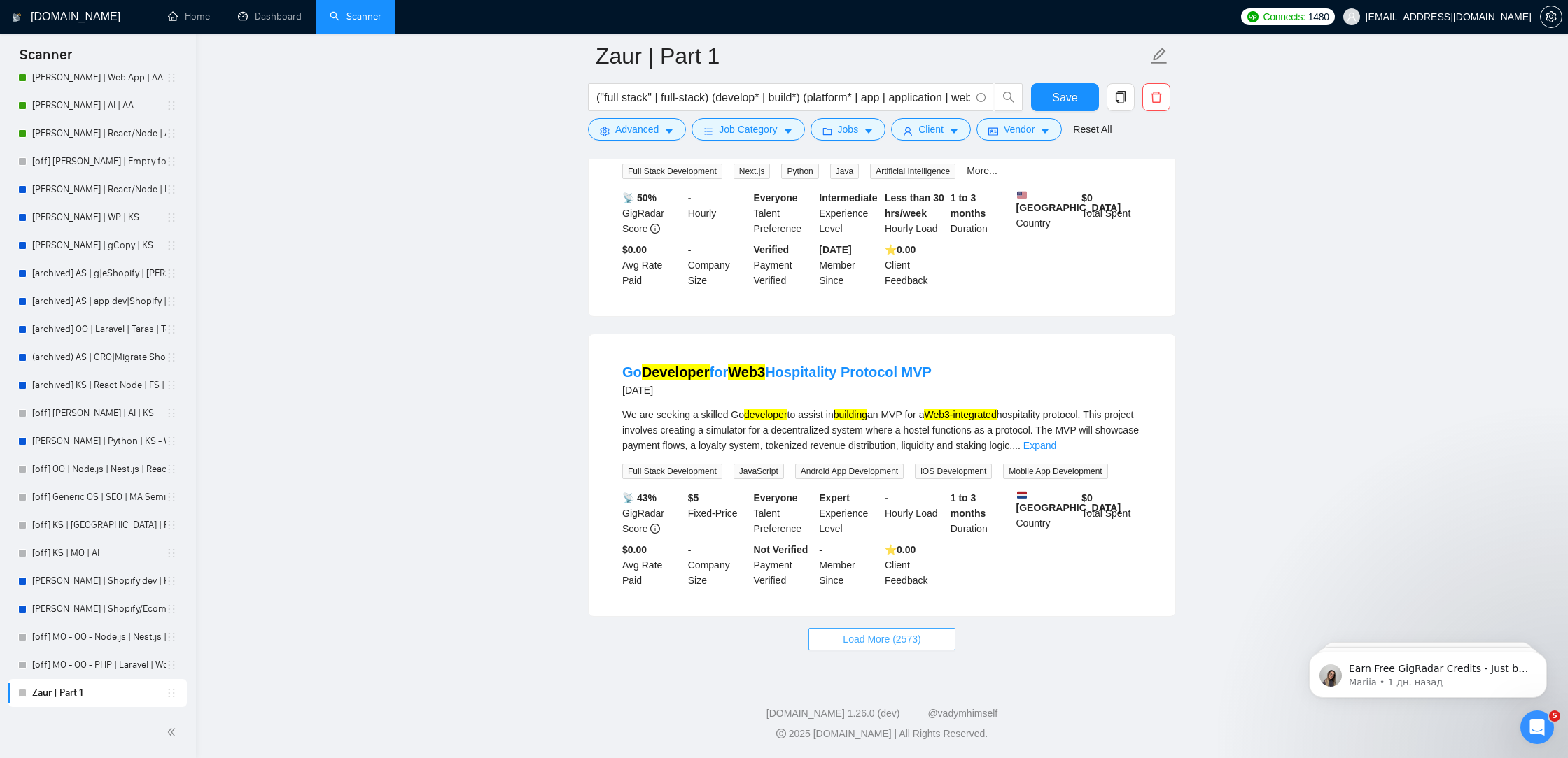
click at [882, 640] on span "Load More (2573)" at bounding box center [881, 639] width 78 height 15
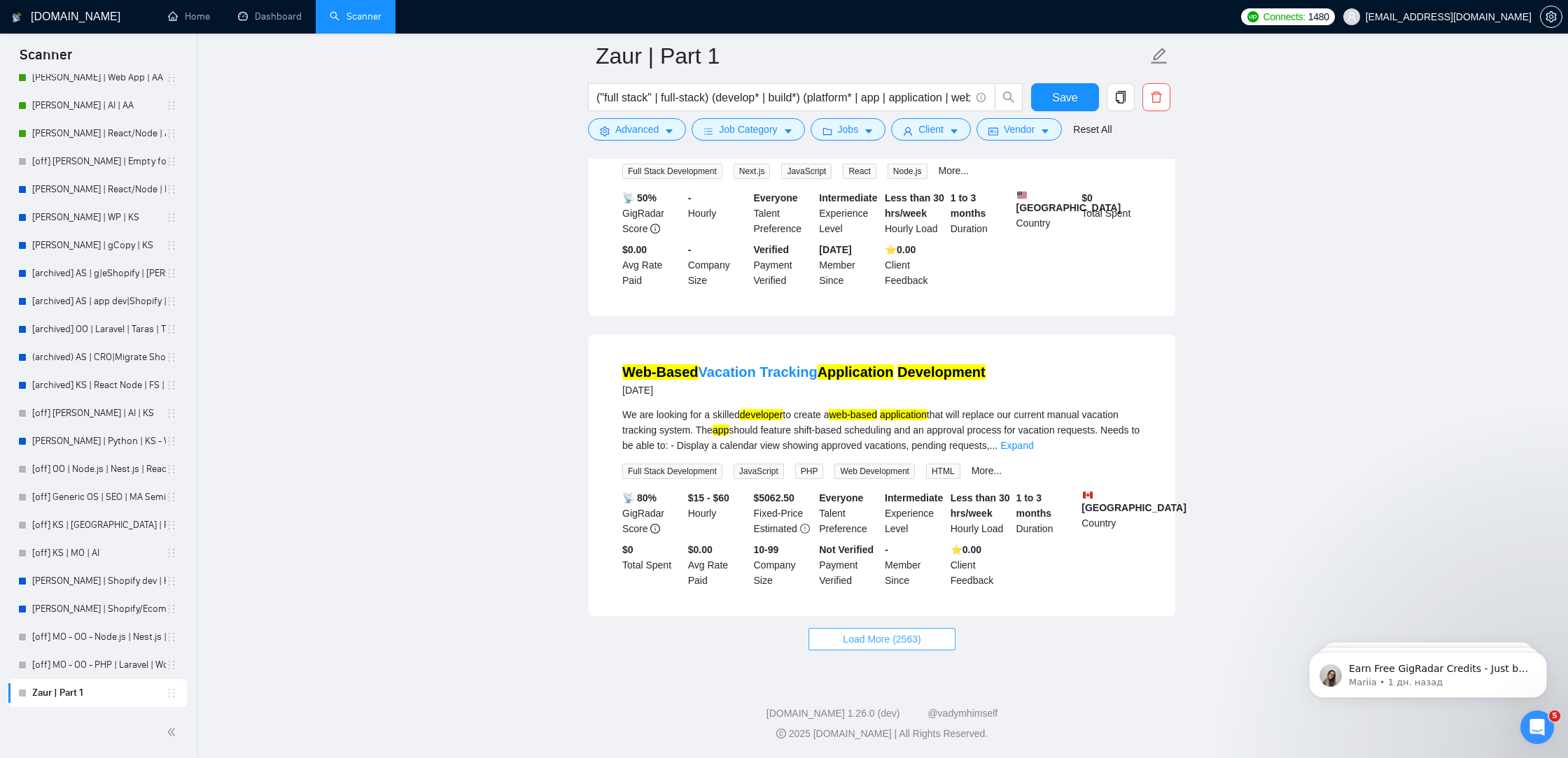
scroll to position [11792, 0]
click at [877, 639] on span "Load More (2563)" at bounding box center [881, 639] width 78 height 15
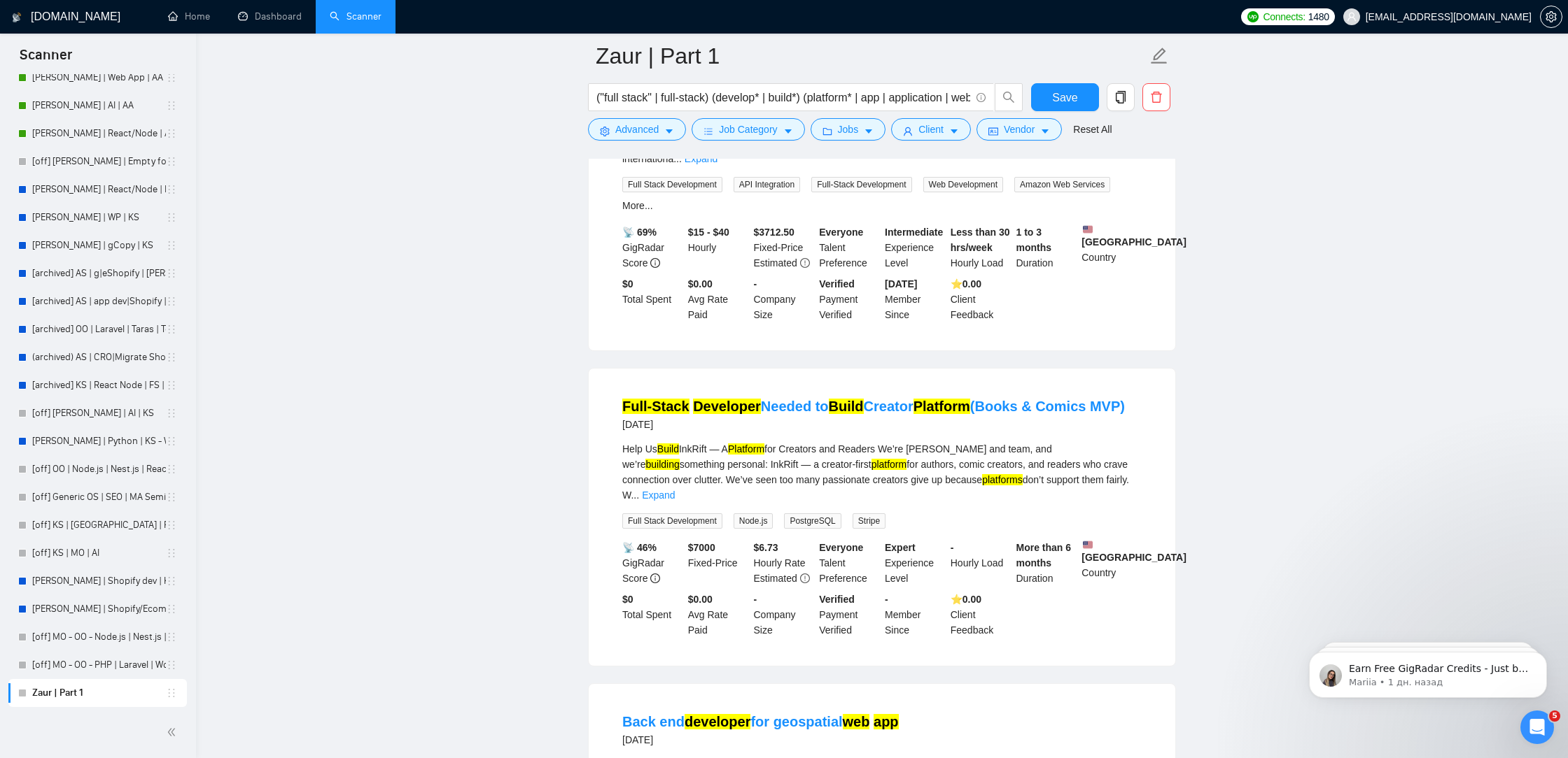
scroll to position [14906, 0]
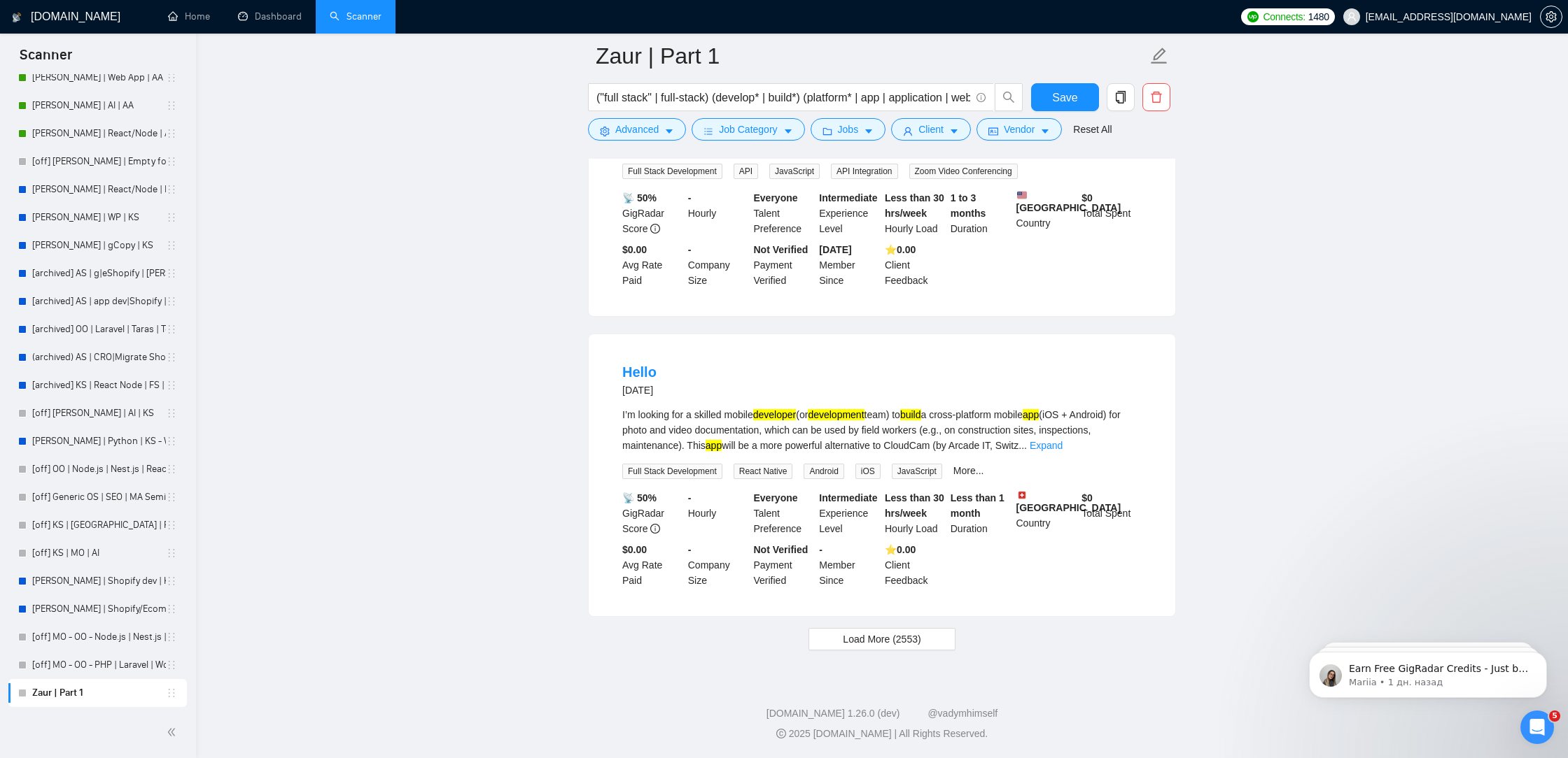
click at [933, 639] on button "Load More (2553)" at bounding box center [881, 639] width 146 height 22
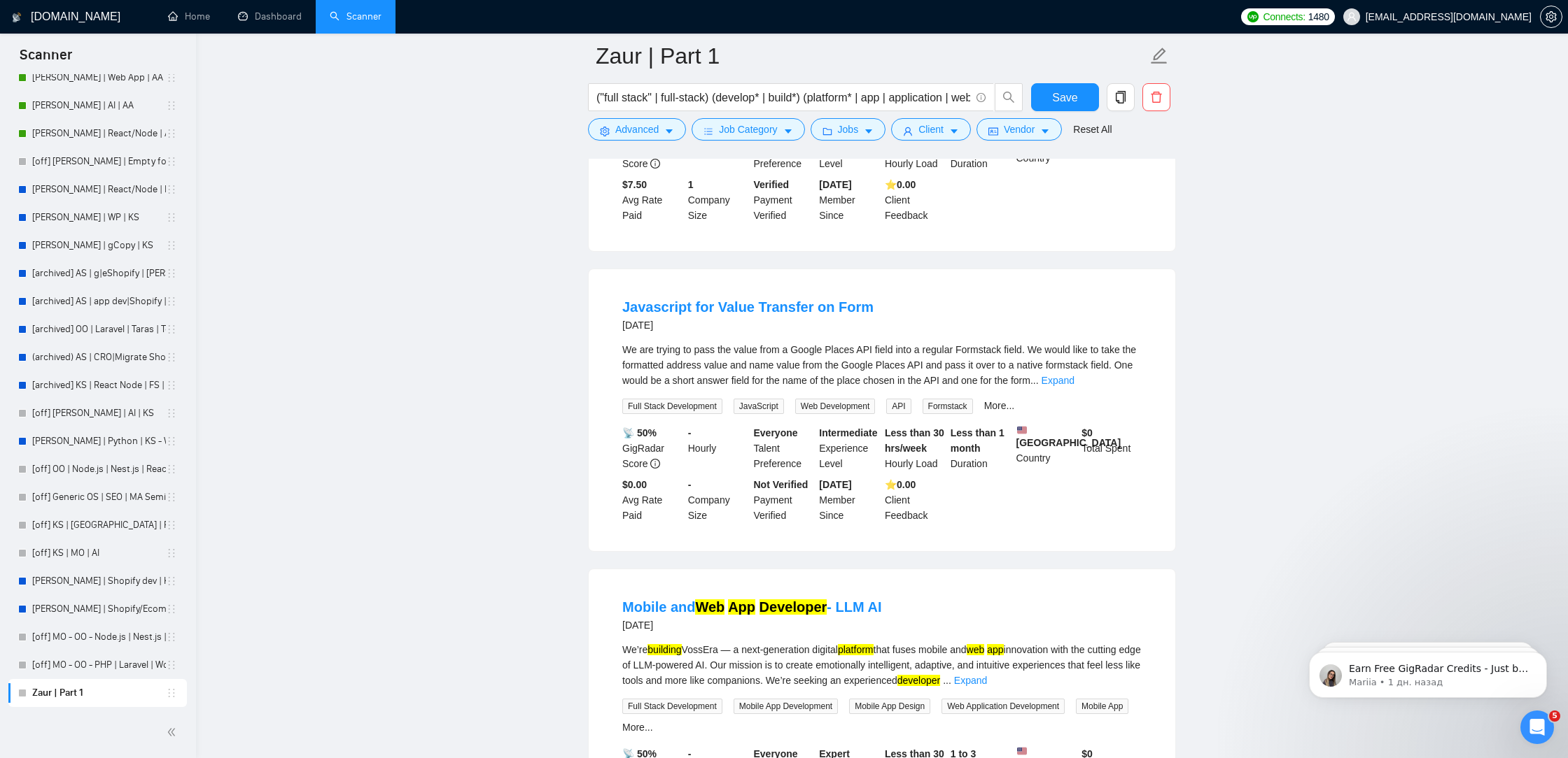
scroll to position [16343, 0]
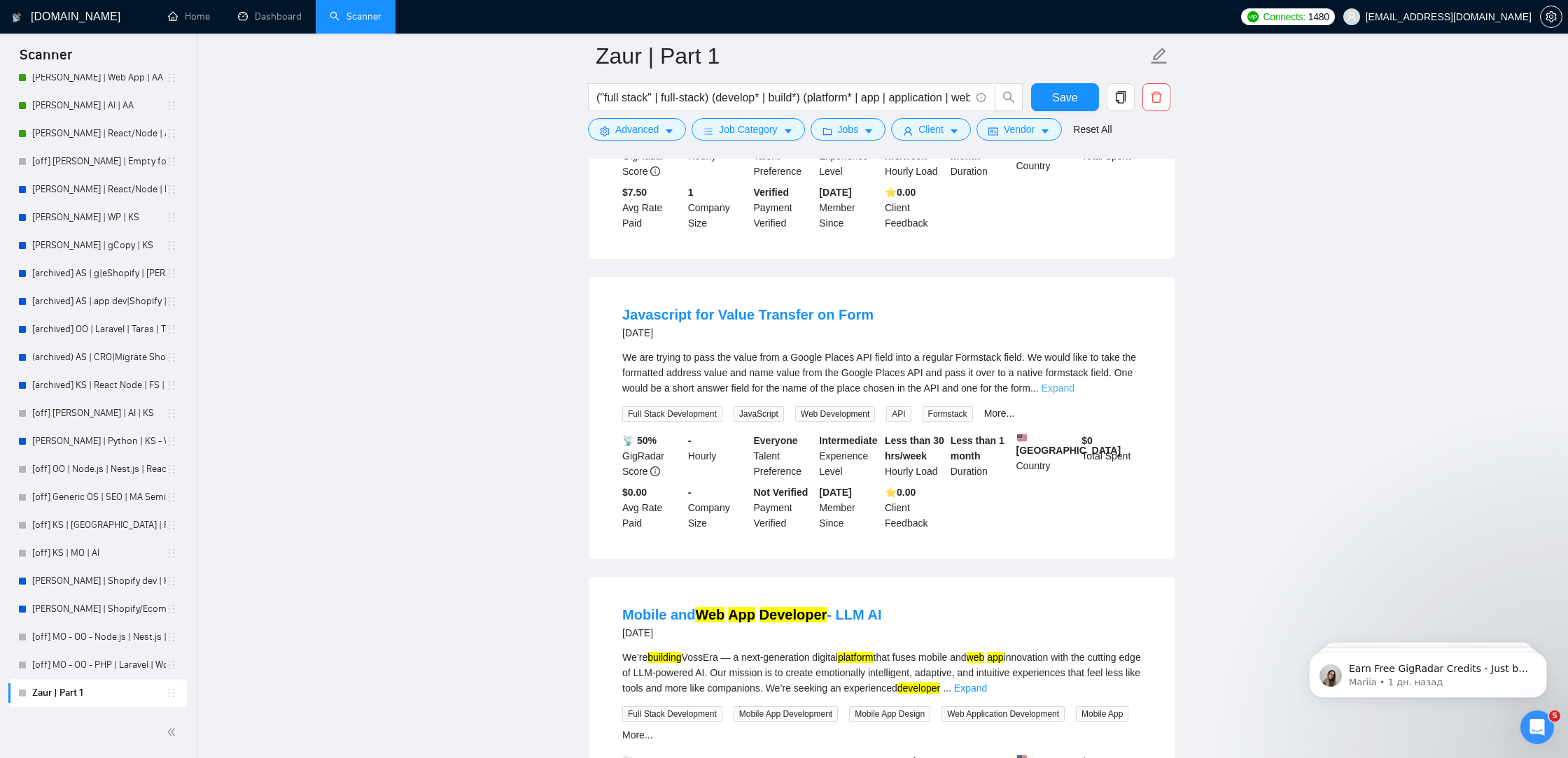
click at [1075, 393] on link "Expand" at bounding box center [1057, 388] width 33 height 11
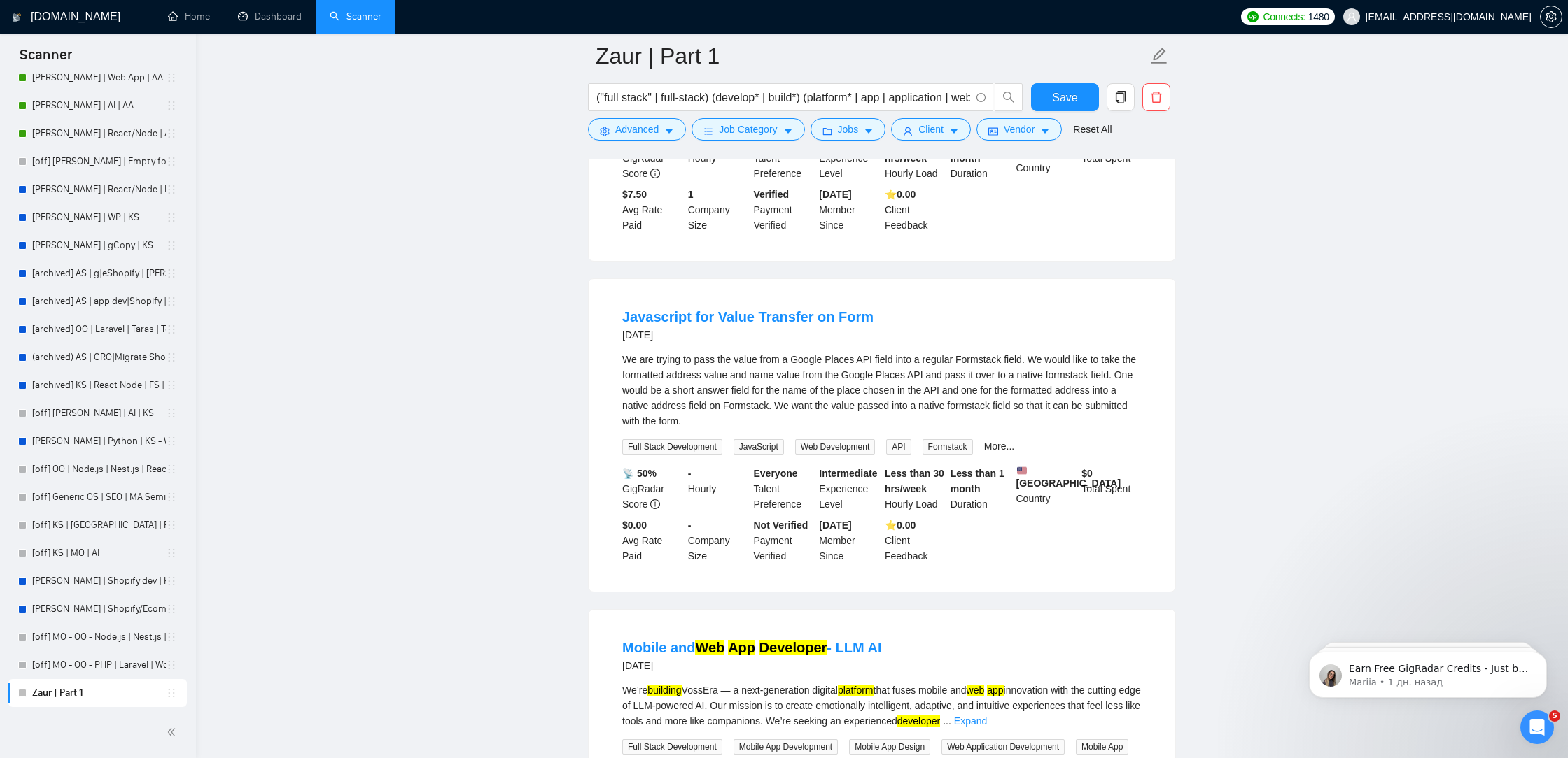
scroll to position [16194, 0]
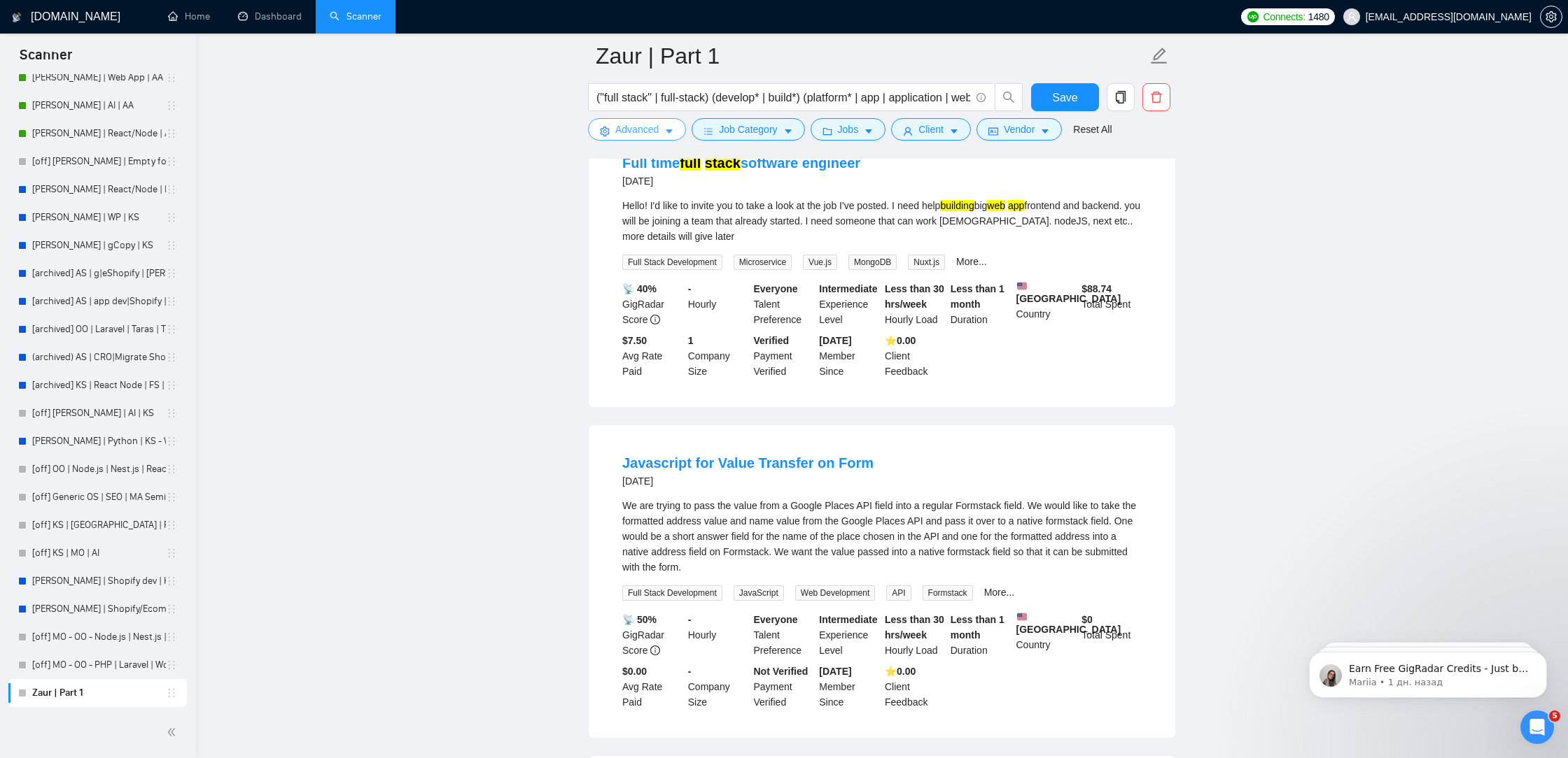
click at [648, 133] on span "Advanced" at bounding box center [637, 129] width 43 height 15
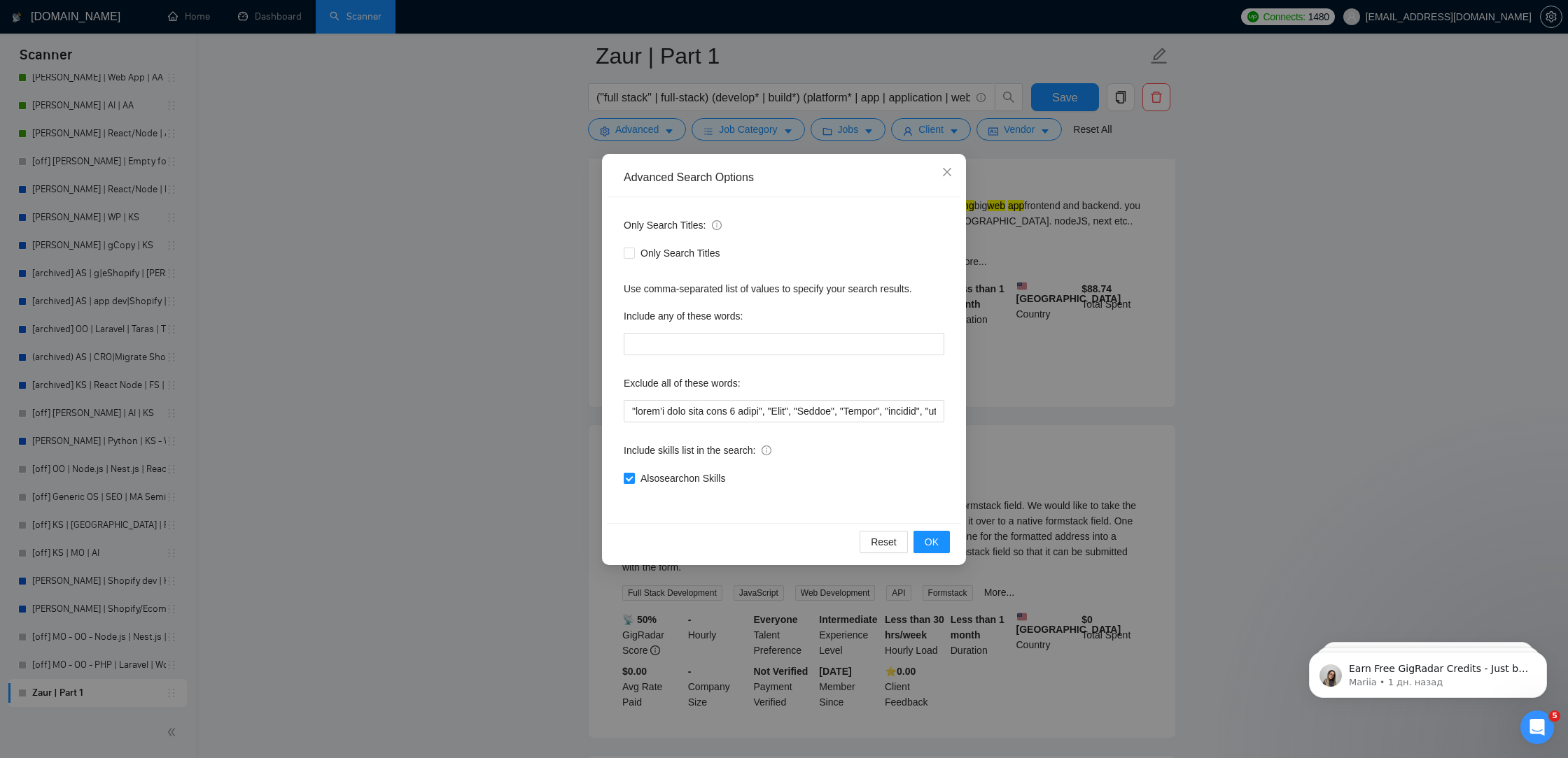
click at [634, 478] on span at bounding box center [629, 478] width 11 height 11
click at [634, 478] on input "Also search on Skills" at bounding box center [628, 477] width 10 height 10
checkbox input "false"
click at [931, 547] on span "OK" at bounding box center [931, 542] width 14 height 15
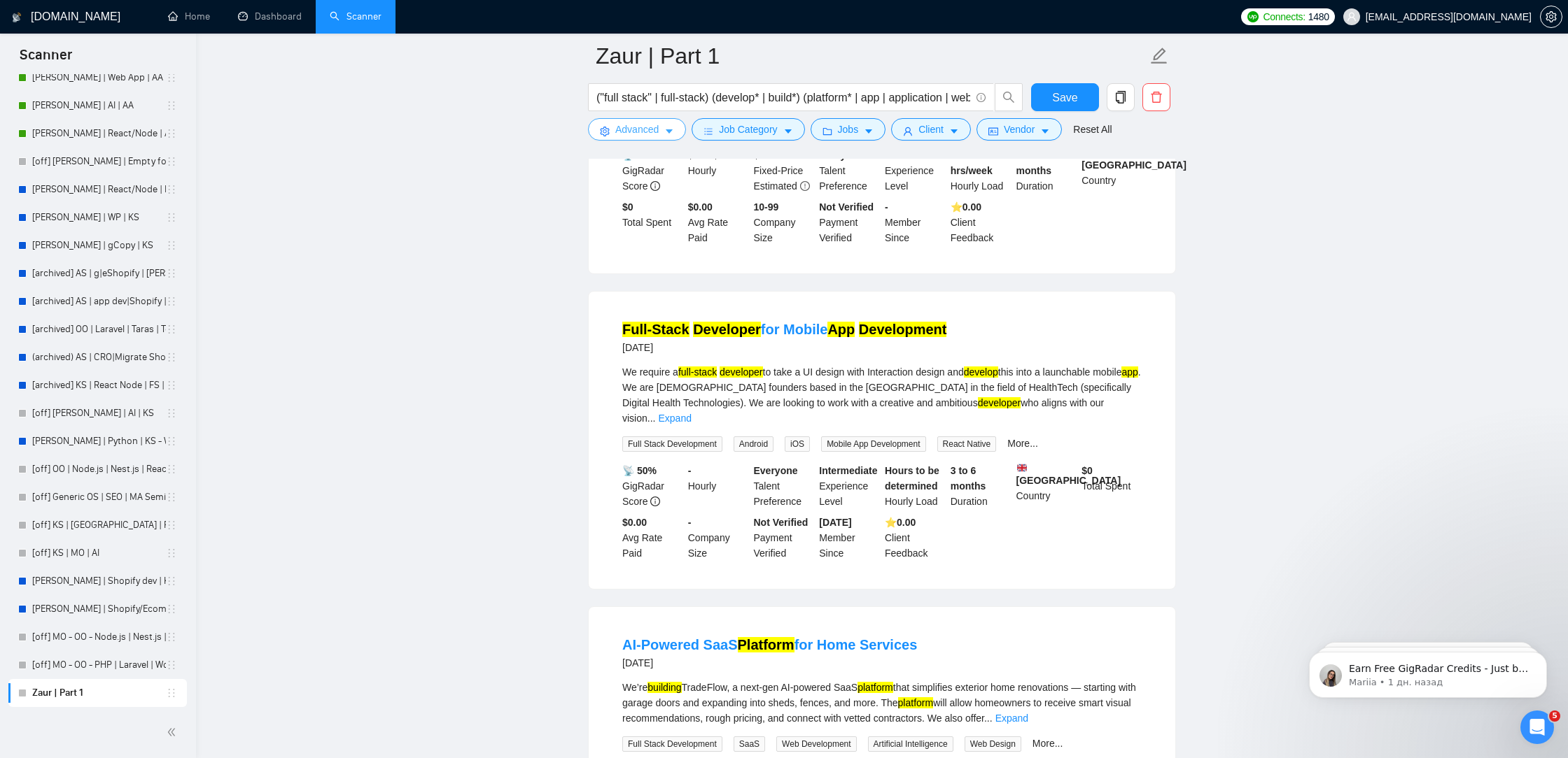
scroll to position [2732, 0]
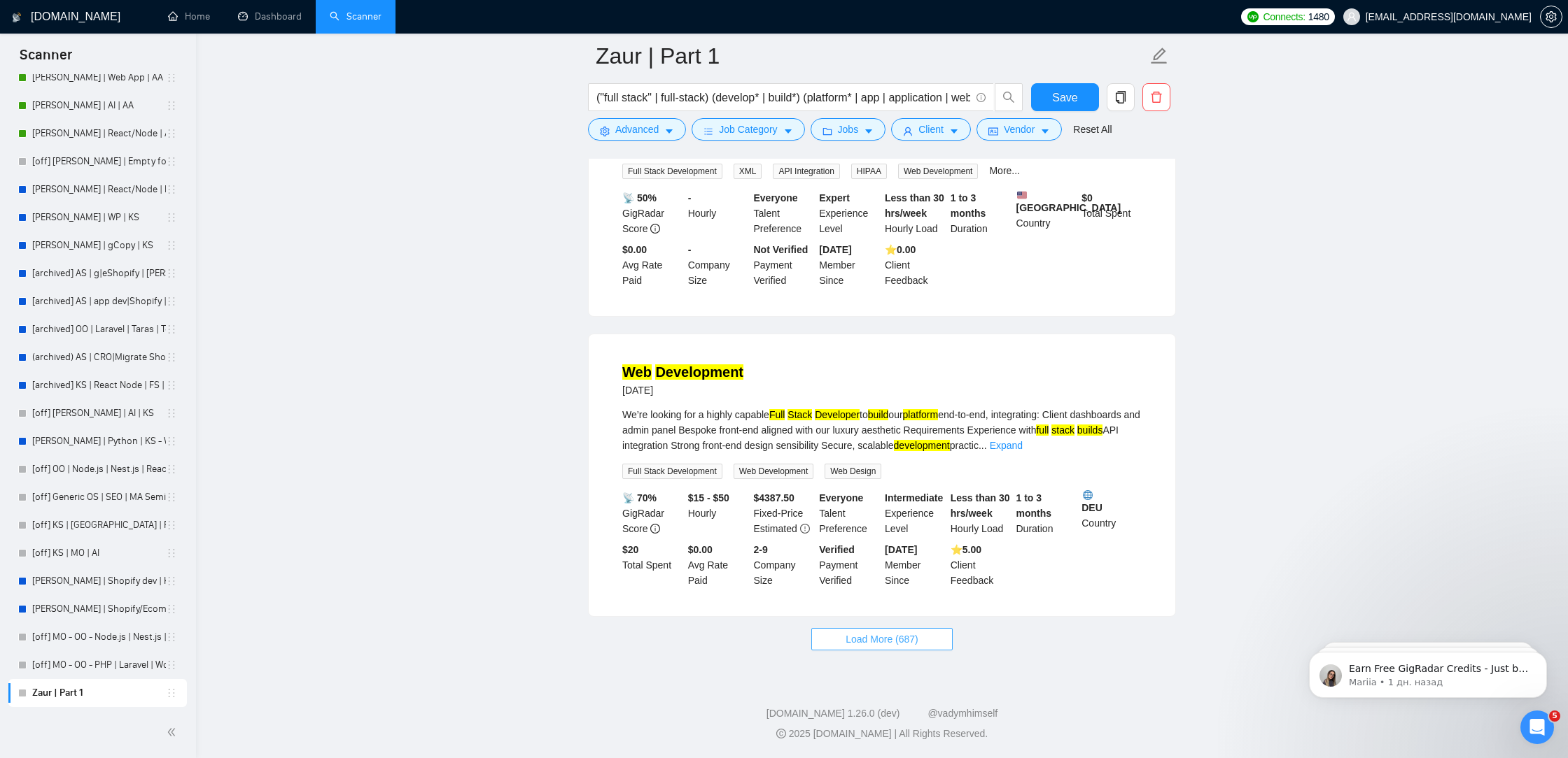
click at [868, 641] on span "Load More (687)" at bounding box center [882, 639] width 73 height 15
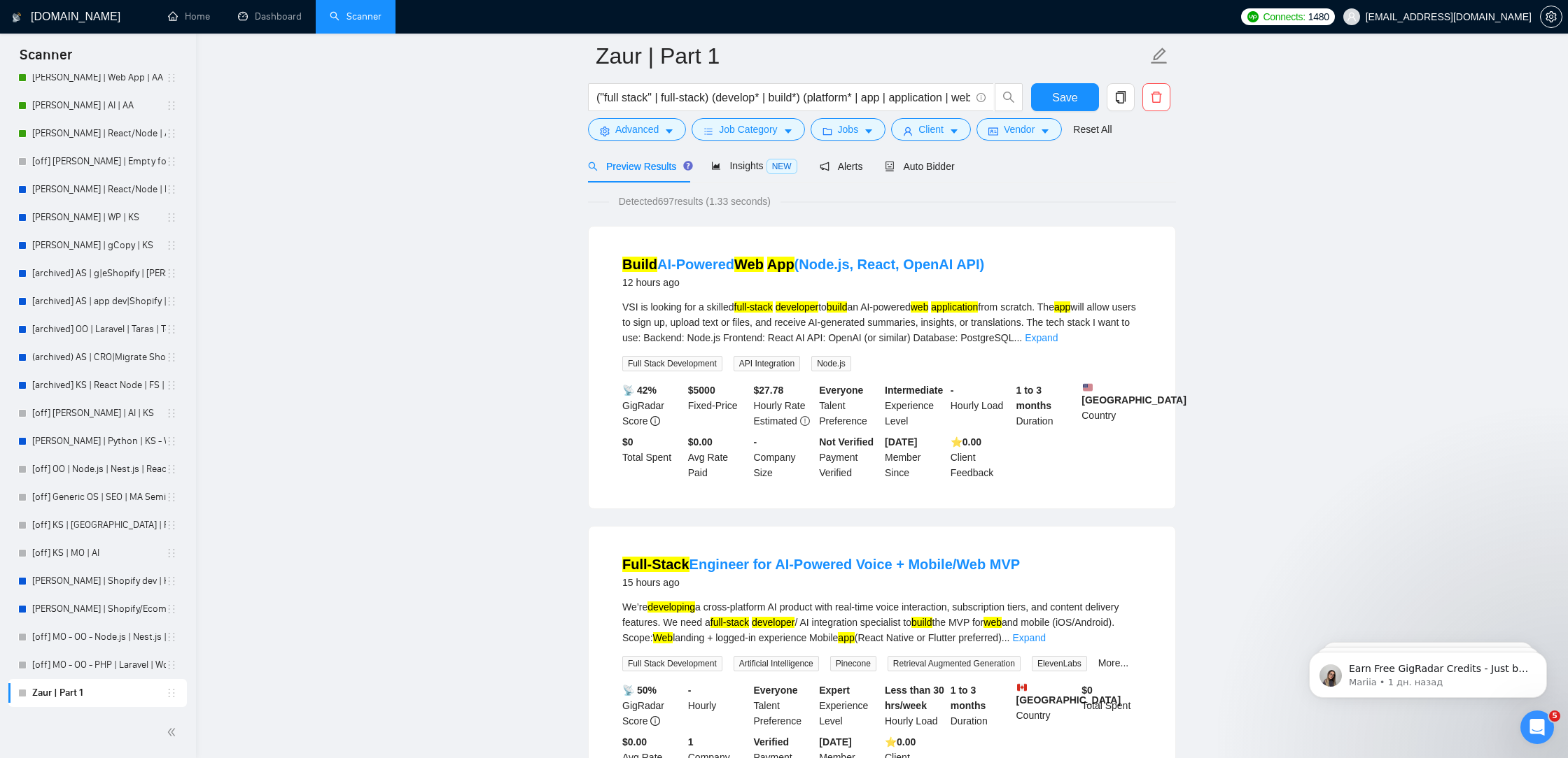
scroll to position [0, 0]
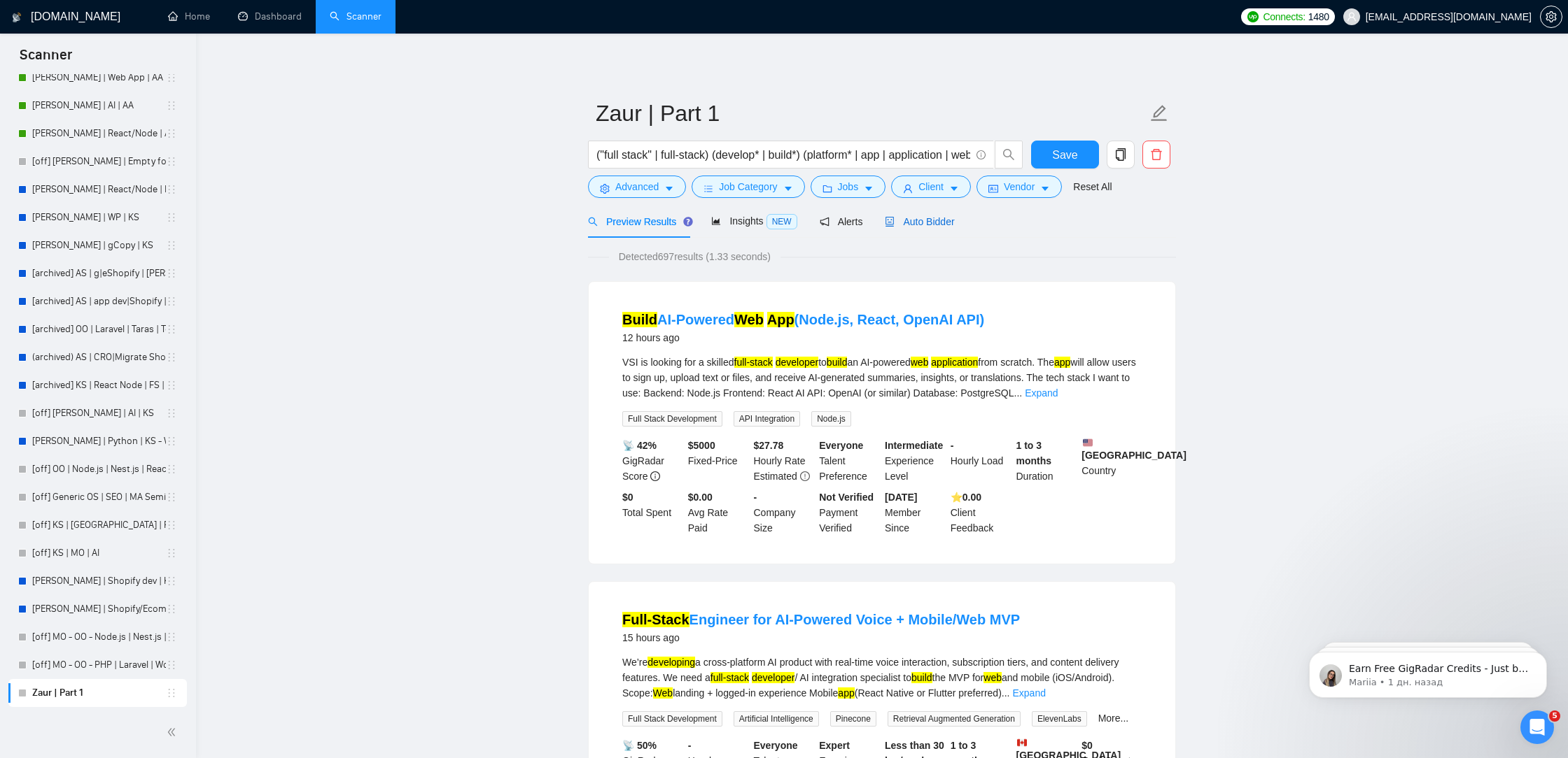
click at [929, 221] on span "Auto Bidder" at bounding box center [919, 221] width 69 height 11
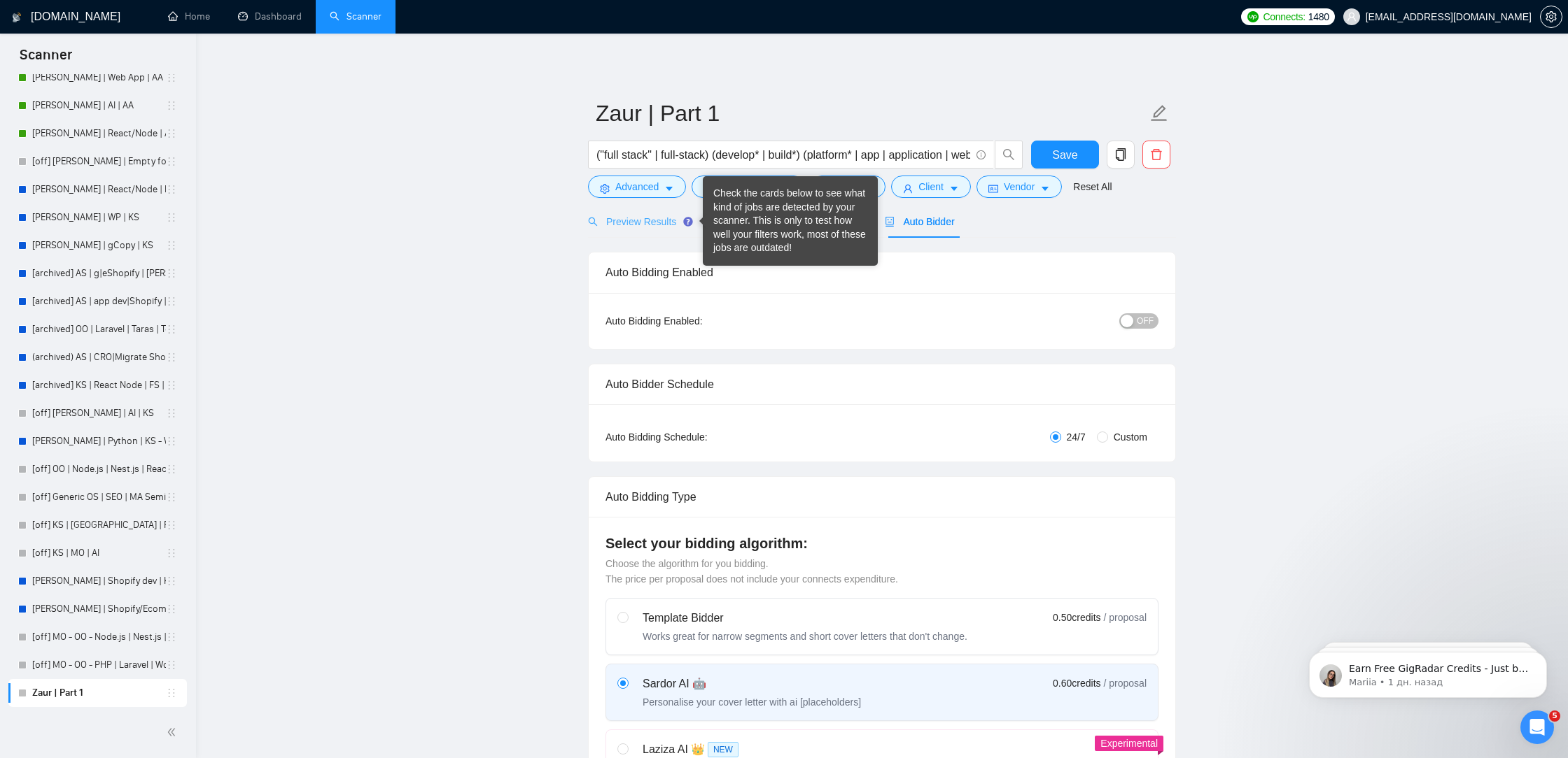
click at [743, 225] on div "Check the cards below to see what kind of jobs are detected by your scanner. Th…" at bounding box center [790, 221] width 154 height 68
click at [628, 282] on div "Auto Bidding Enabled" at bounding box center [882, 272] width 553 height 40
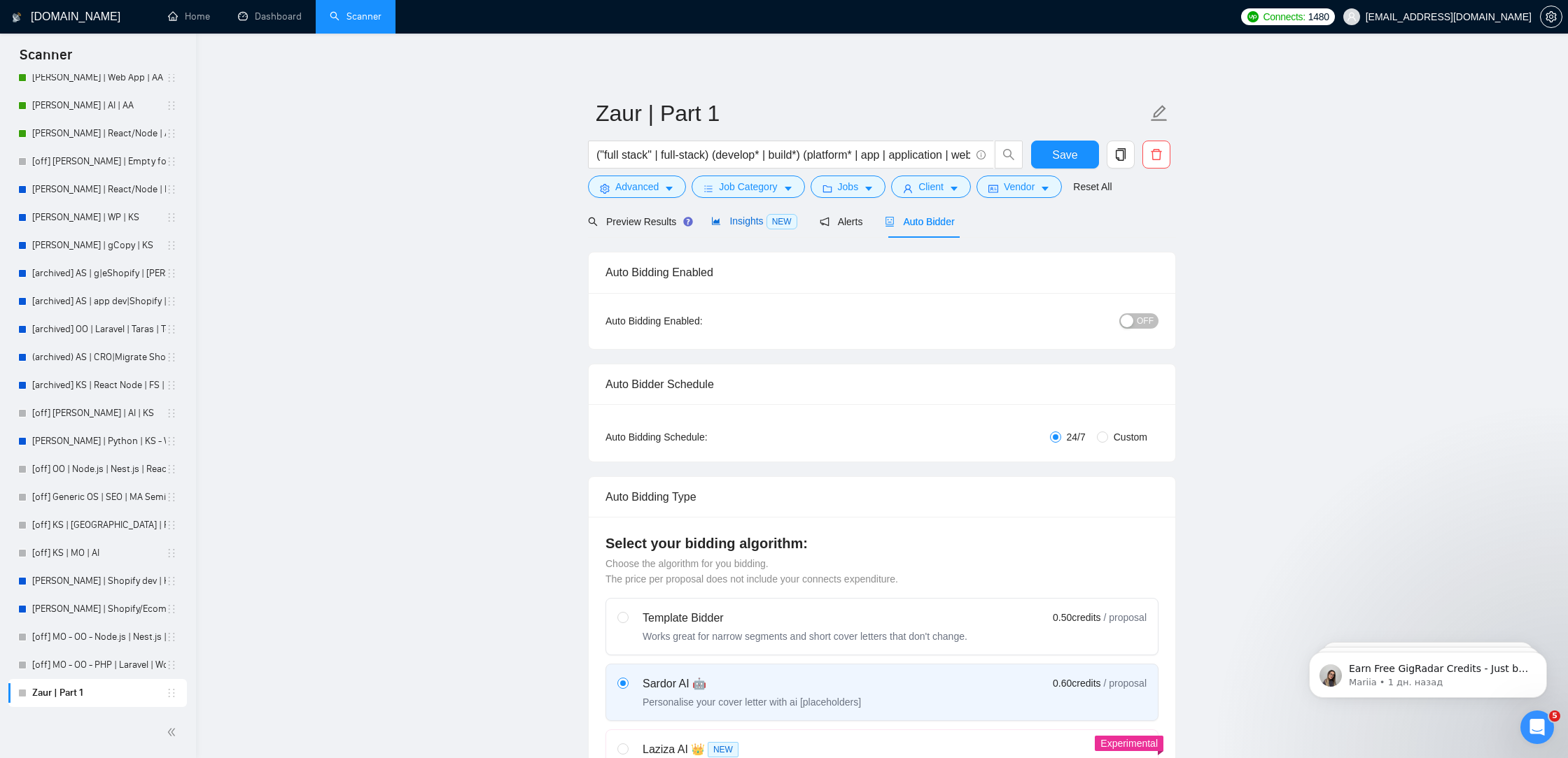
click at [739, 221] on span "Insights NEW" at bounding box center [754, 221] width 85 height 11
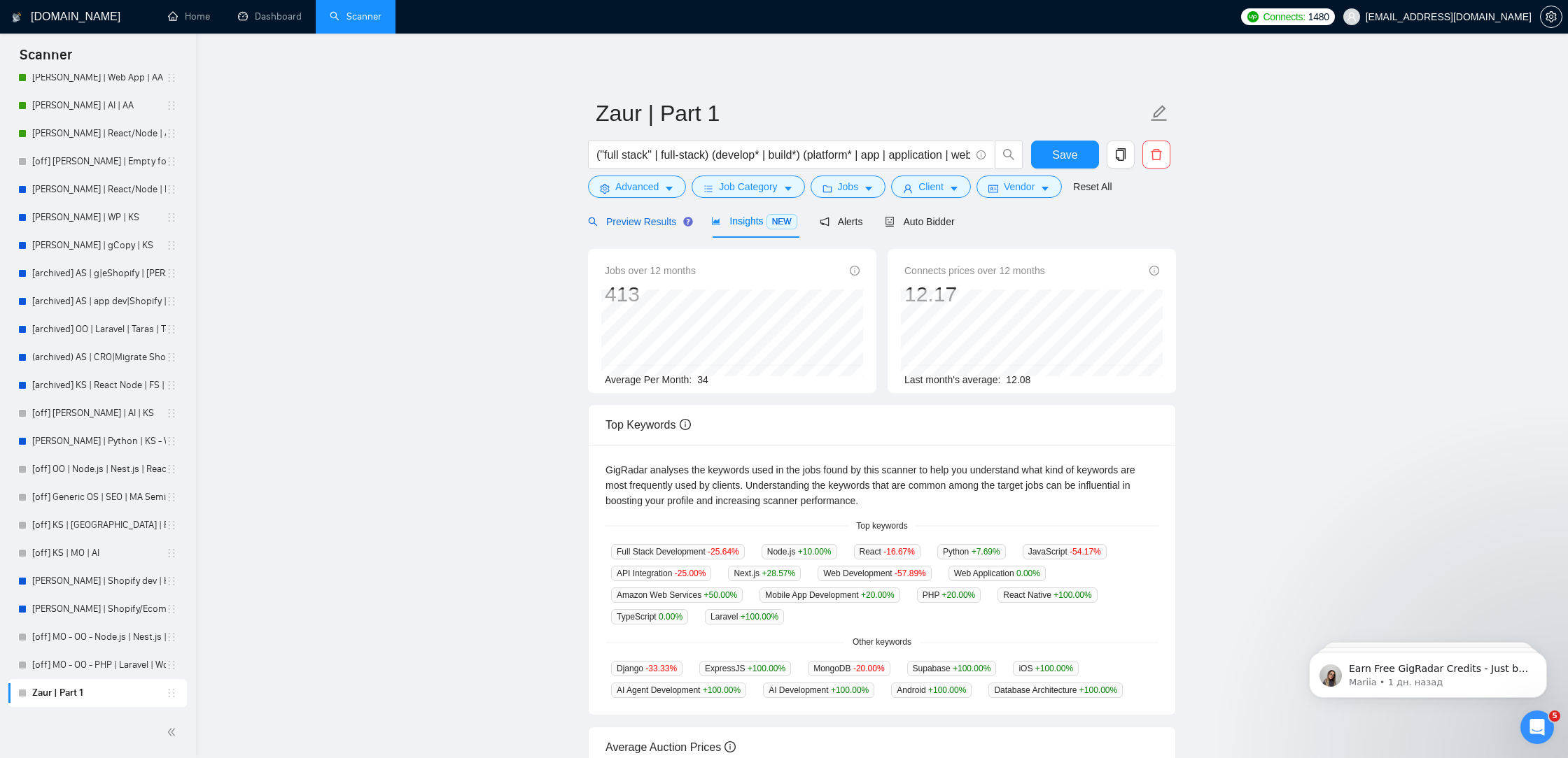
click at [635, 219] on span "Preview Results" at bounding box center [638, 221] width 101 height 11
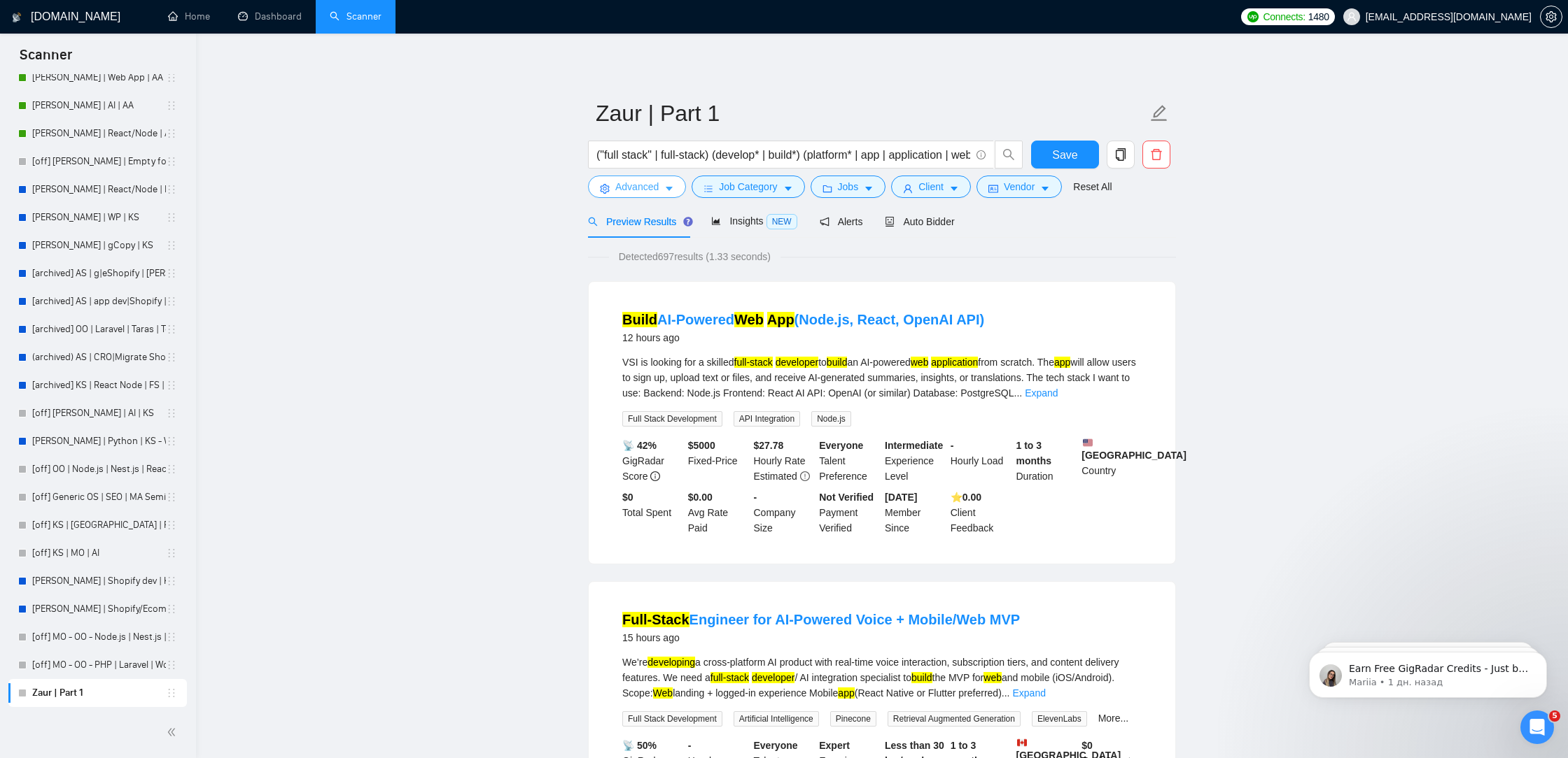
click at [622, 186] on span "Advanced" at bounding box center [637, 186] width 43 height 15
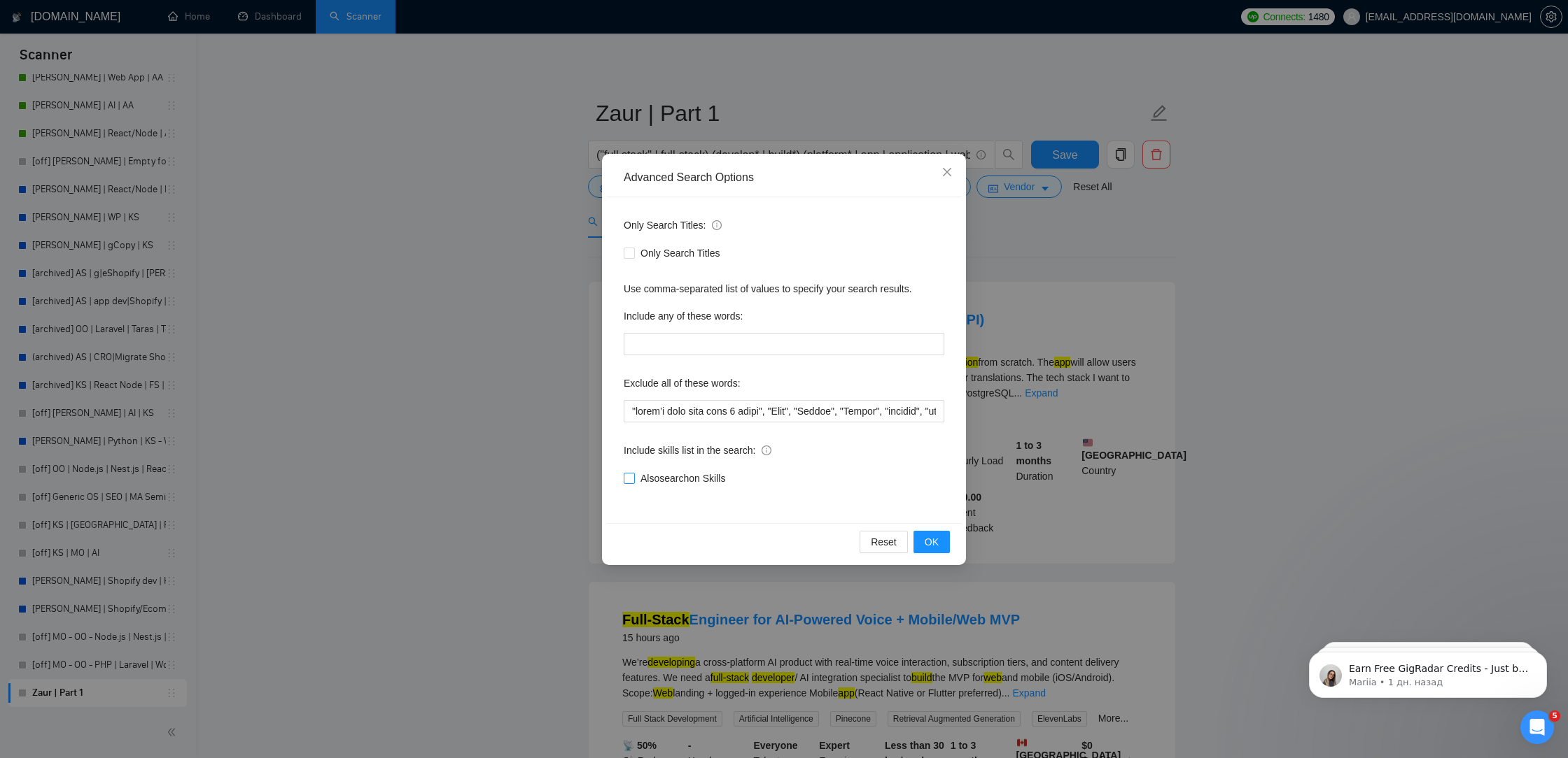
click at [627, 473] on input "Also search on Skills" at bounding box center [628, 477] width 10 height 10
checkbox input "true"
click at [930, 542] on span "OK" at bounding box center [931, 542] width 14 height 15
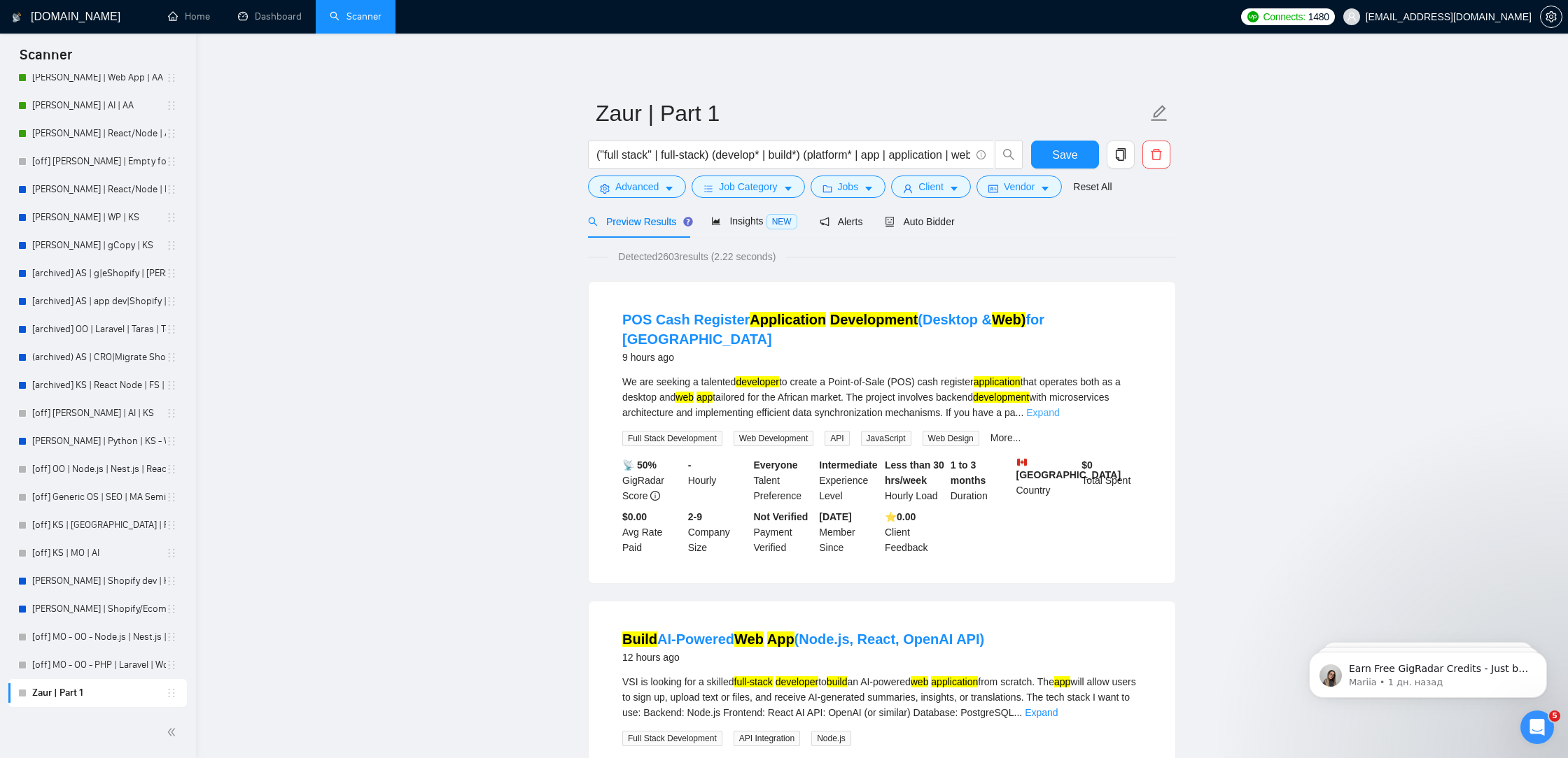
click at [1059, 407] on link "Expand" at bounding box center [1042, 412] width 33 height 11
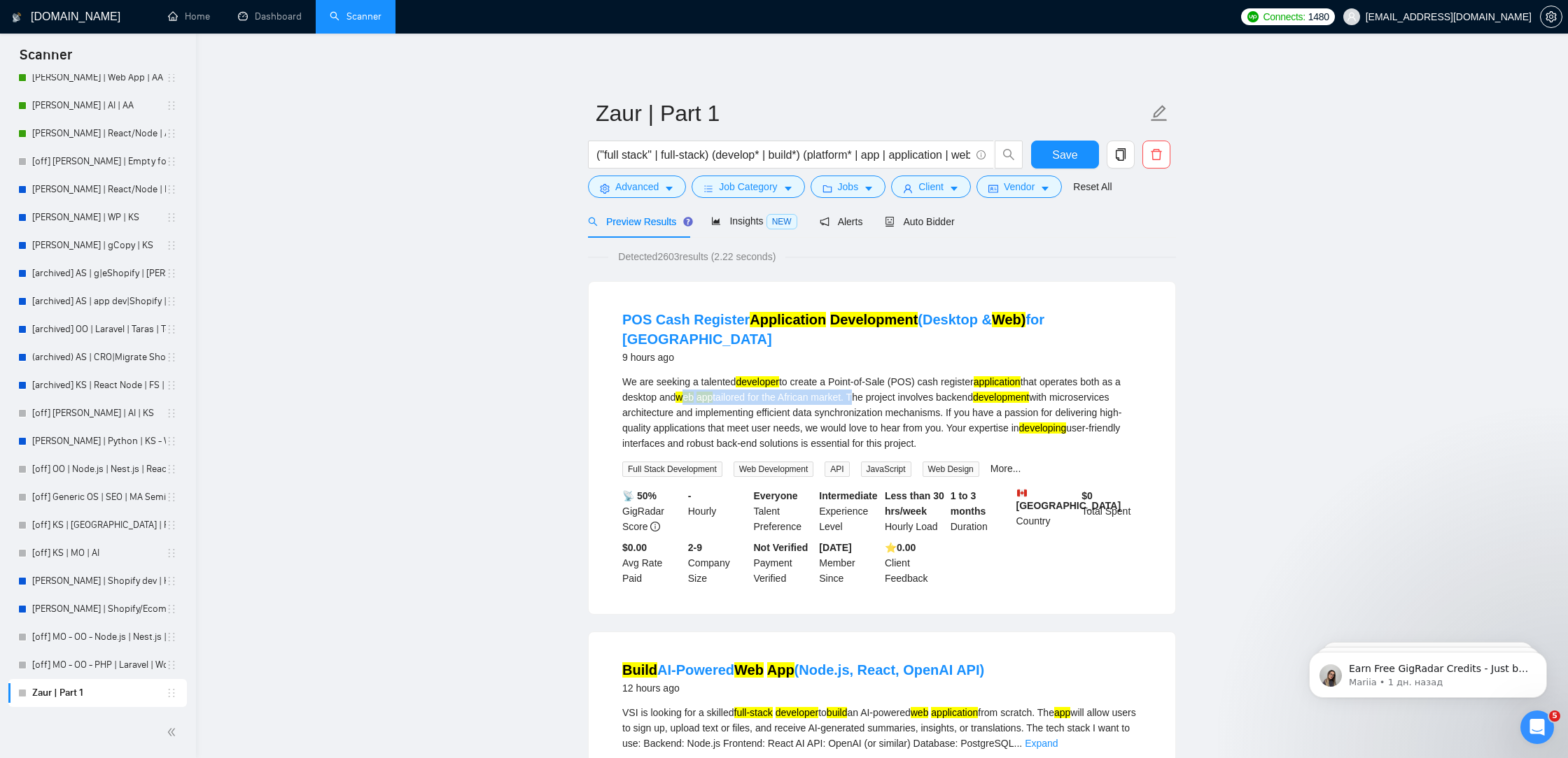
drag, startPoint x: 711, startPoint y: 371, endPoint x: 909, endPoint y: 369, distance: 198.0
click at [911, 374] on div "We are seeking a talented developer to create a Point-of-Sale (POS) cash regist…" at bounding box center [882, 412] width 519 height 77
click at [909, 374] on div "We are seeking a talented developer to create a Point-of-Sale (POS) cash regist…" at bounding box center [882, 412] width 519 height 77
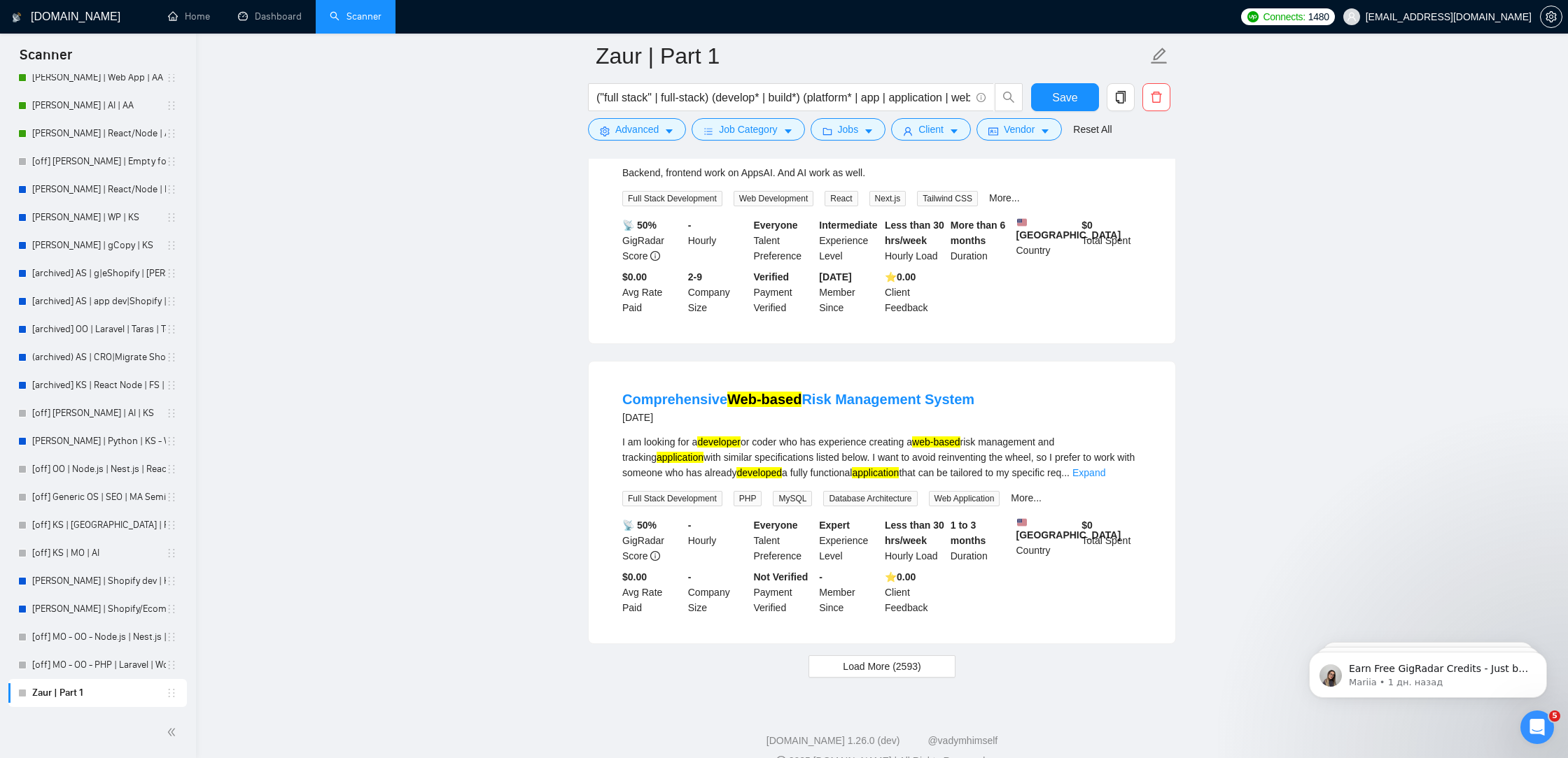
scroll to position [2732, 0]
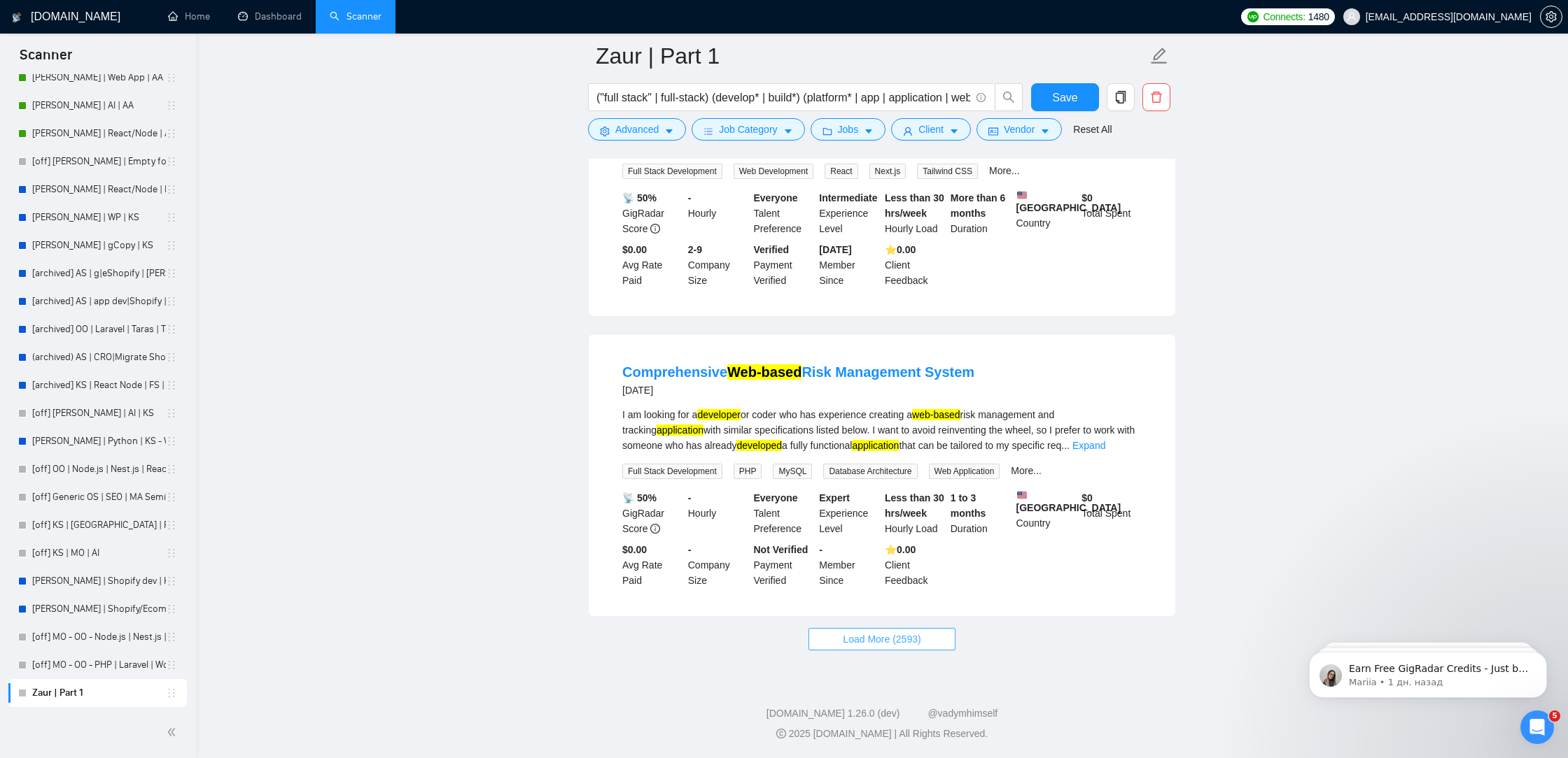
click at [928, 645] on button "Load More (2593)" at bounding box center [881, 639] width 146 height 22
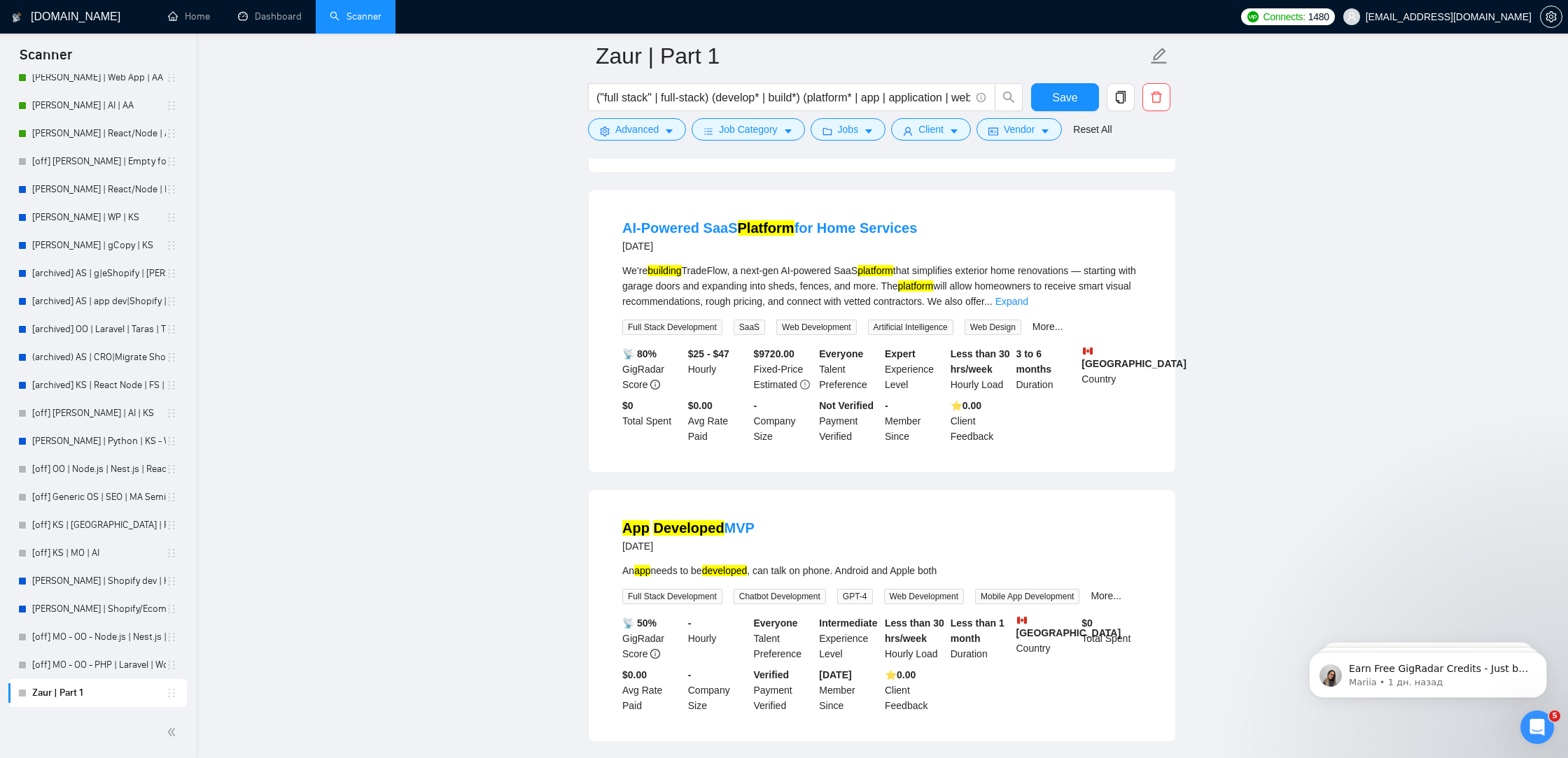
scroll to position [5747, 0]
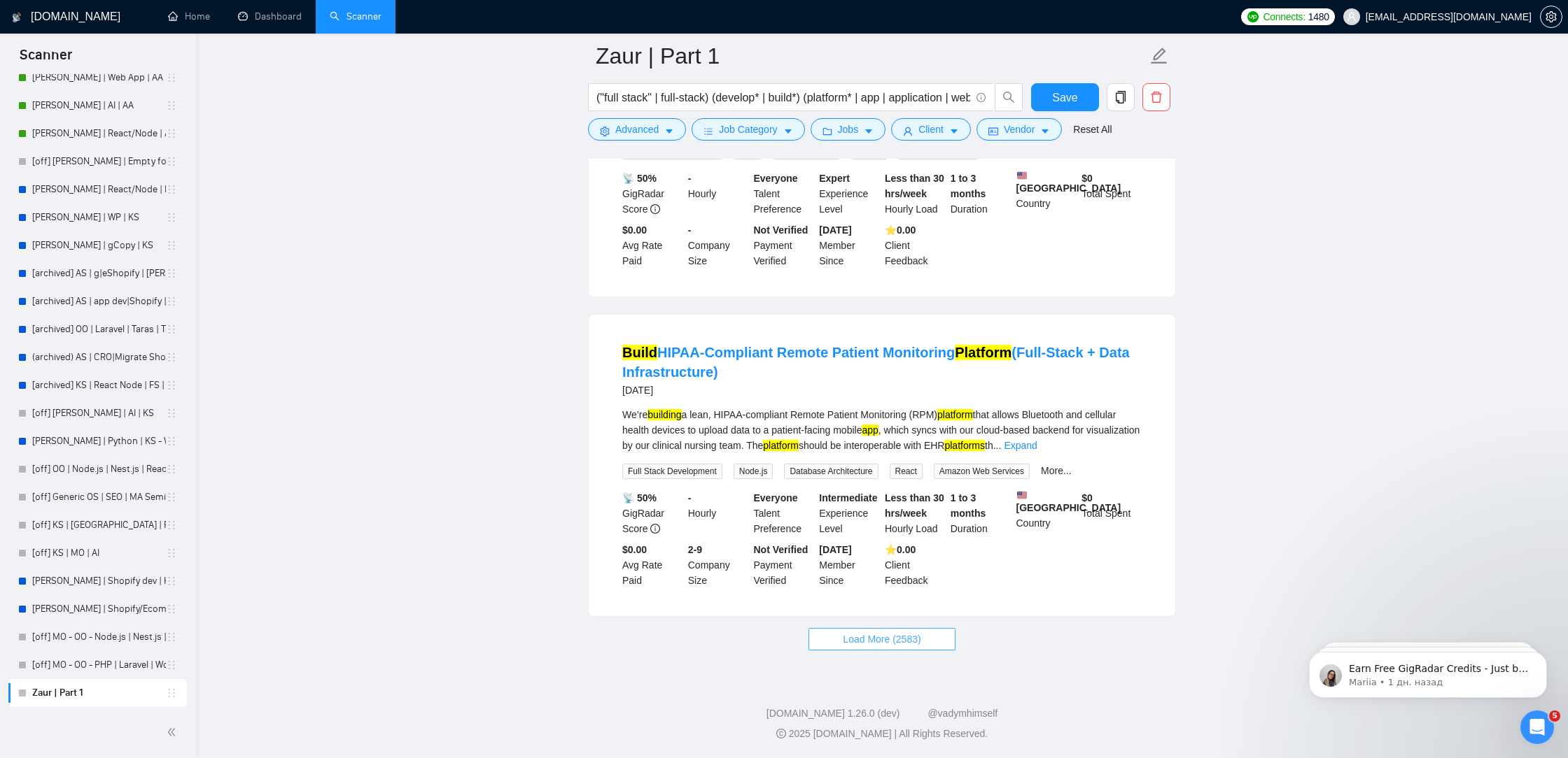
click at [887, 629] on button "Load More (2583)" at bounding box center [881, 639] width 146 height 22
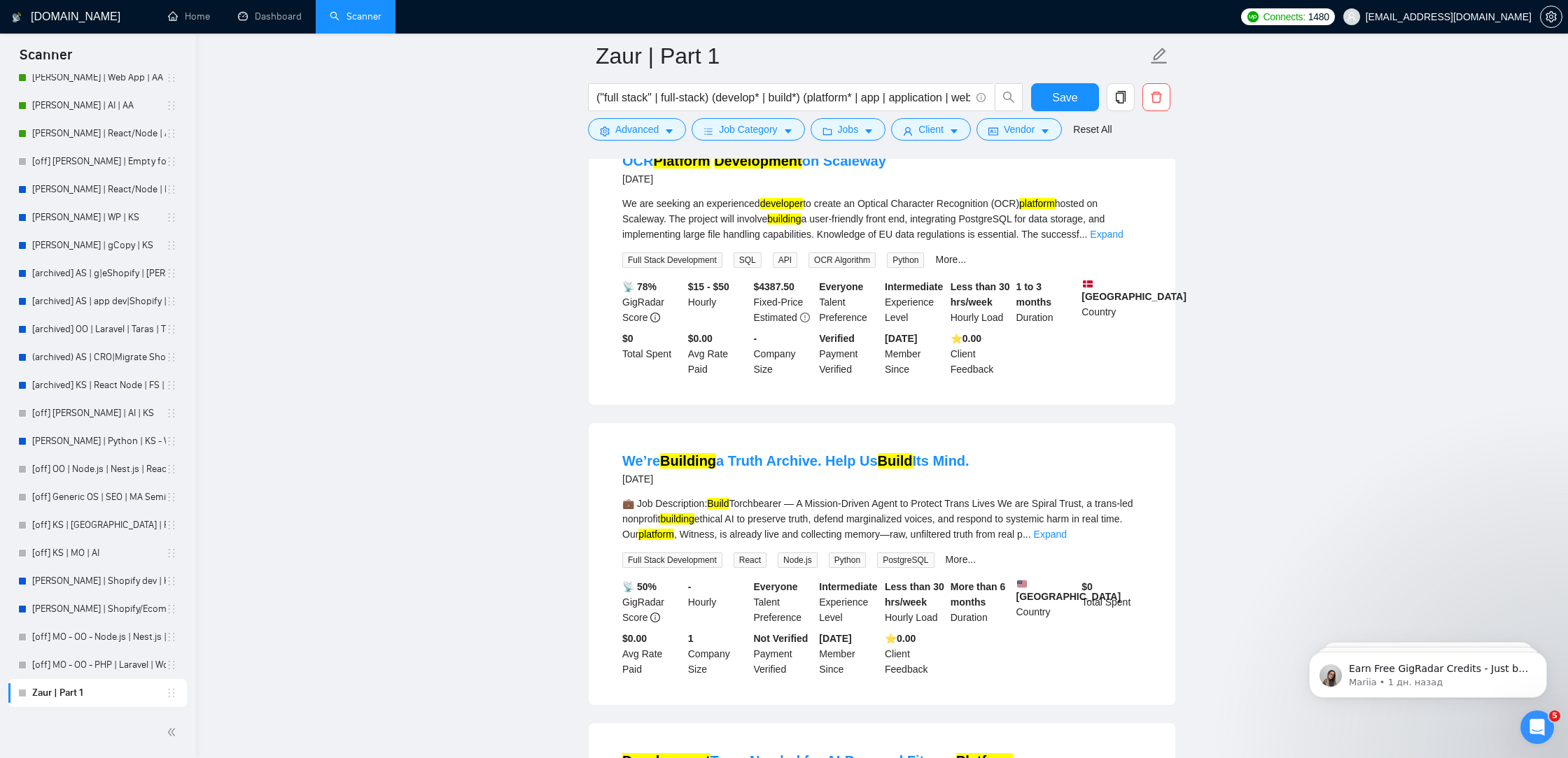
scroll to position [8790, 0]
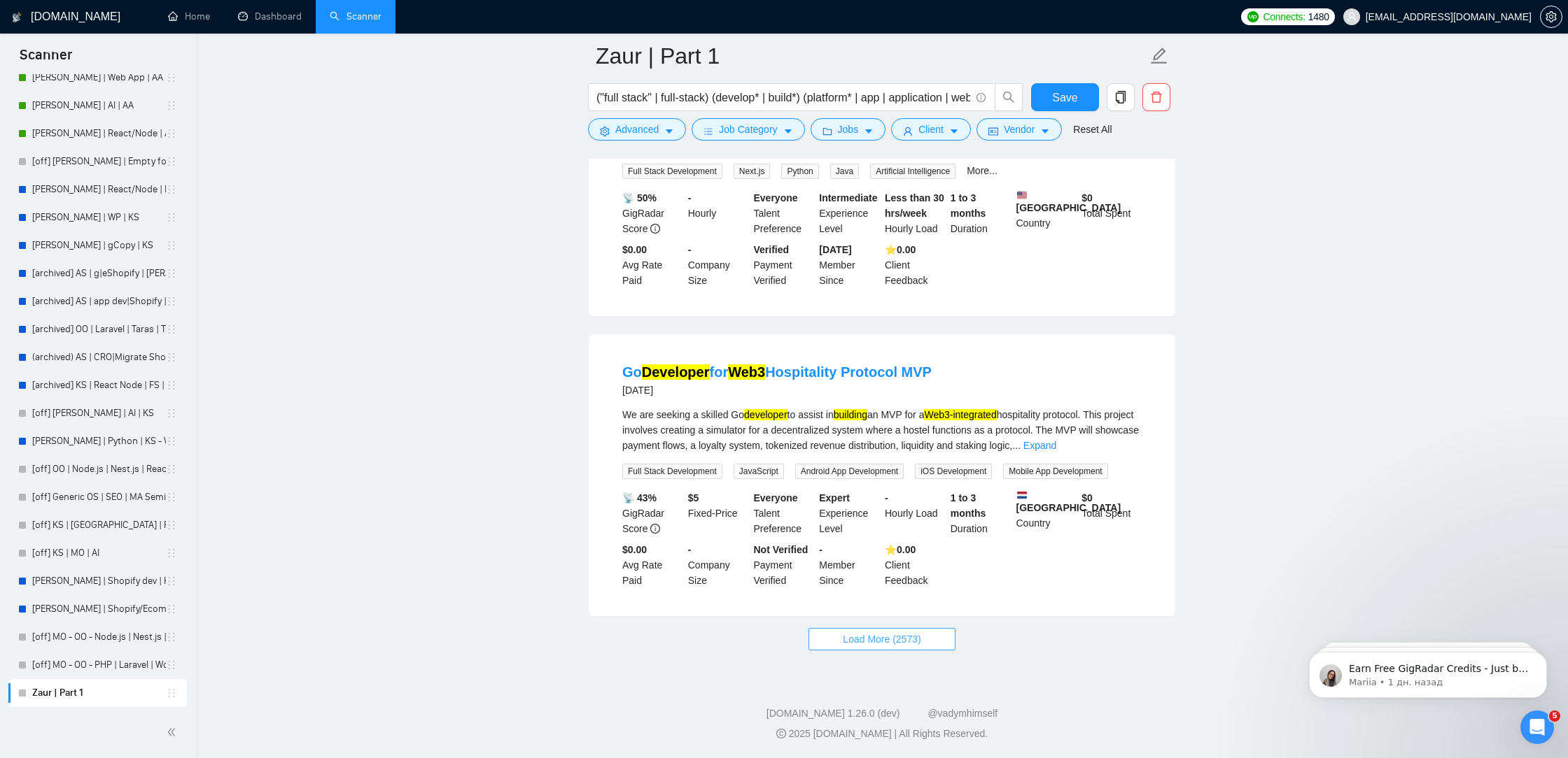
click at [867, 639] on span "Load More (2573)" at bounding box center [881, 639] width 78 height 15
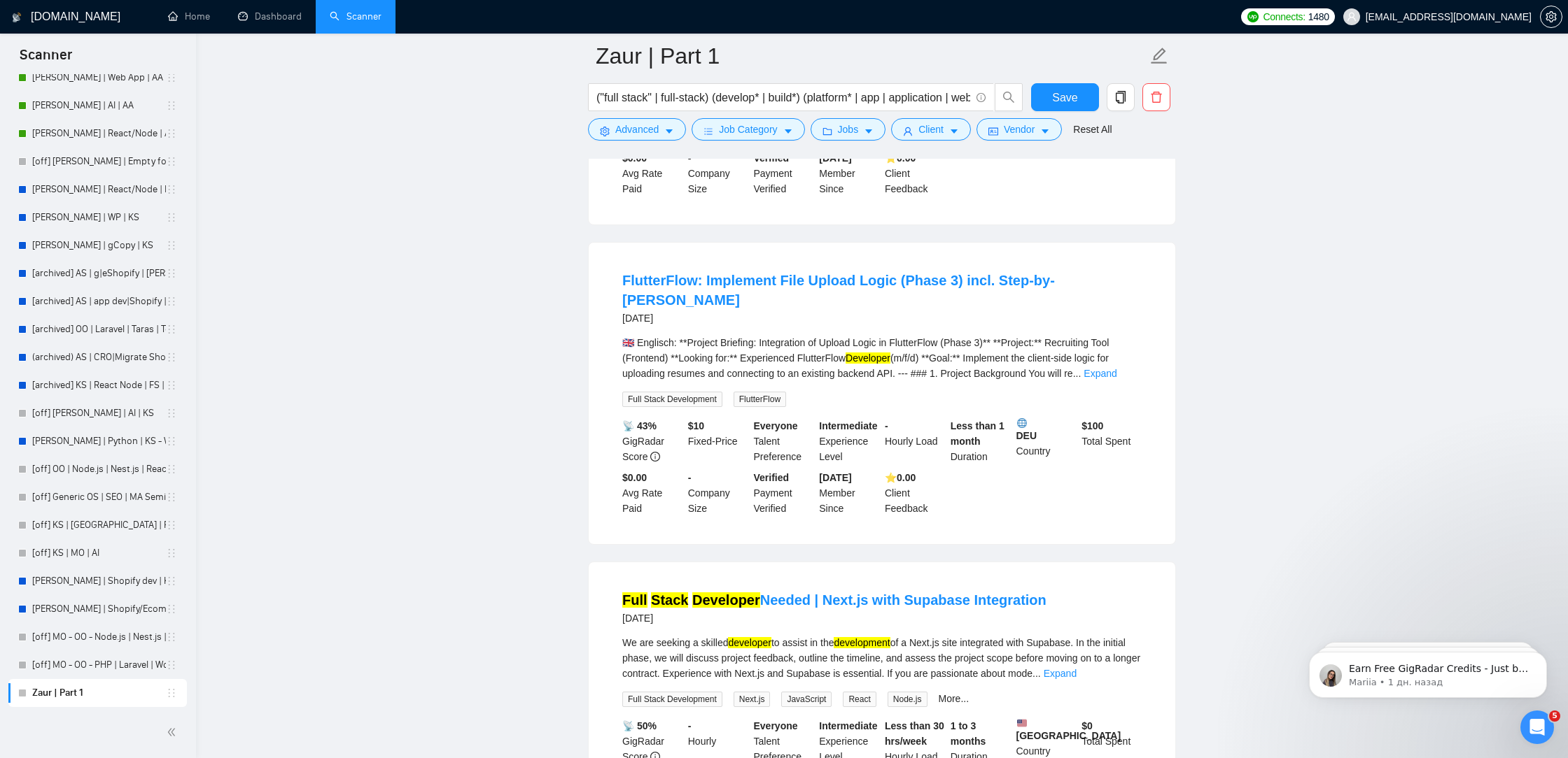
scroll to position [11822, 0]
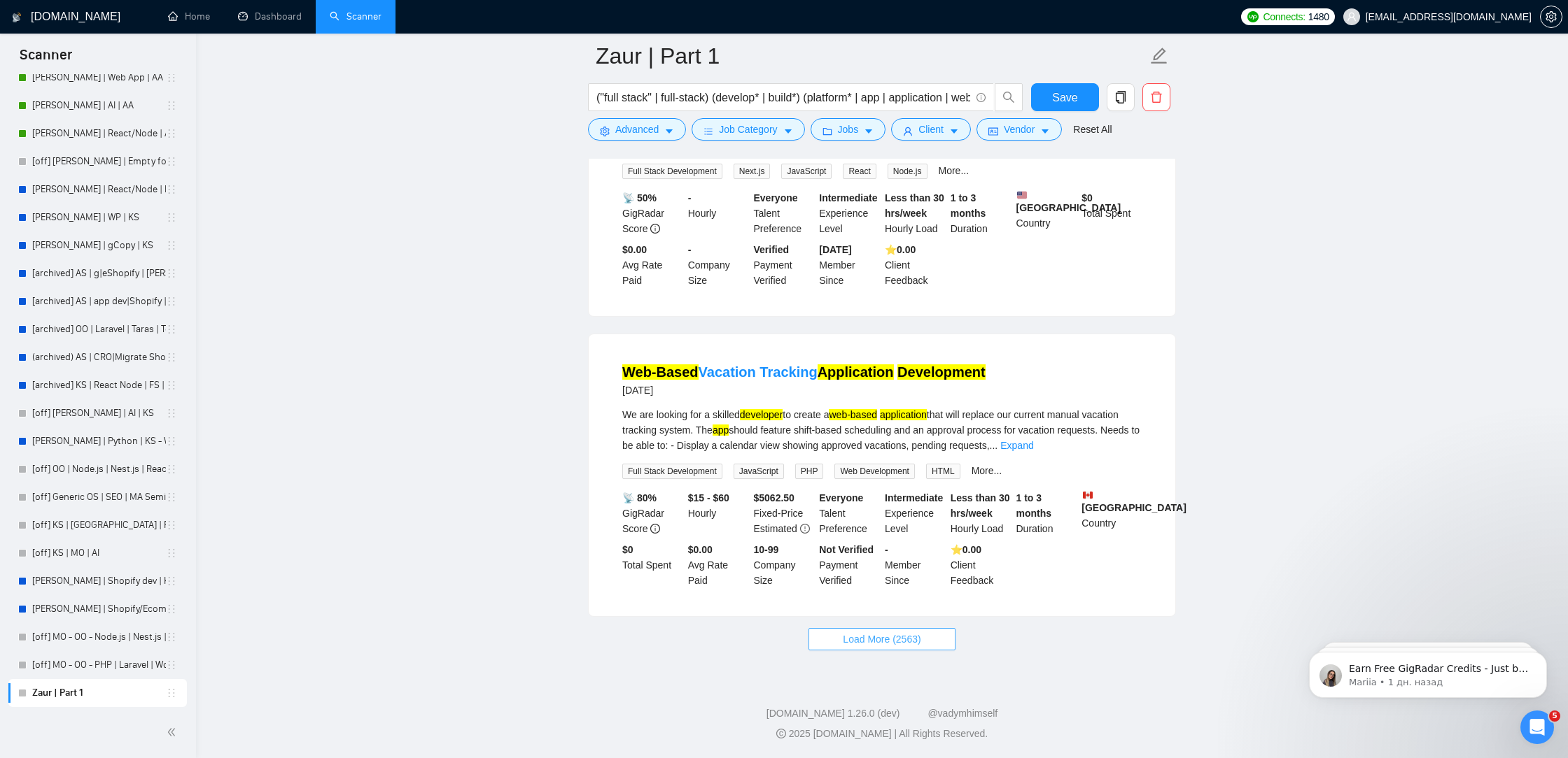
click at [893, 642] on span "Load More (2563)" at bounding box center [881, 639] width 78 height 15
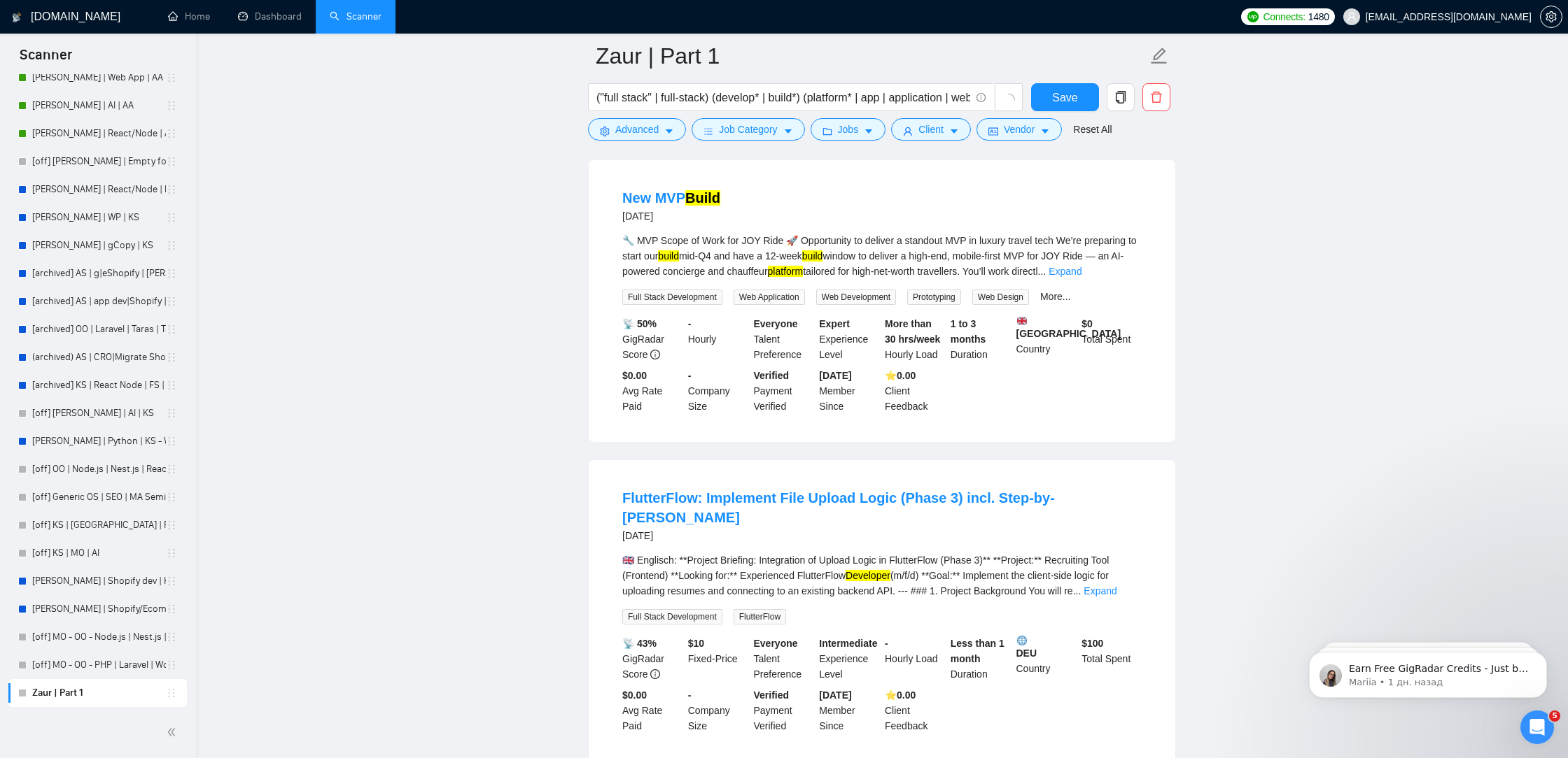
scroll to position [11083, 0]
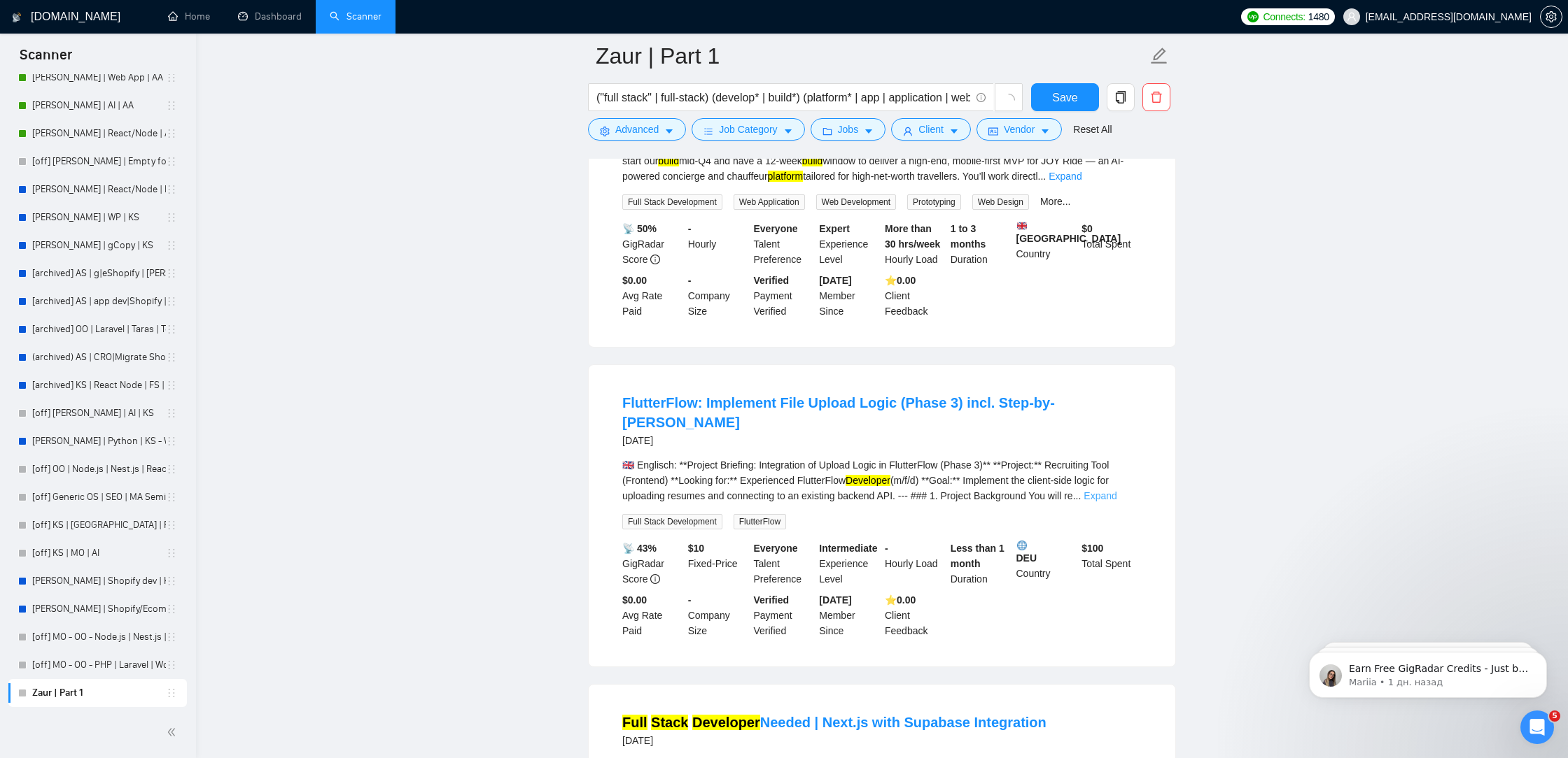
click at [1116, 502] on link "Expand" at bounding box center [1100, 495] width 33 height 11
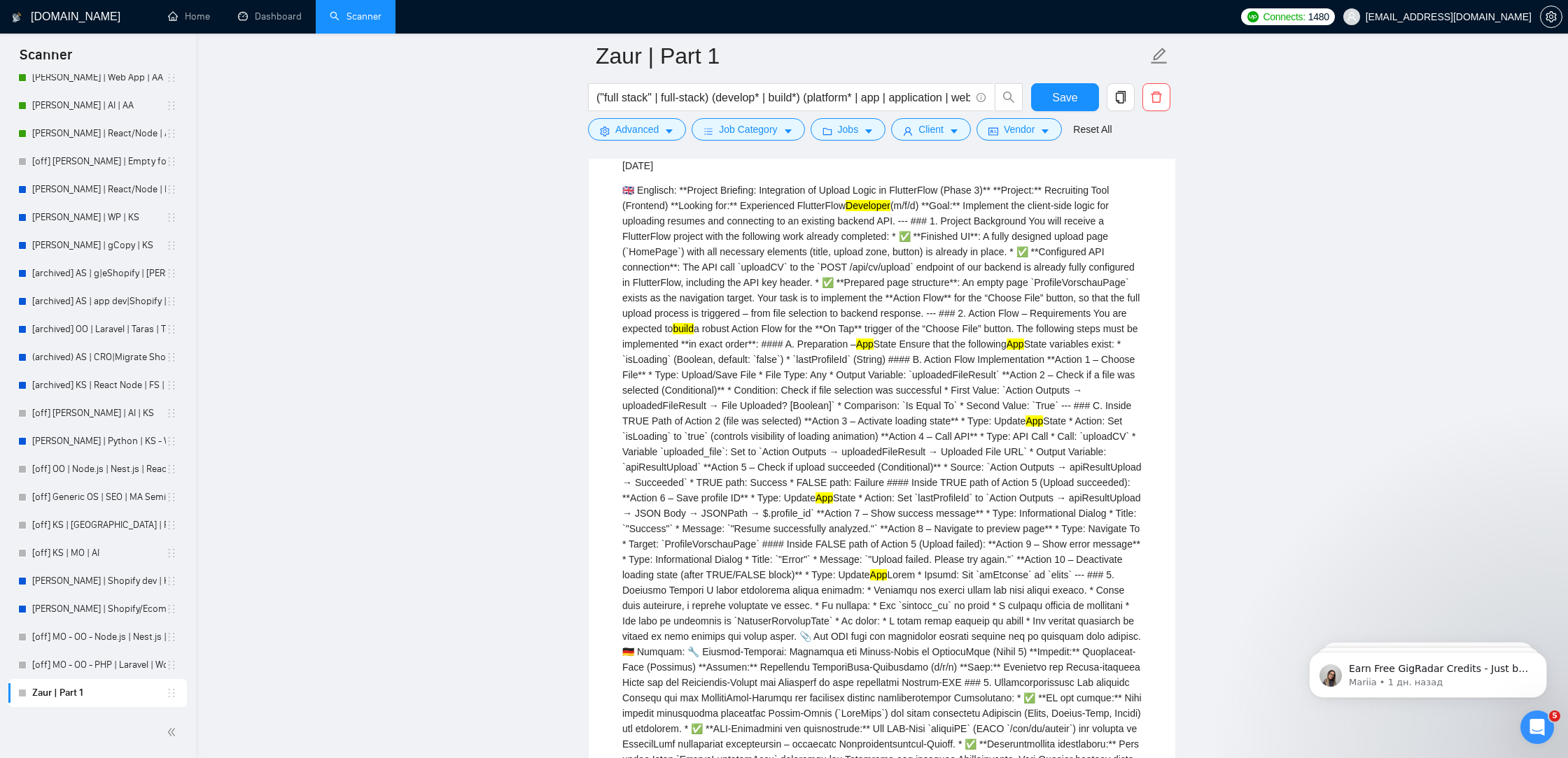
scroll to position [11356, 0]
click at [658, 121] on button "Advanced" at bounding box center [637, 129] width 98 height 22
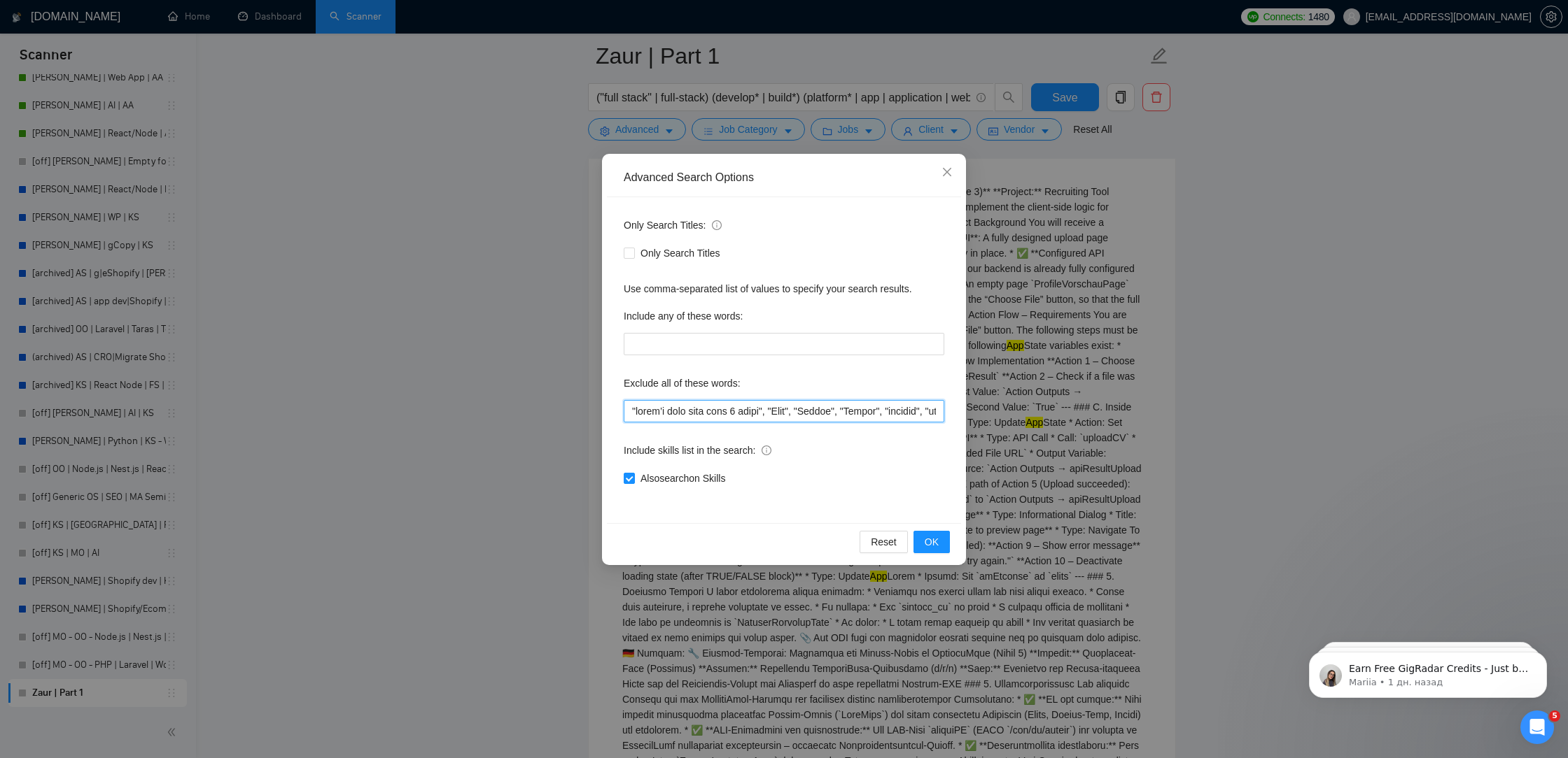
drag, startPoint x: 634, startPoint y: 412, endPoint x: 612, endPoint y: 406, distance: 22.8
click at [612, 406] on div "Only Search Titles: Only Search Titles Use comma-separated list of values to sp…" at bounding box center [784, 360] width 354 height 326
click at [633, 408] on input "text" at bounding box center [784, 411] width 321 height 22
paste input """
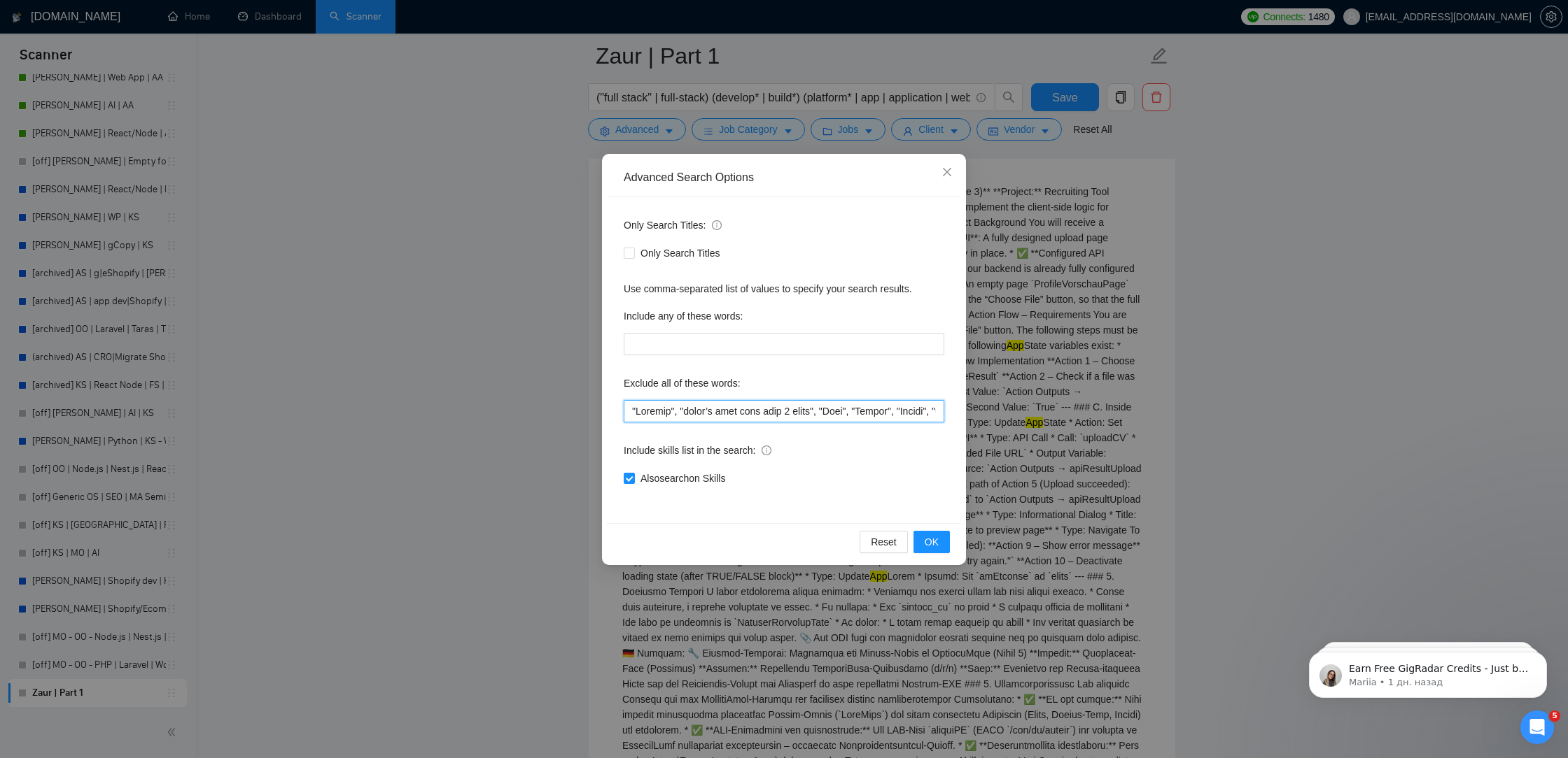
click at [629, 409] on input "text" at bounding box center [784, 411] width 321 height 22
paste input """
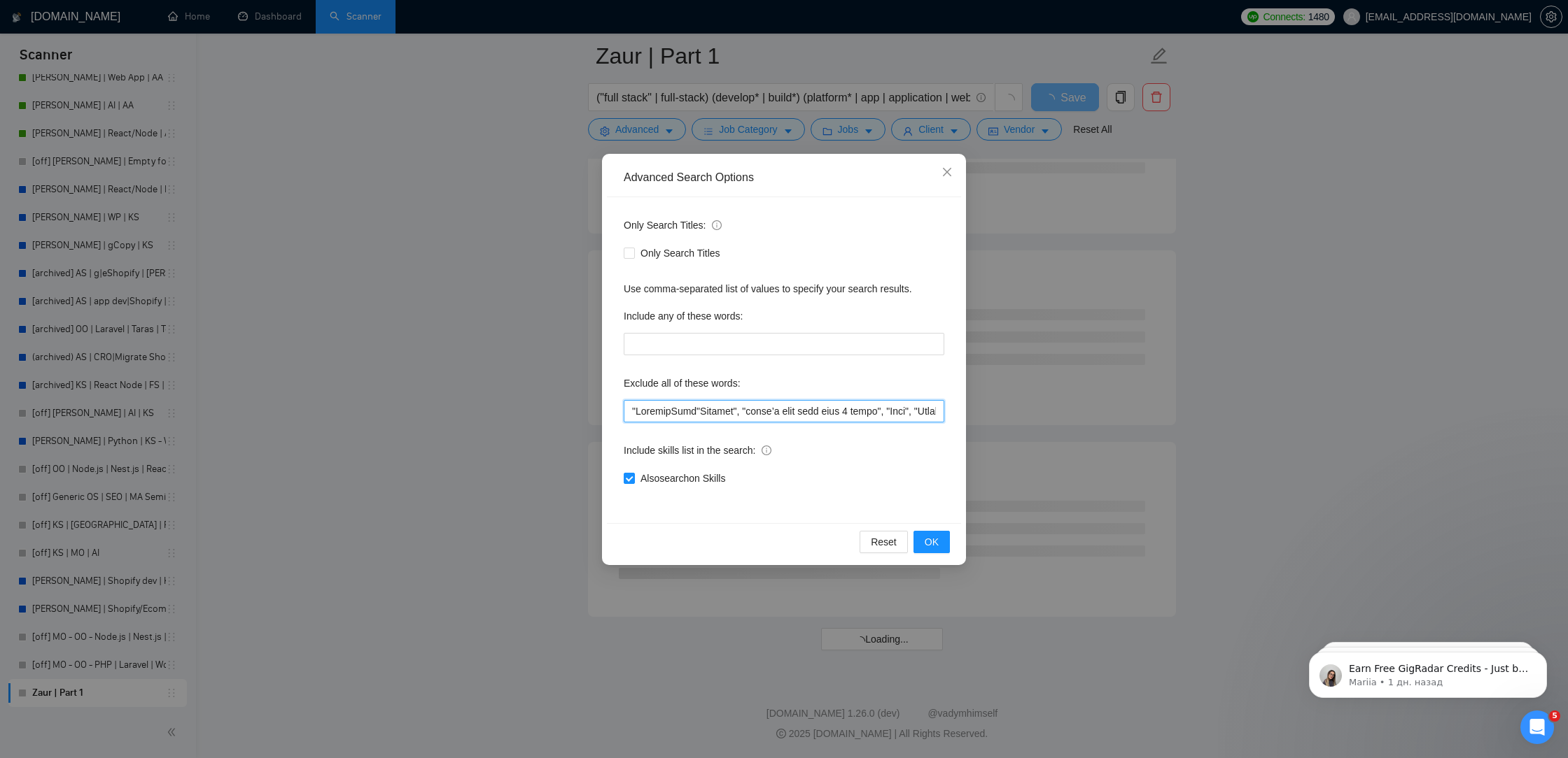
paste input """
type input ""LoremipSumd", "Sitamet", "conse’a elit sedd eius 2 tempo", "Inci", "Utlabo", "…"
click at [919, 537] on button "OK" at bounding box center [931, 542] width 37 height 22
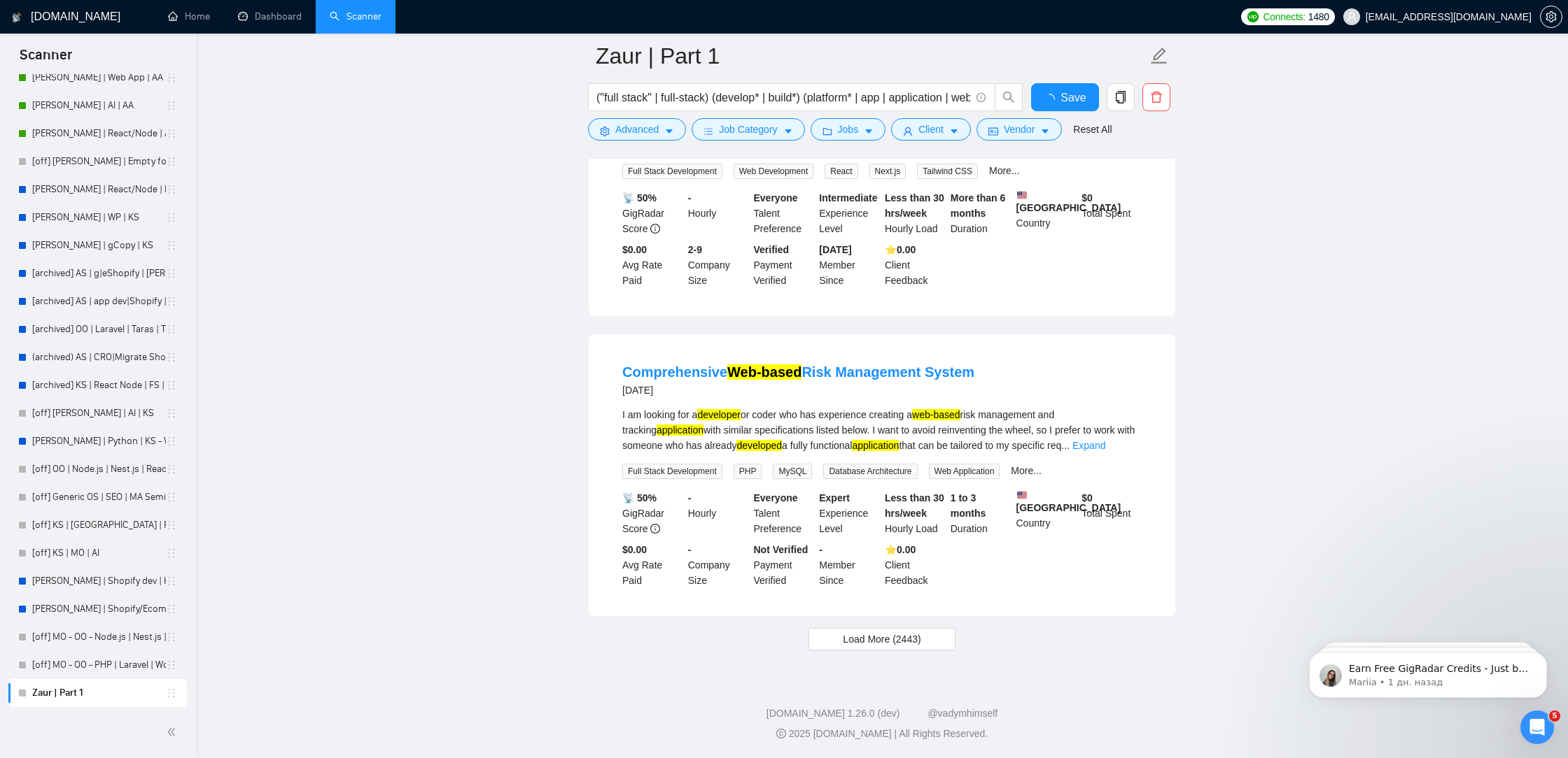
scroll to position [2701, 0]
click at [1074, 91] on span "Save" at bounding box center [1064, 97] width 25 height 18
click at [857, 633] on span "Load More (2443)" at bounding box center [881, 639] width 78 height 15
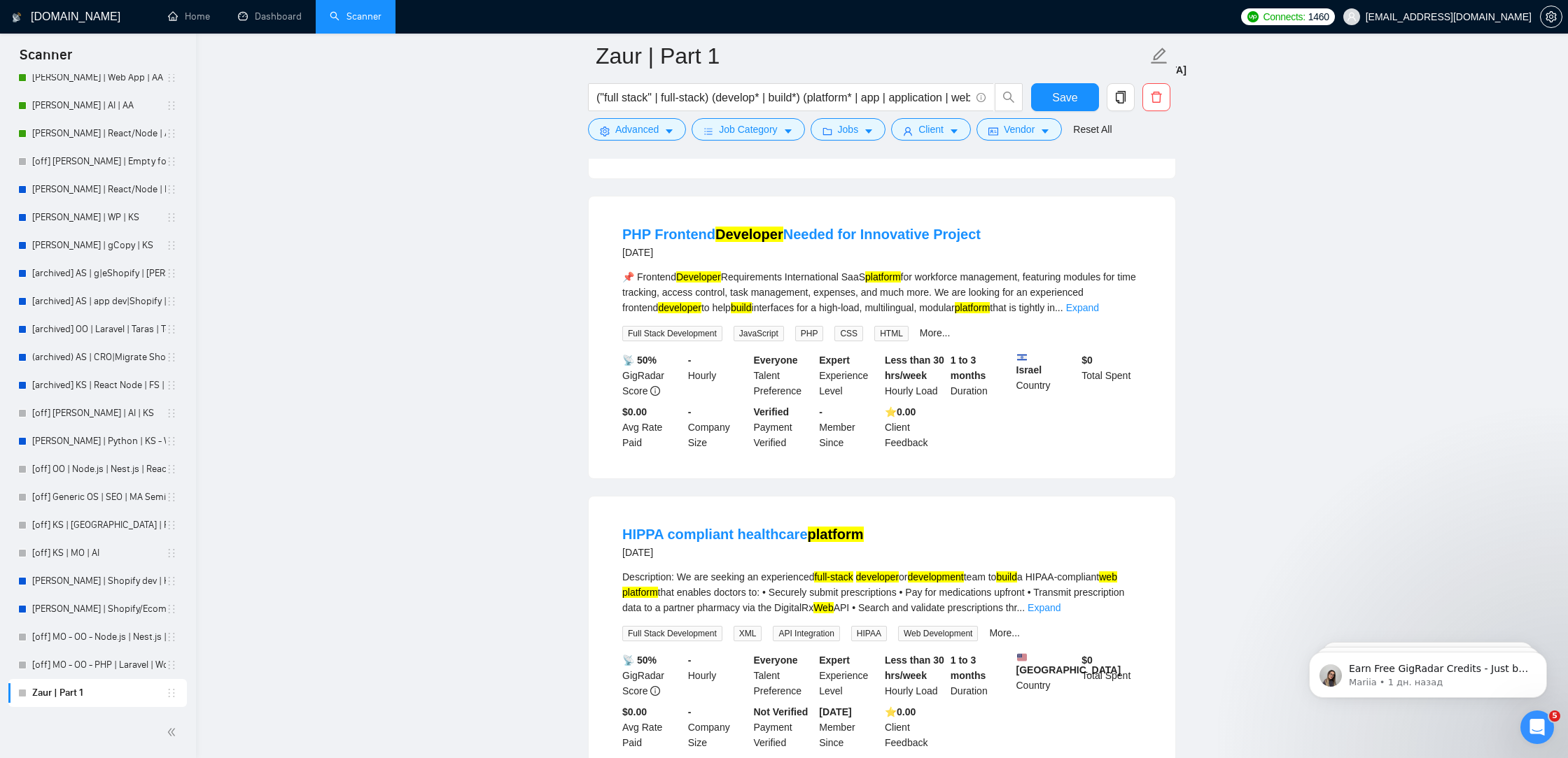
scroll to position [5717, 0]
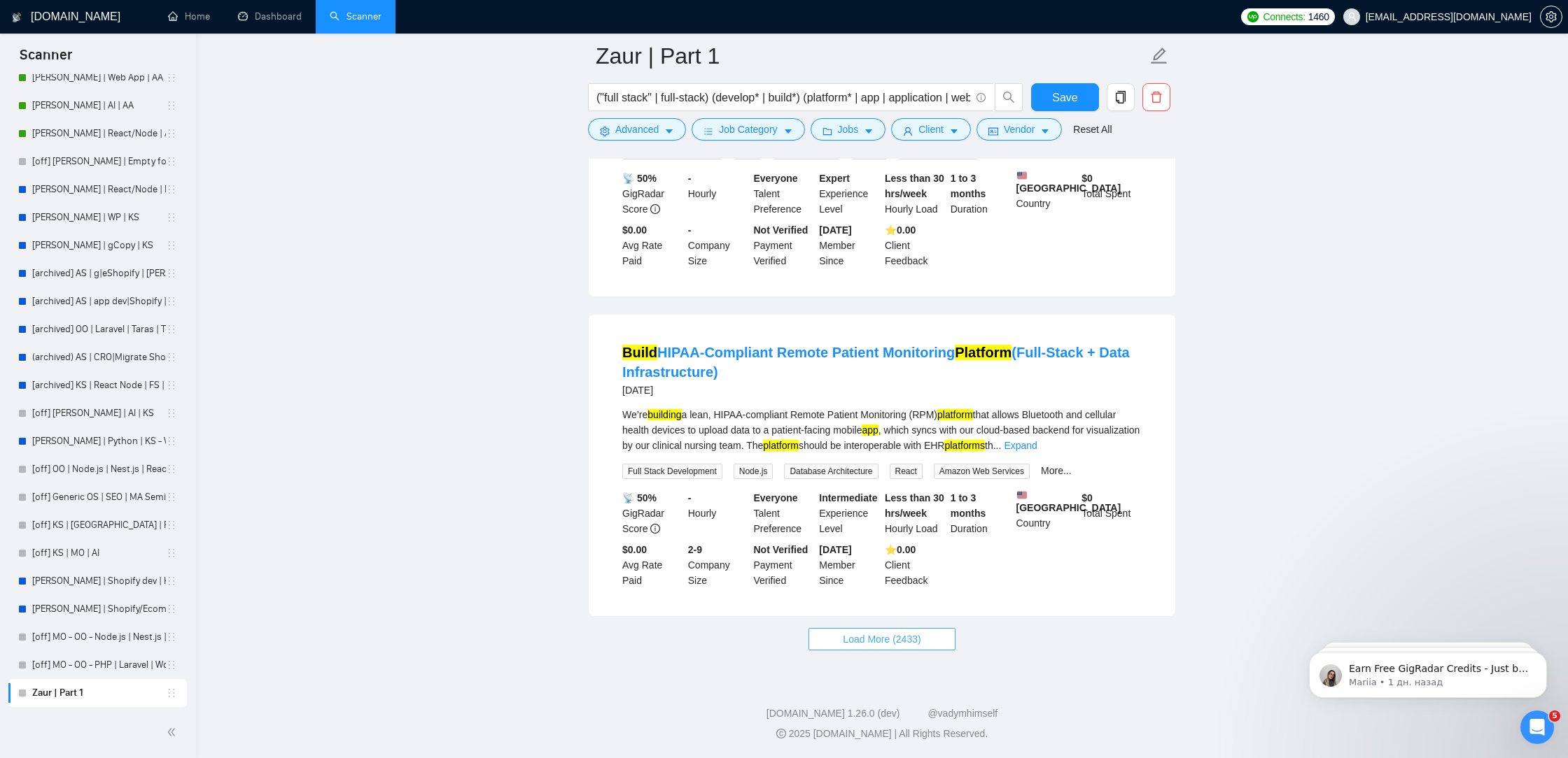
click at [877, 638] on span "Load More (2433)" at bounding box center [881, 639] width 78 height 15
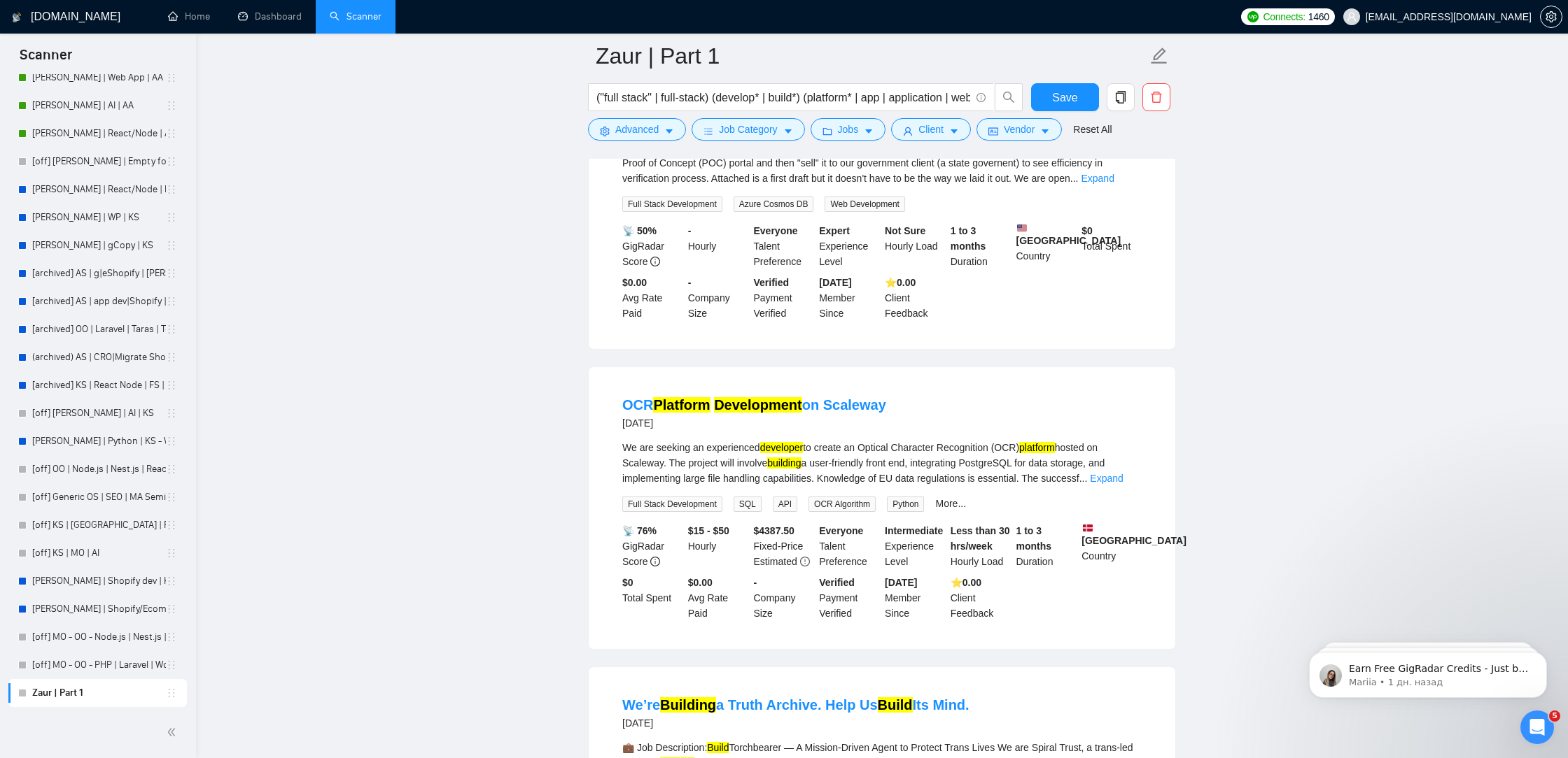
scroll to position [7156, 0]
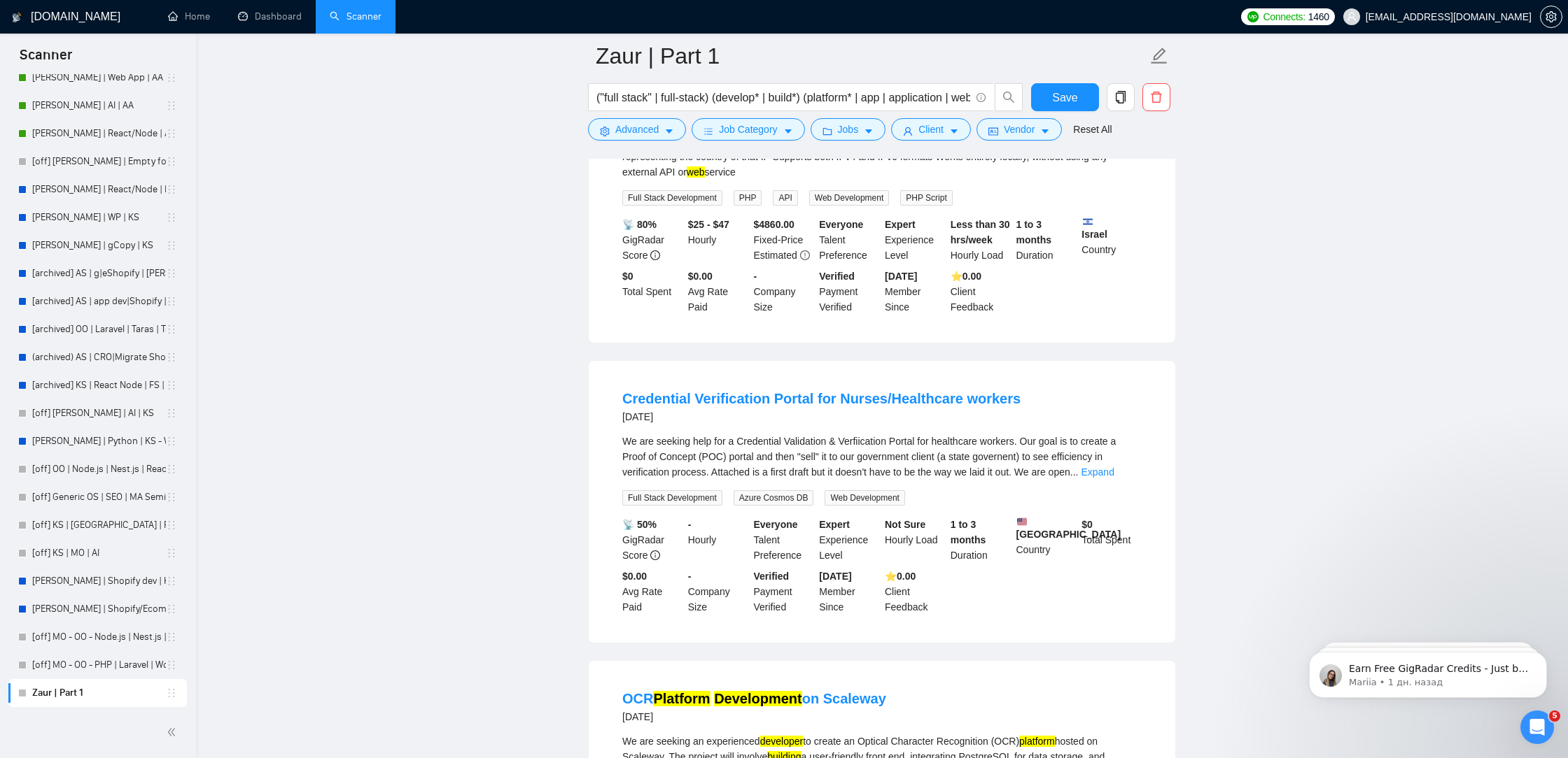
click at [1110, 478] on link "Expand" at bounding box center [1097, 472] width 33 height 11
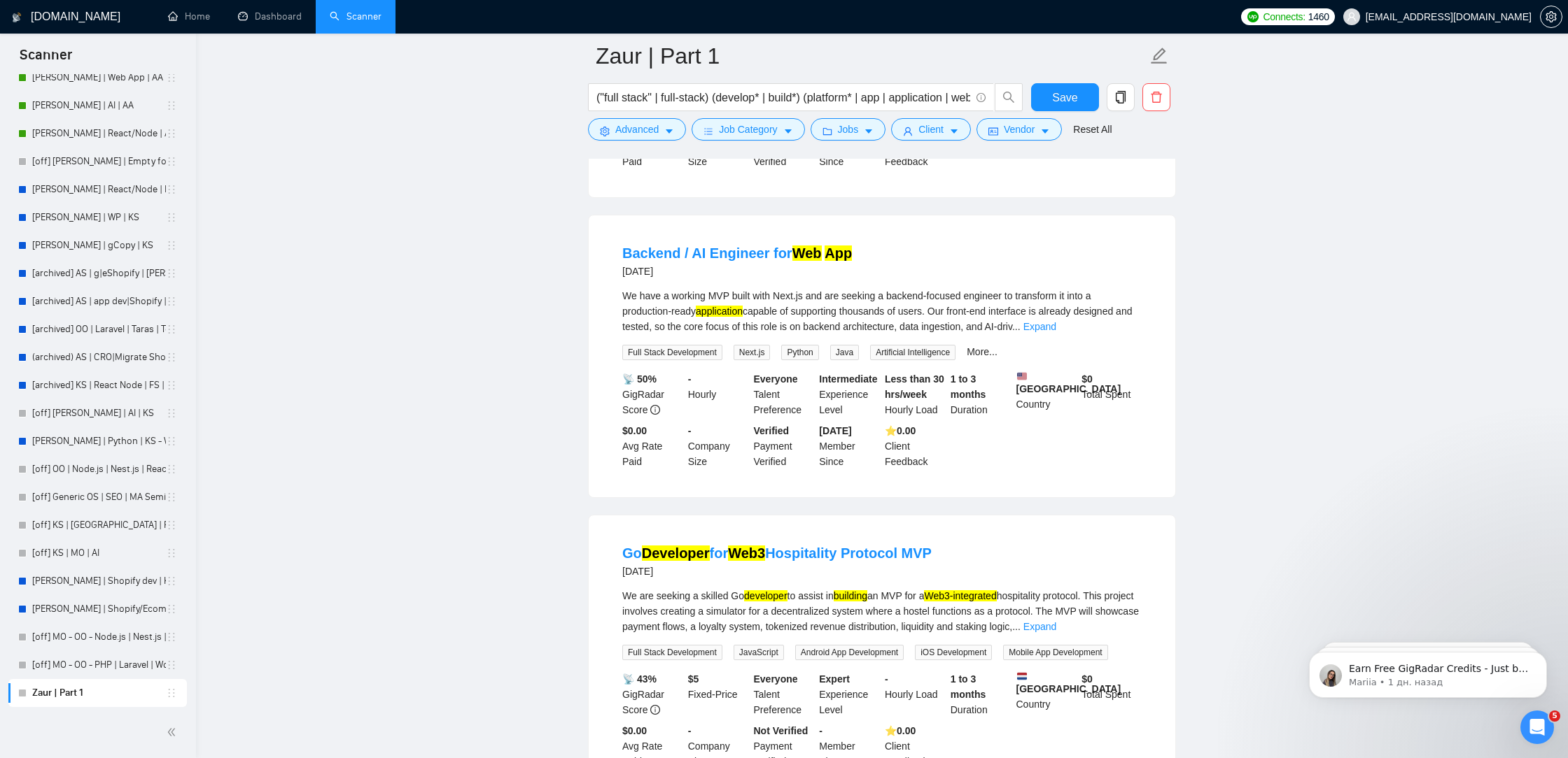
scroll to position [8821, 0]
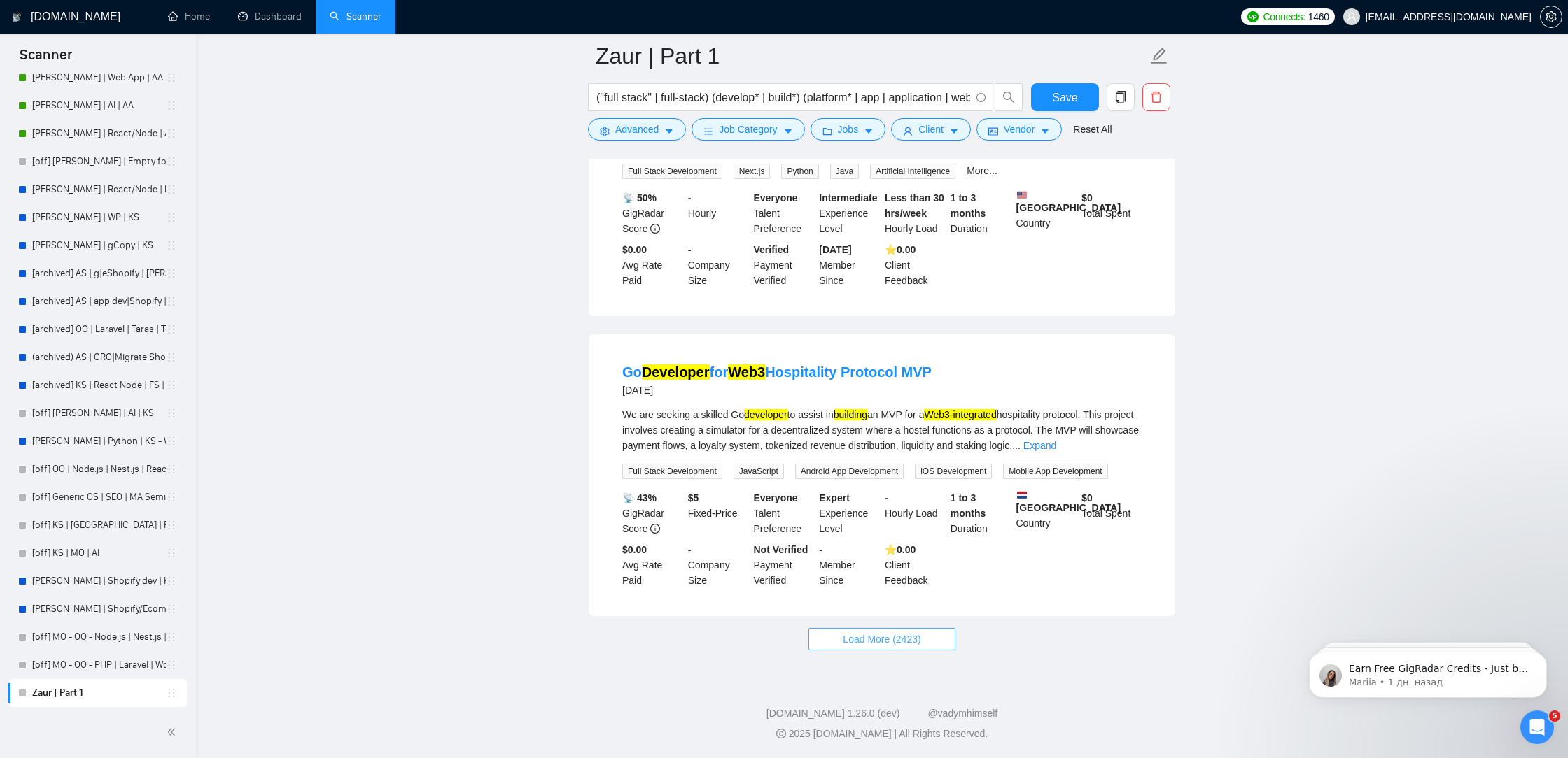
click at [905, 635] on span "Load More (2423)" at bounding box center [881, 639] width 78 height 15
